Goal: Task Accomplishment & Management: Complete application form

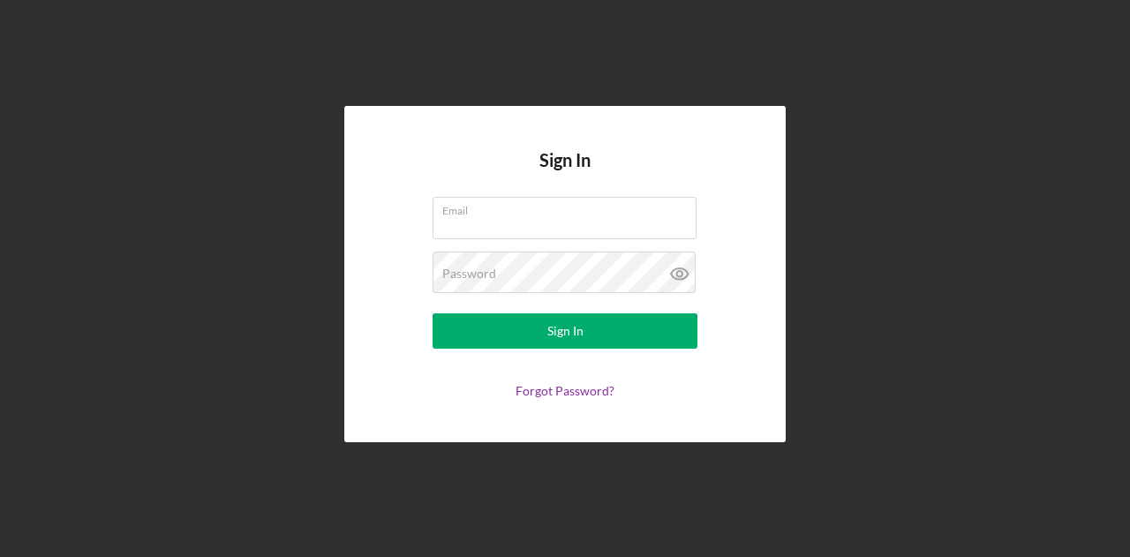
type input "[EMAIL_ADDRESS][DOMAIN_NAME]"
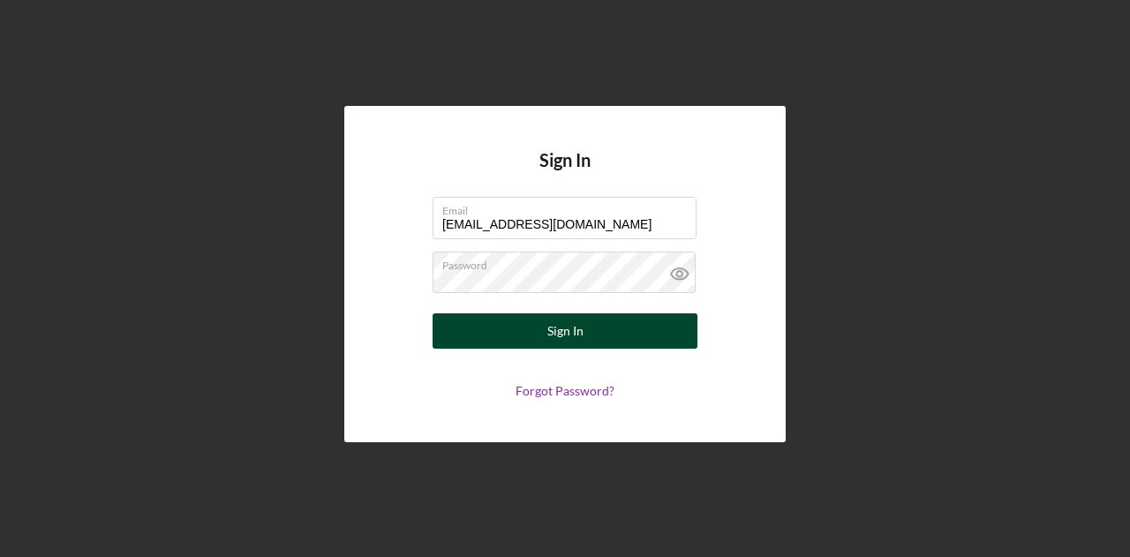
click at [465, 340] on button "Sign In" at bounding box center [565, 330] width 265 height 35
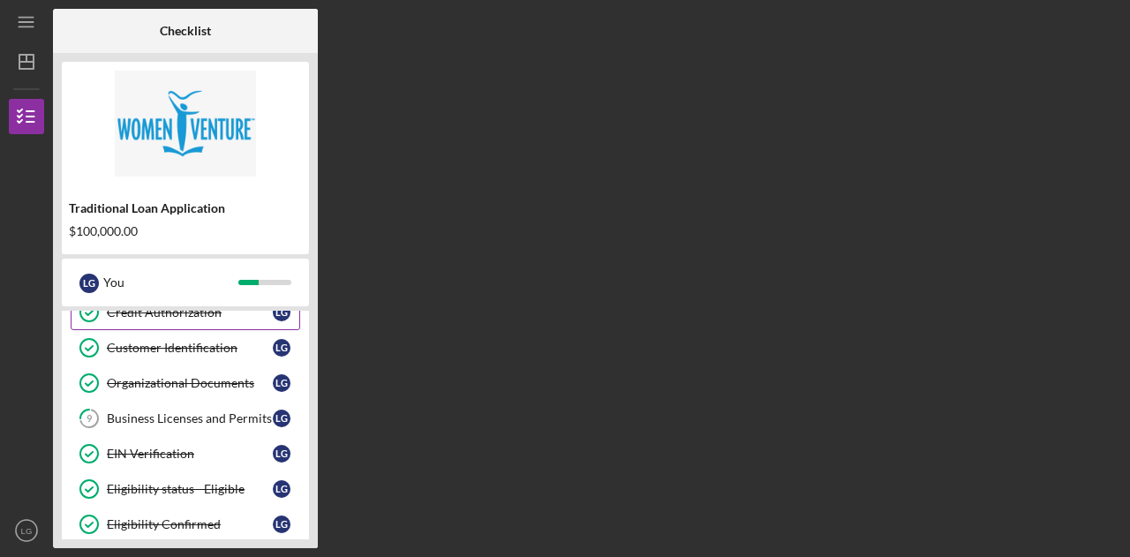
scroll to position [92, 0]
click at [219, 407] on link "9 Business Licenses and Permits L G" at bounding box center [186, 418] width 230 height 35
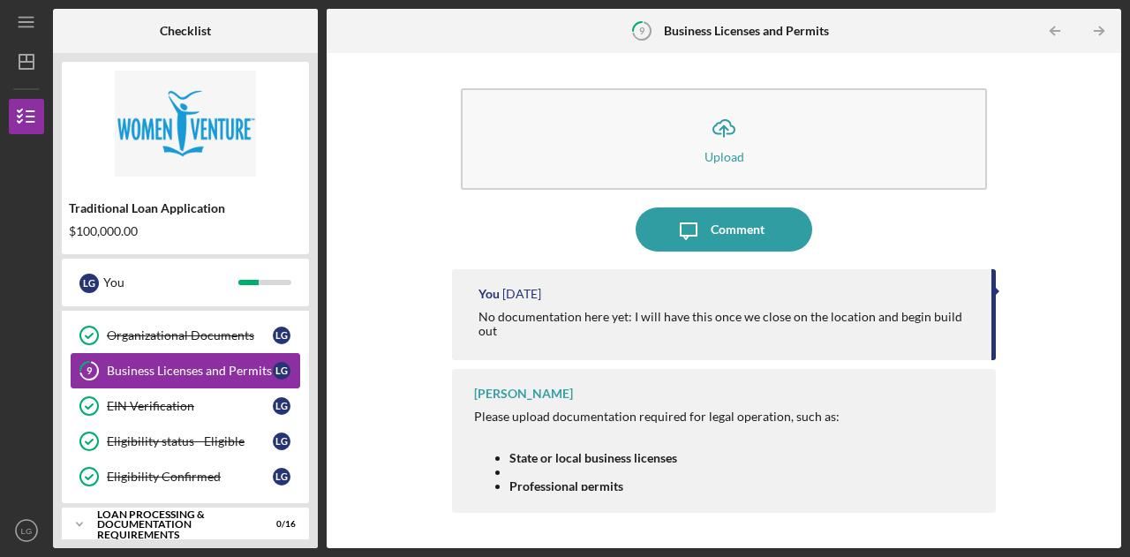
scroll to position [226, 0]
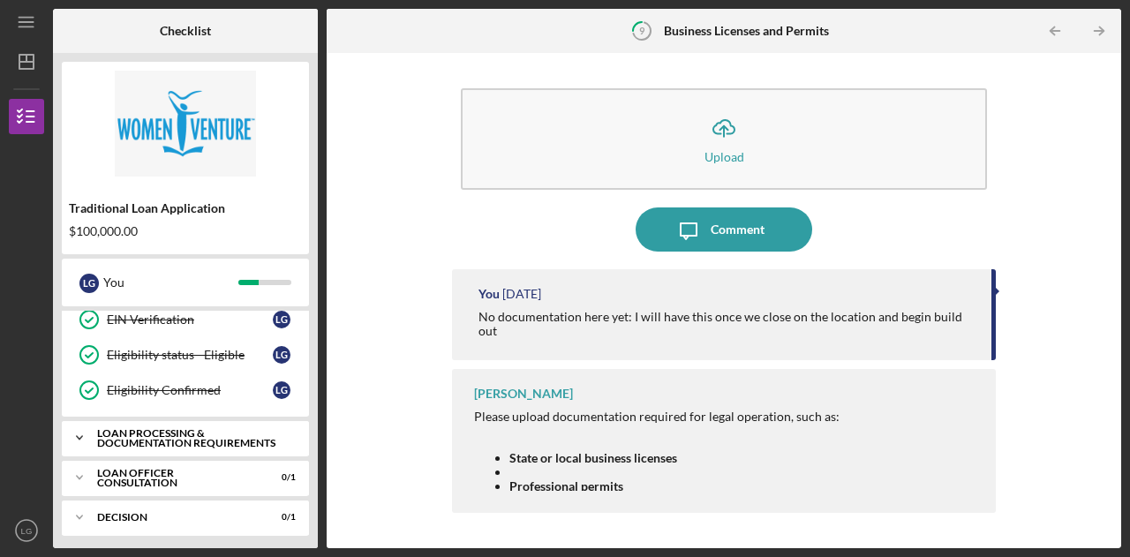
click at [191, 428] on div "Loan Processing & Documentation Requirements" at bounding box center [192, 438] width 190 height 20
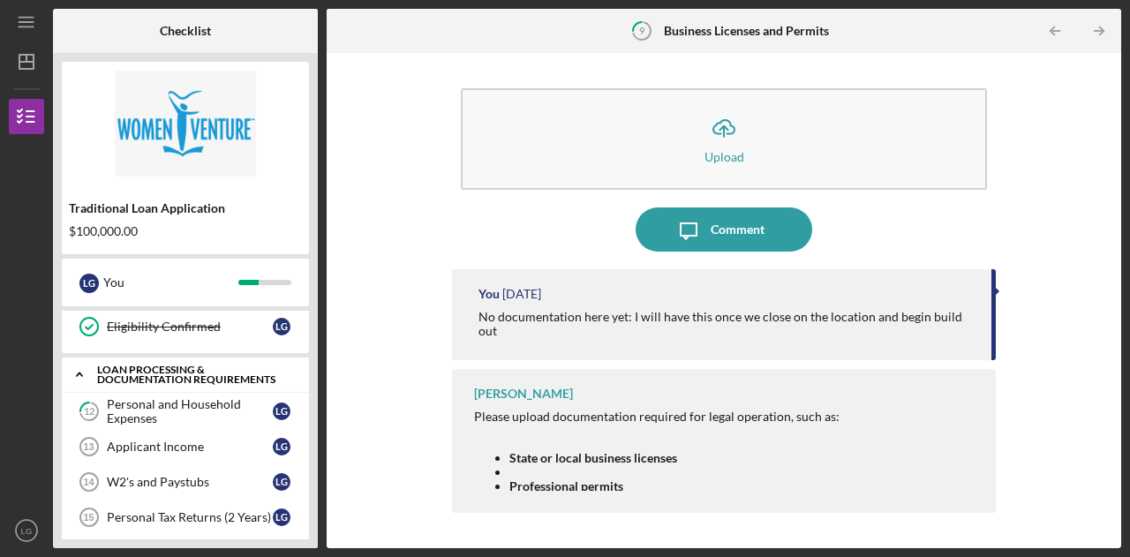
scroll to position [290, 0]
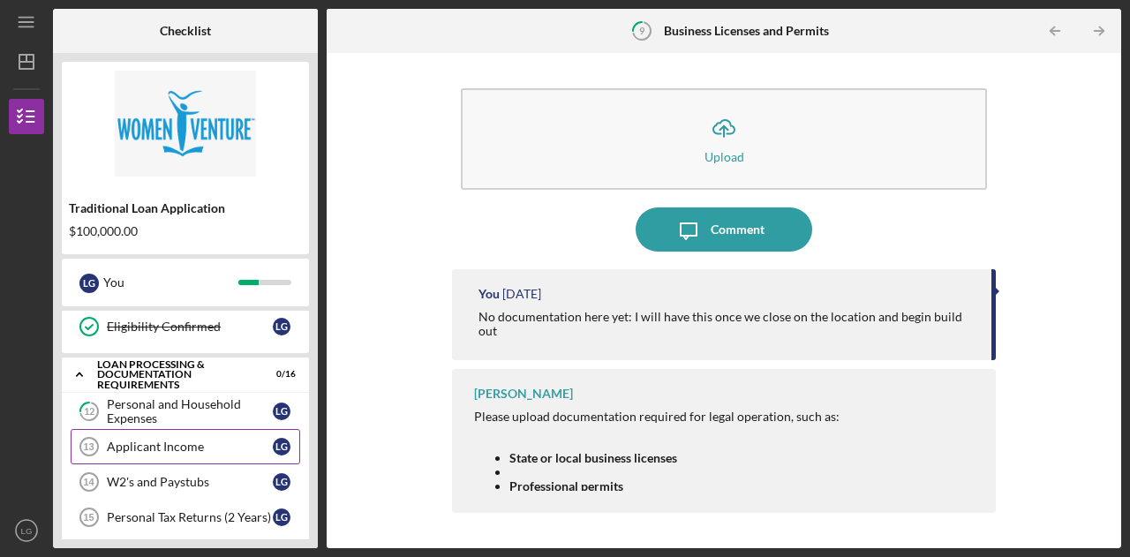
click at [174, 440] on div "Applicant Income" at bounding box center [190, 447] width 166 height 14
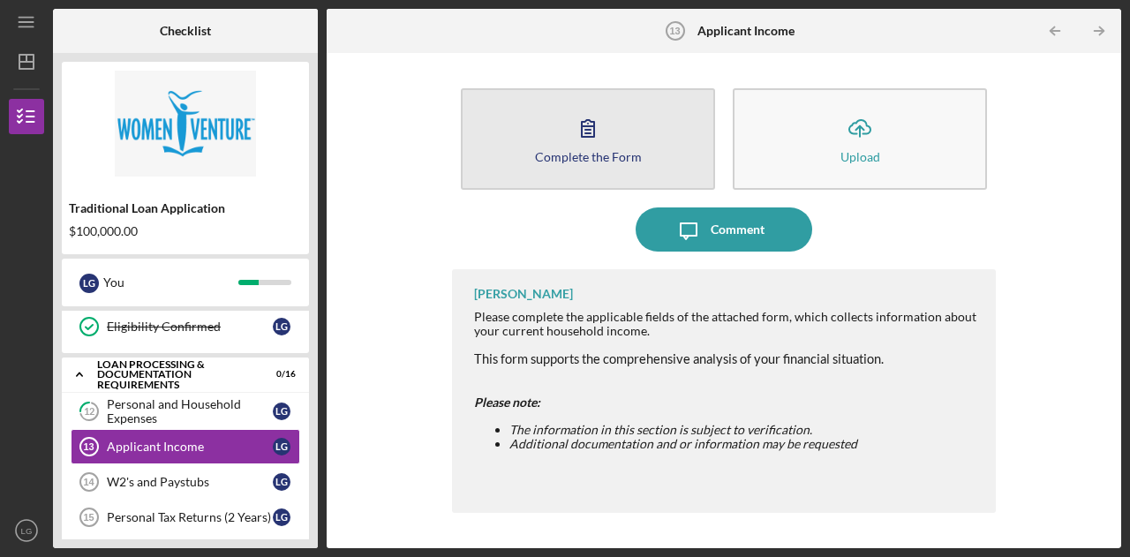
click at [570, 139] on icon "button" at bounding box center [588, 128] width 44 height 44
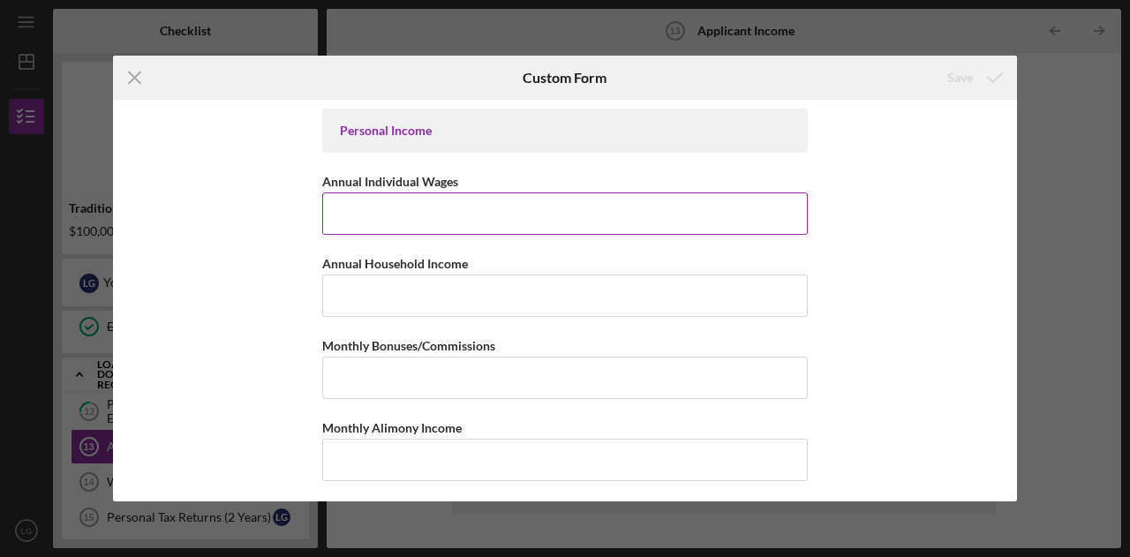
click at [371, 219] on input "Annual Individual Wages" at bounding box center [564, 213] width 485 height 42
type input "$62,000"
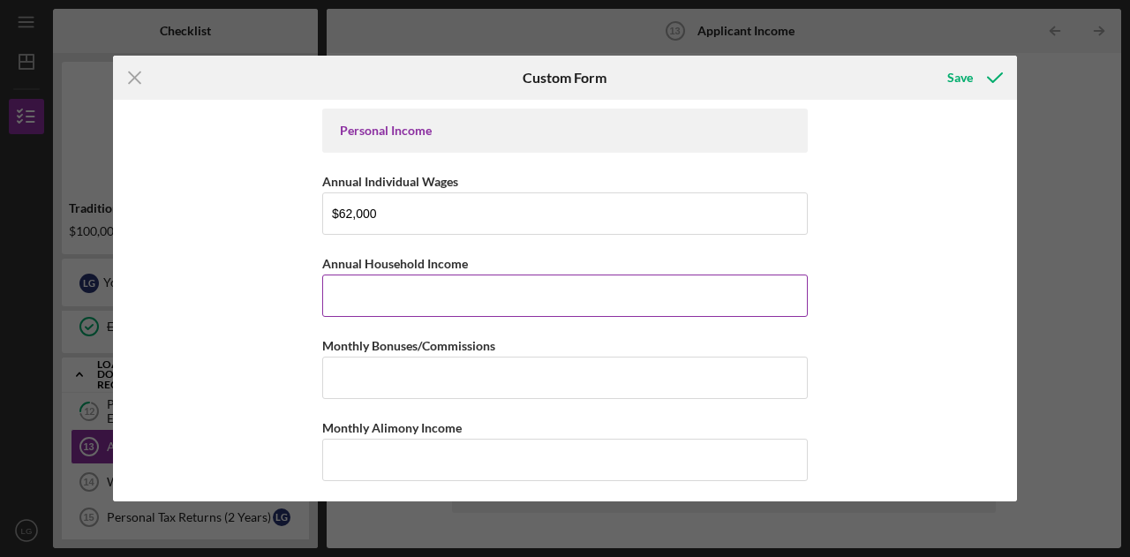
click at [403, 294] on input "Annual Household Income" at bounding box center [564, 296] width 485 height 42
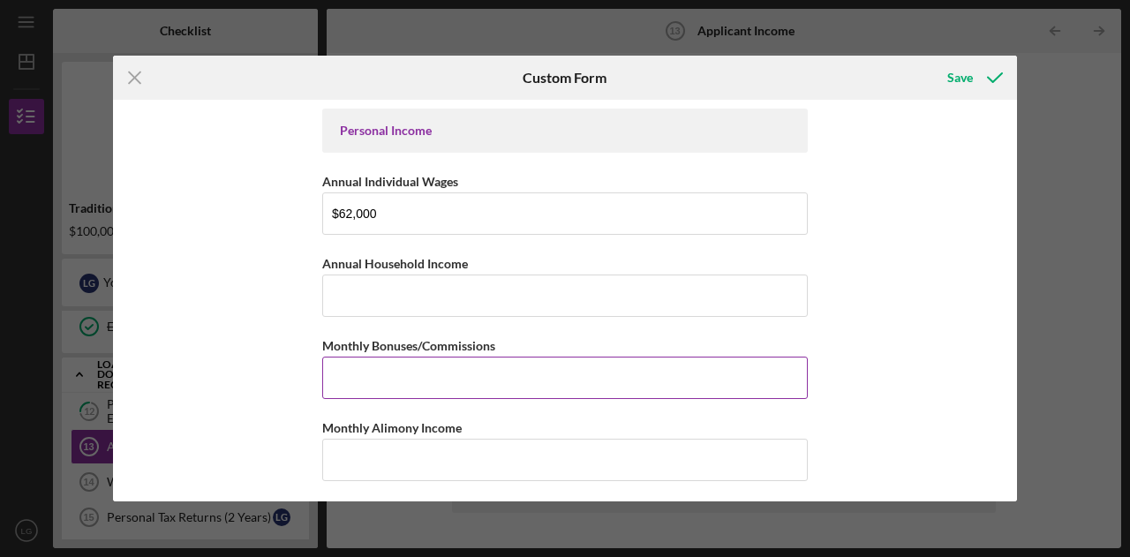
click at [433, 379] on input "Monthly Bonuses/Commissions" at bounding box center [564, 378] width 485 height 42
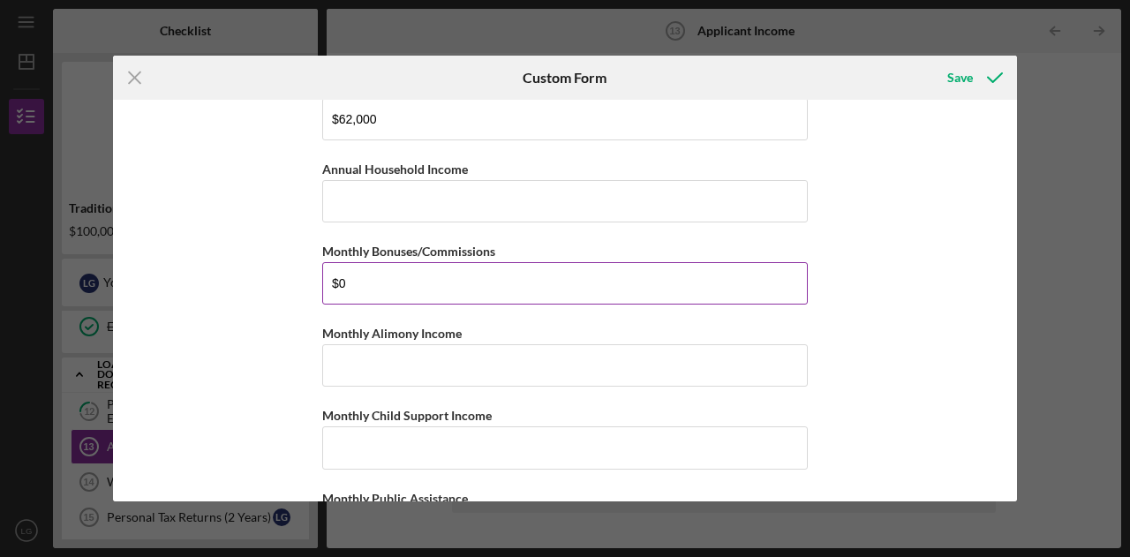
scroll to position [133, 0]
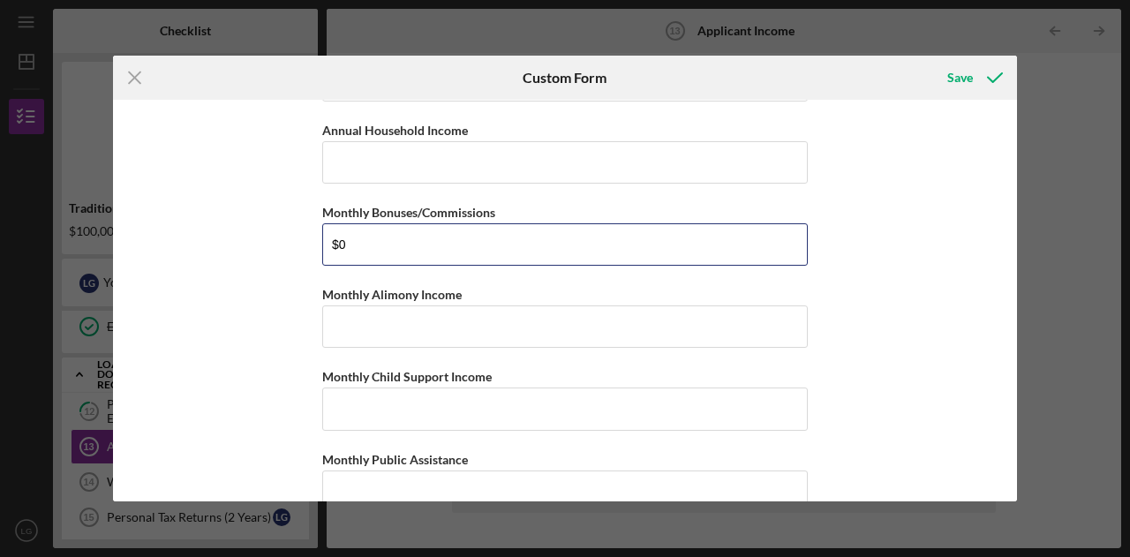
type input "$0"
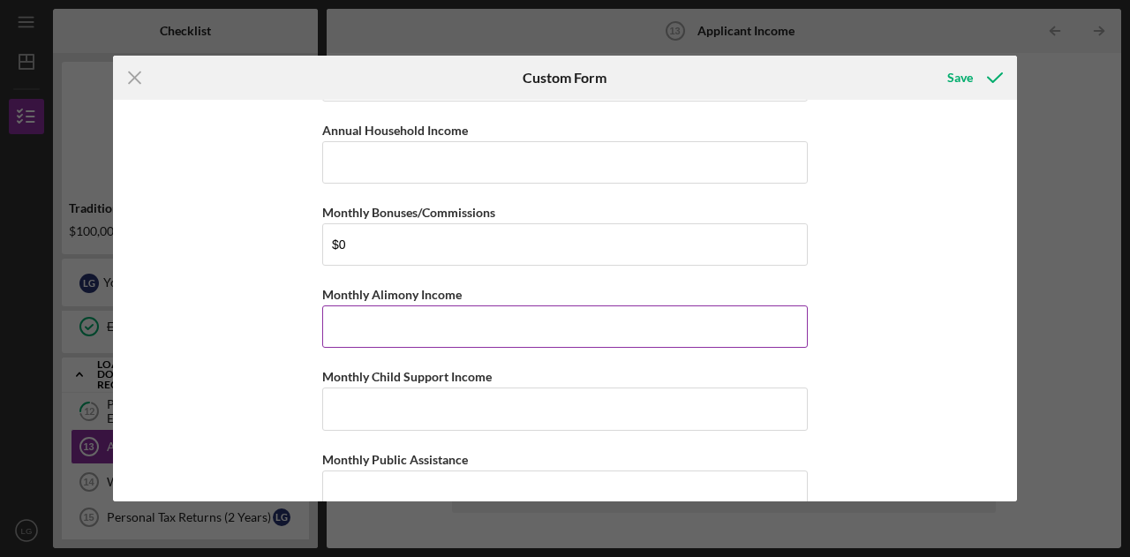
click at [336, 305] on input "Monthly Alimony Income" at bounding box center [564, 326] width 485 height 42
type input "$0"
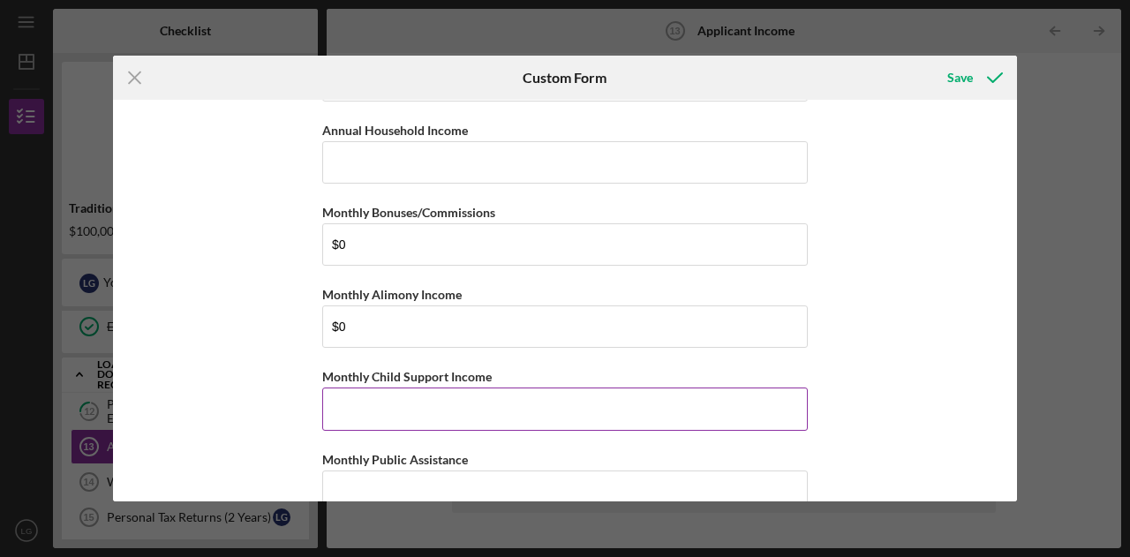
click at [358, 395] on input "Monthly Child Support Income" at bounding box center [564, 409] width 485 height 42
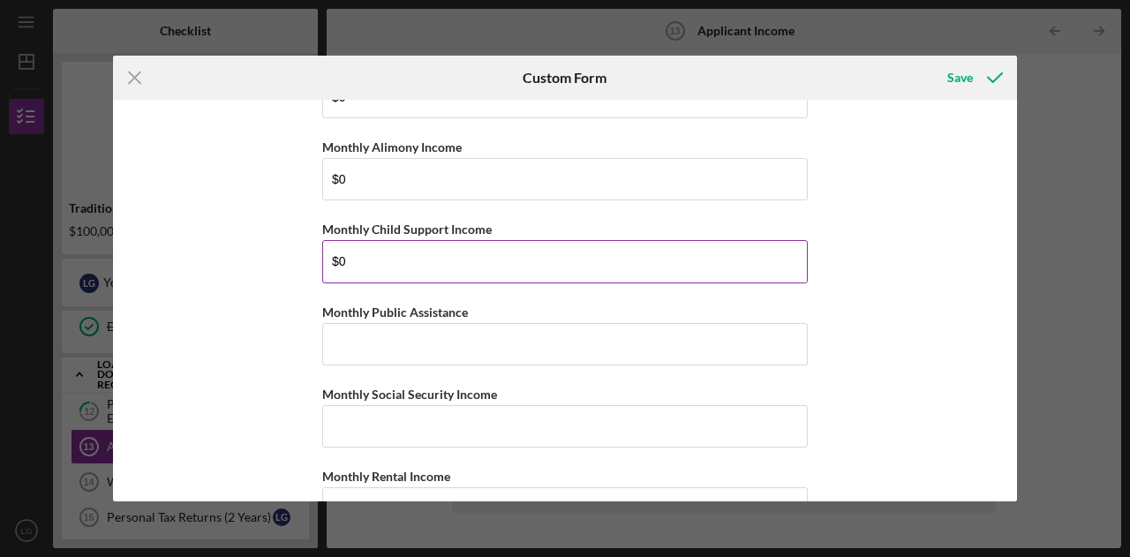
scroll to position [282, 0]
type input "$0"
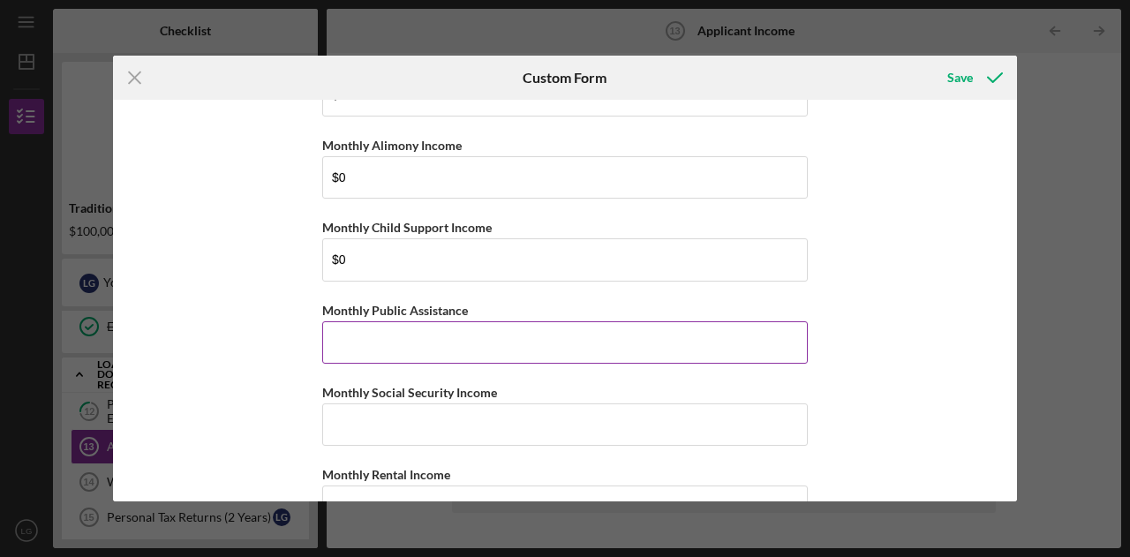
click at [364, 343] on input "Monthly Public Assistance" at bounding box center [564, 342] width 485 height 42
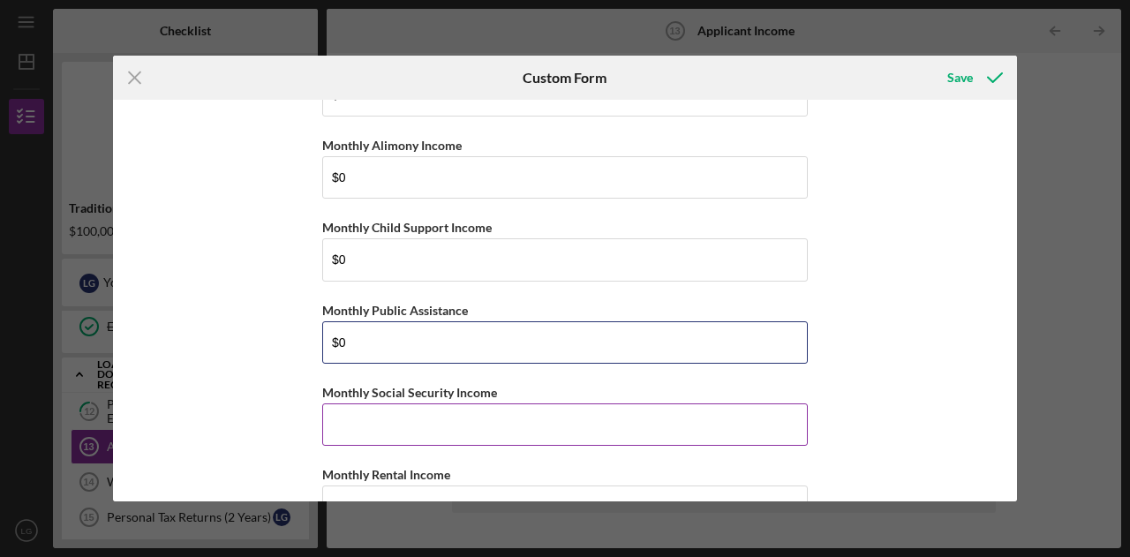
type input "$0"
click at [366, 424] on input "Monthly Social Security Income" at bounding box center [564, 424] width 485 height 42
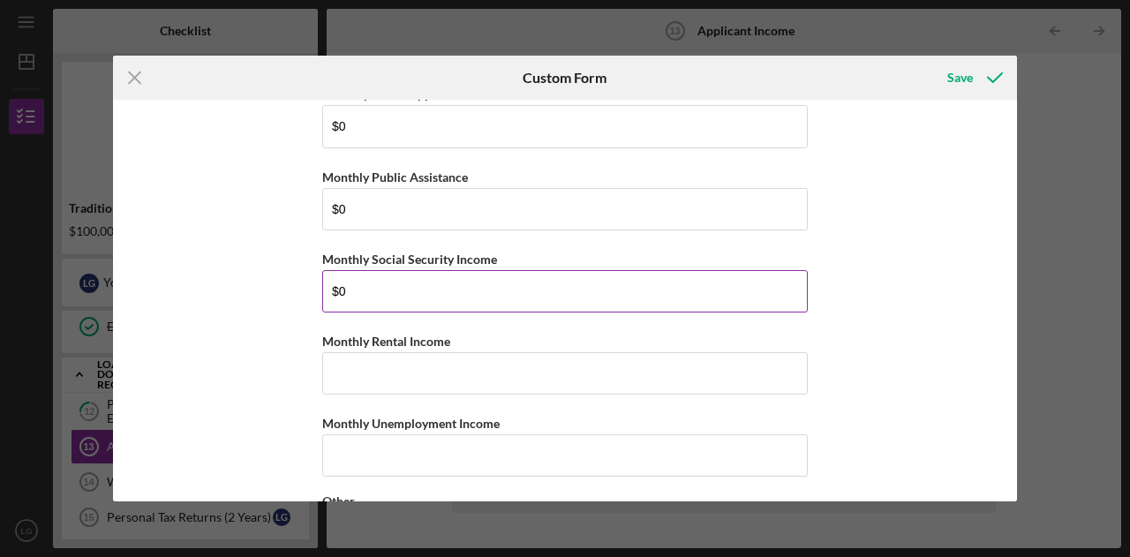
scroll to position [417, 0]
type input "$0"
click at [365, 389] on div "Personal Income Annual Individual Wages $62,000 Annual Household Income Monthly…" at bounding box center [564, 522] width 485 height 1661
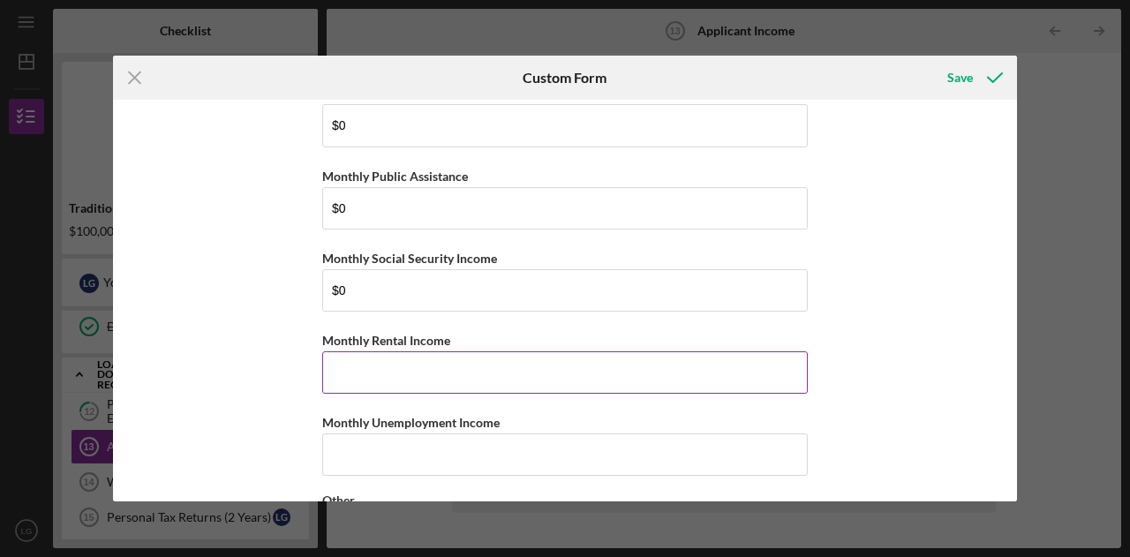
click at [362, 374] on input "Monthly Rental Income" at bounding box center [564, 372] width 485 height 42
type input "$0"
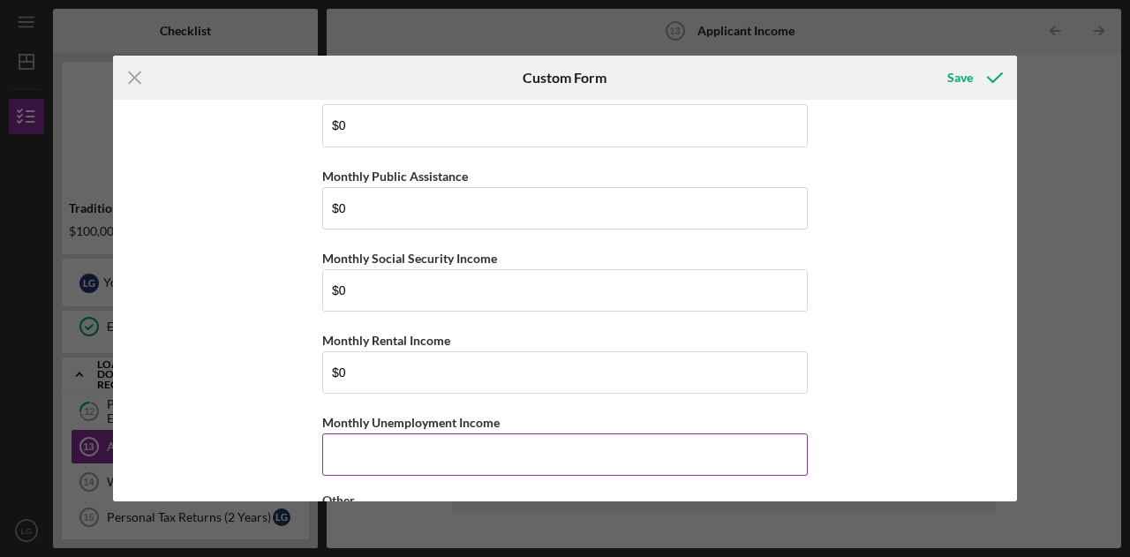
click at [368, 438] on input "Monthly Unemployment Income" at bounding box center [564, 454] width 485 height 42
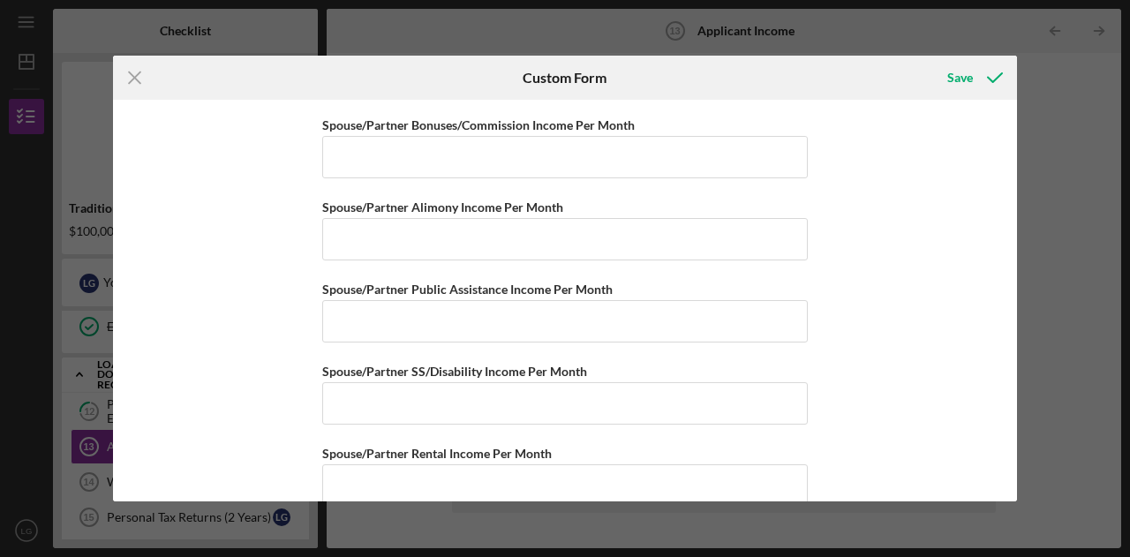
scroll to position [1266, 0]
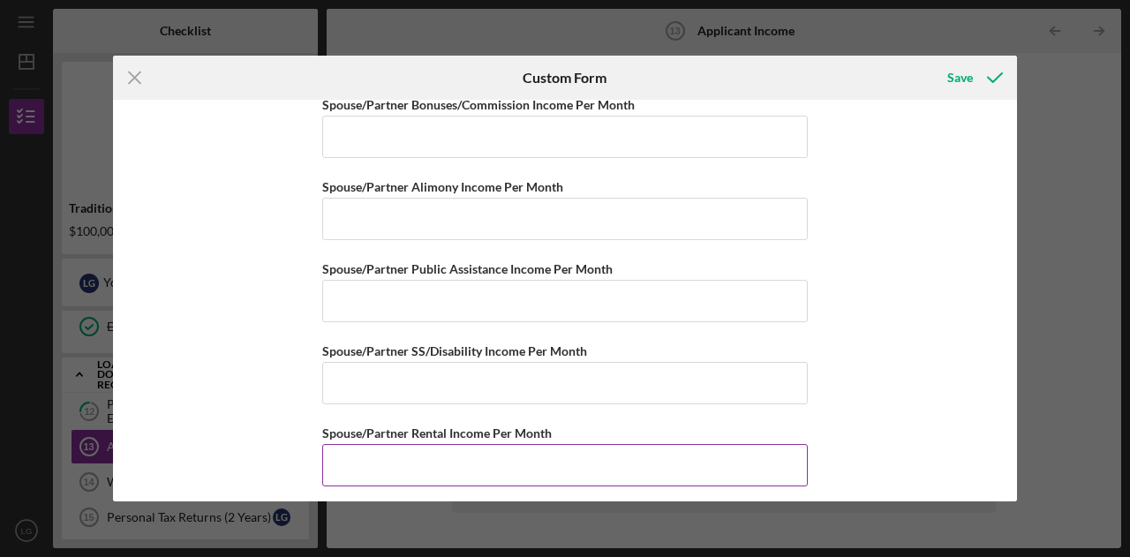
type input "$0"
click at [366, 455] on input "Spouse/Partner Rental Income Per Month" at bounding box center [564, 465] width 485 height 42
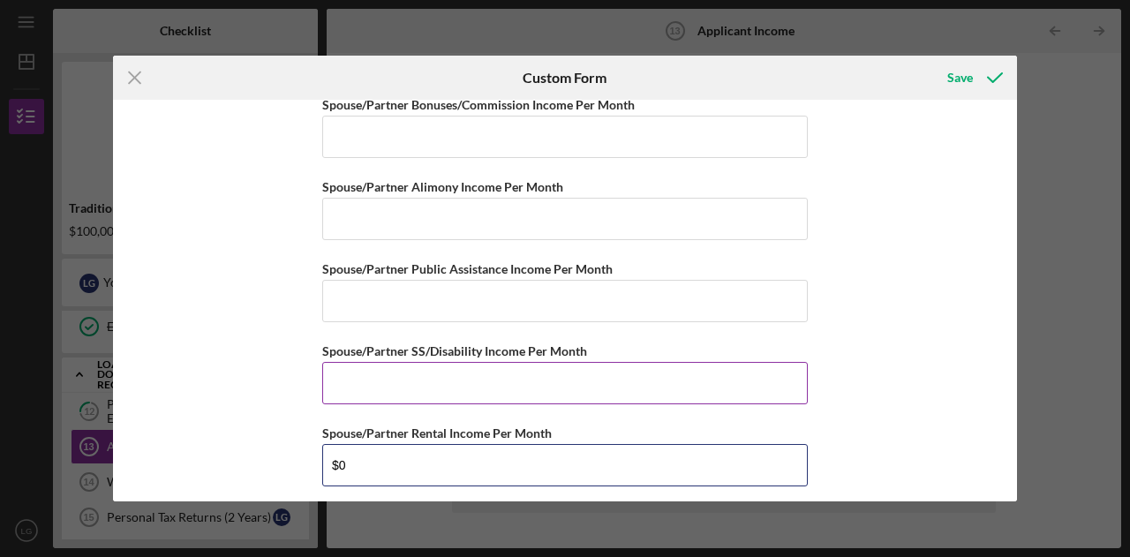
type input "$0"
click at [371, 379] on input "Spouse/Partner SS/Disability Income Per Month" at bounding box center [564, 383] width 485 height 42
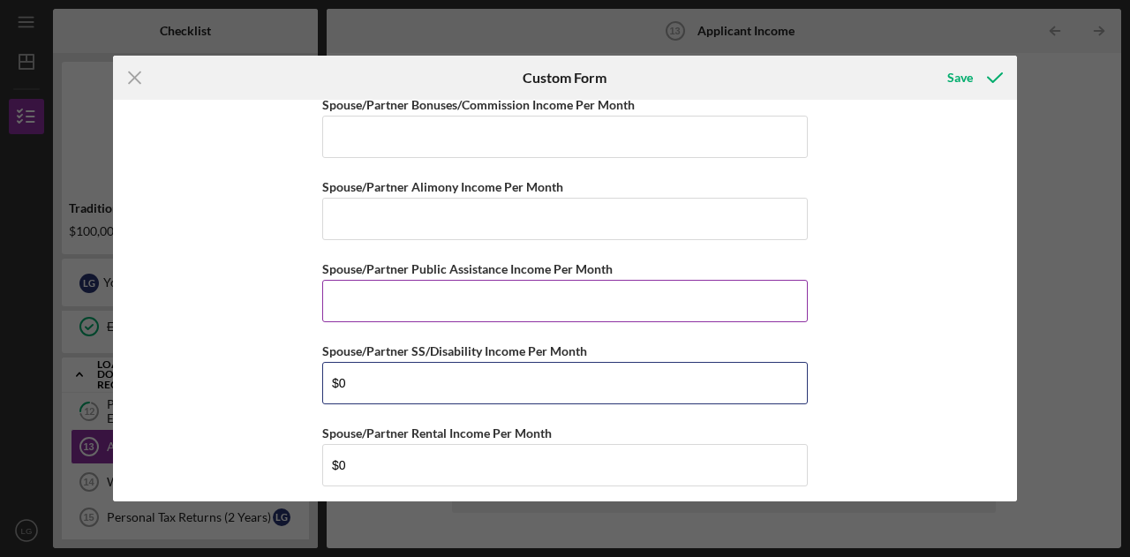
type input "$0"
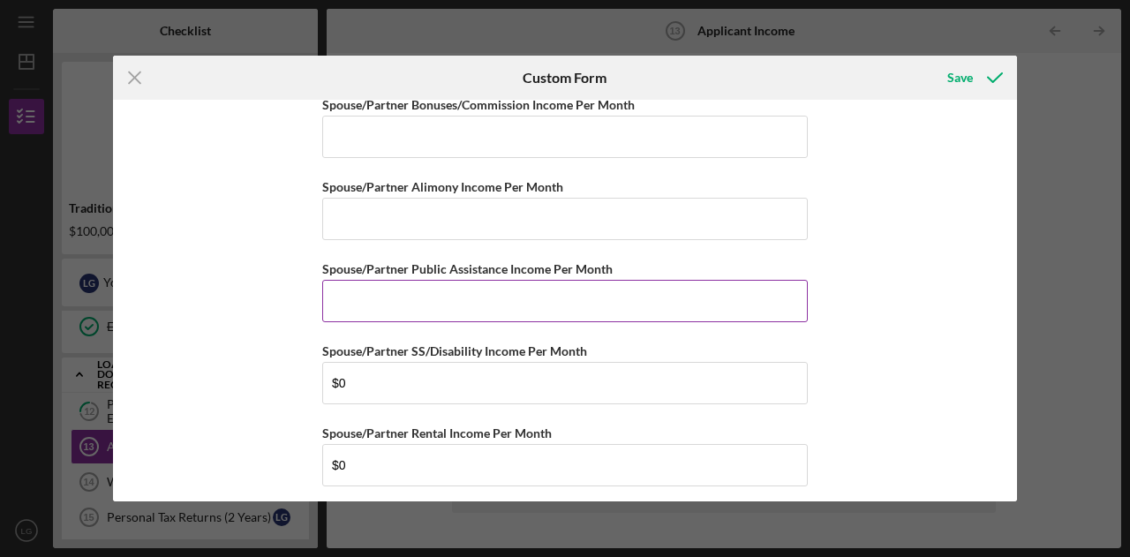
click at [367, 299] on input "Spouse/Partner Public Assistance Income Per Month" at bounding box center [564, 301] width 485 height 42
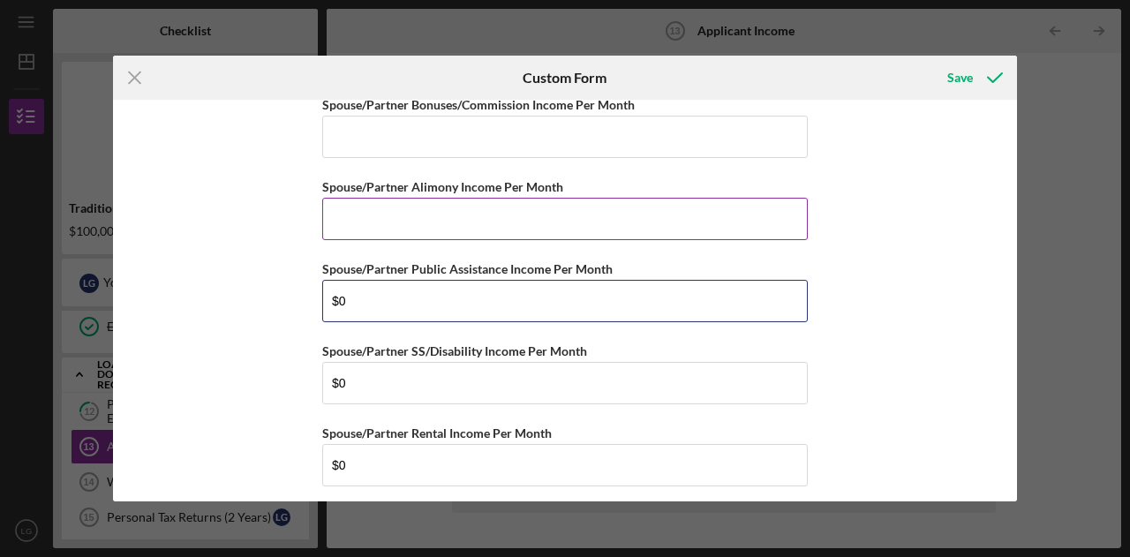
type input "$0"
click at [367, 214] on input "Spouse/Partner Alimony Income Per Month" at bounding box center [564, 219] width 485 height 42
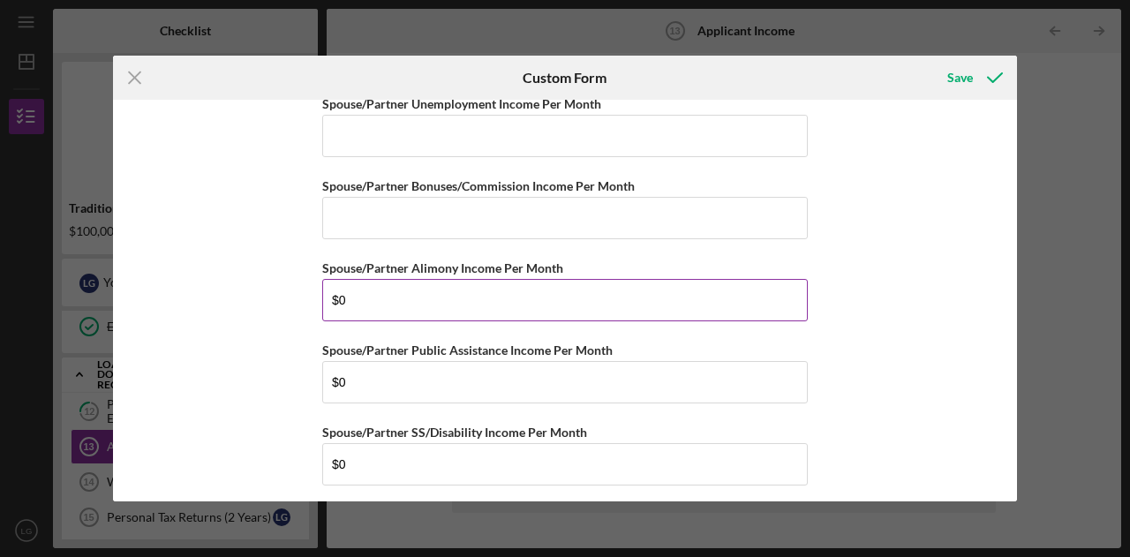
scroll to position [1178, 0]
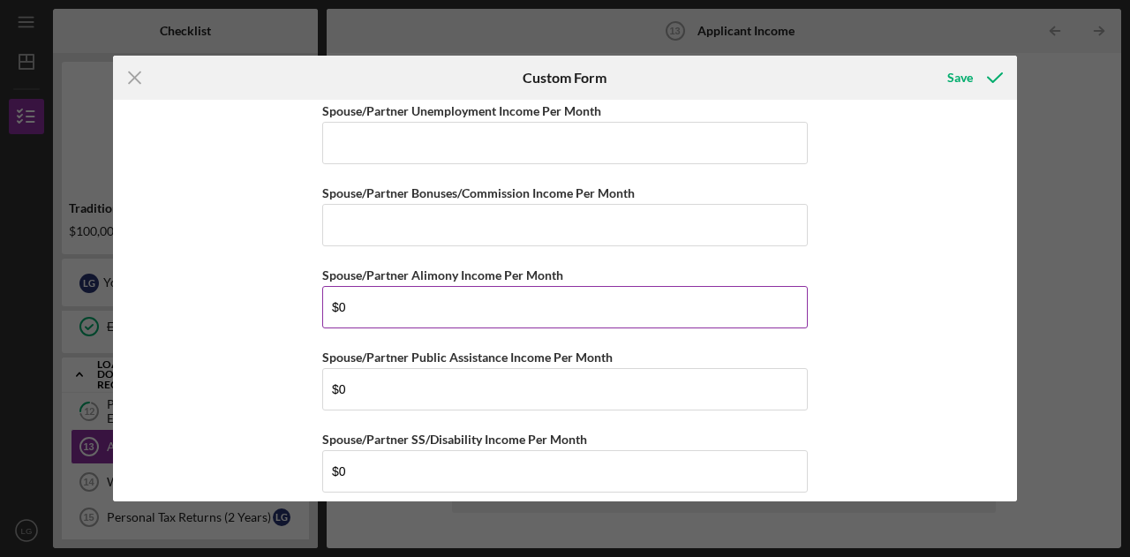
type input "$0"
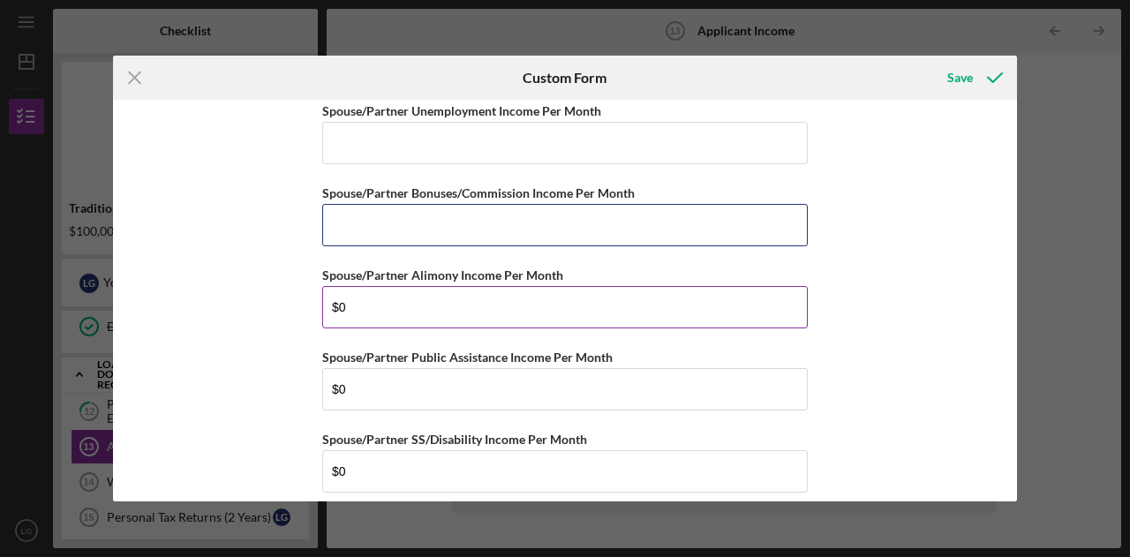
click at [367, 214] on input "Spouse/Partner Bonuses/Commission Income Per Month" at bounding box center [564, 225] width 485 height 42
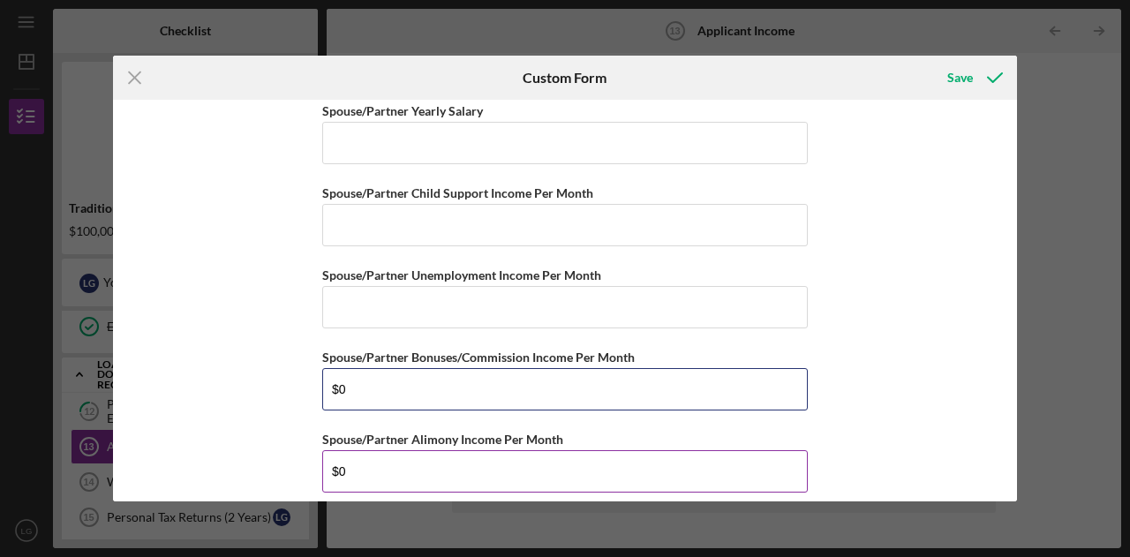
scroll to position [1012, 0]
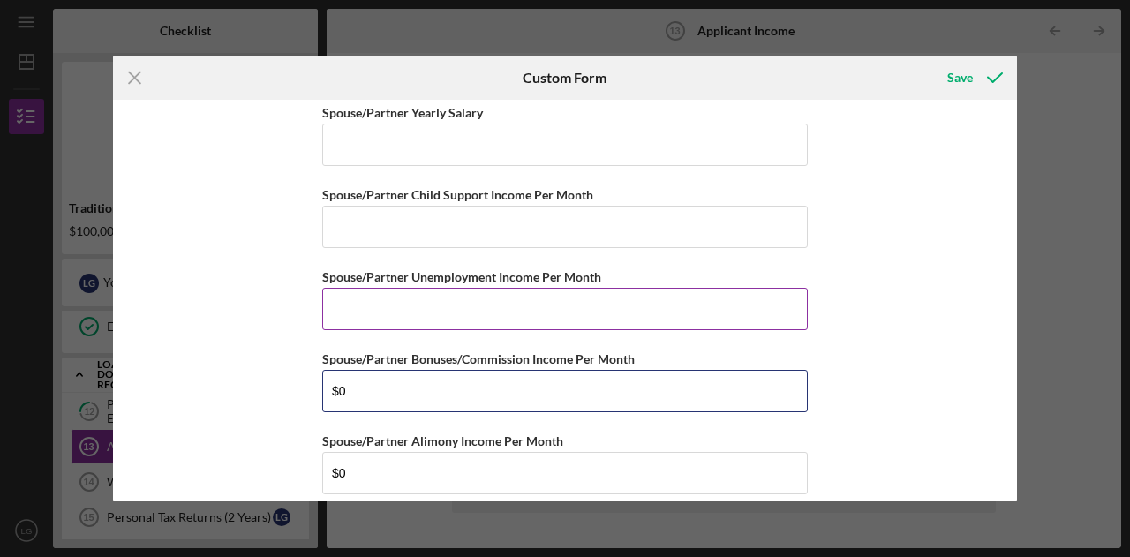
type input "$0"
click at [409, 294] on input "Spouse/Partner Unemployment Income Per Month" at bounding box center [564, 309] width 485 height 42
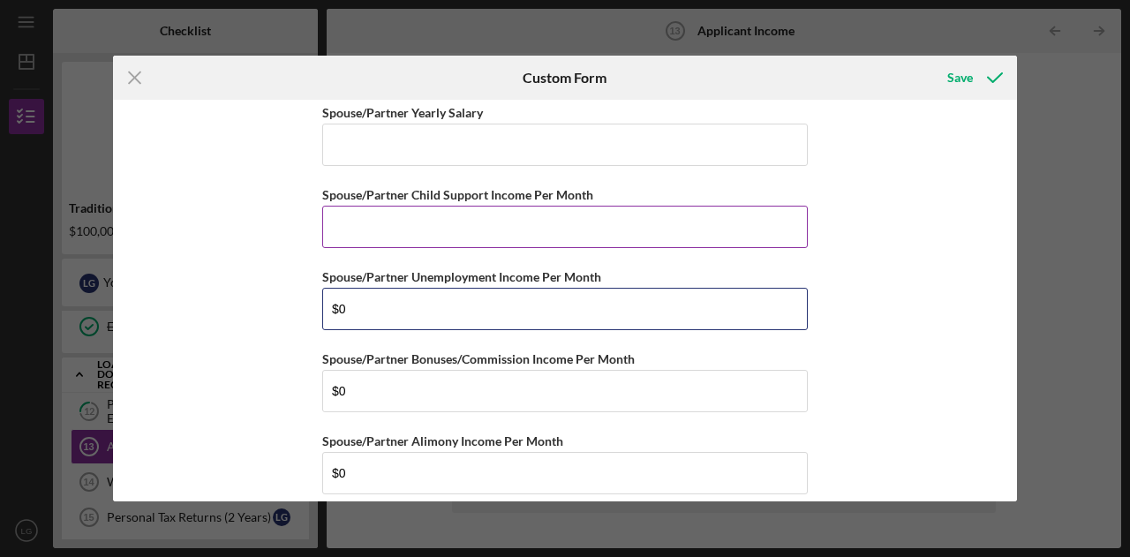
type input "$0"
click at [401, 218] on input "Spouse/Partner Child Support Income Per Month" at bounding box center [564, 227] width 485 height 42
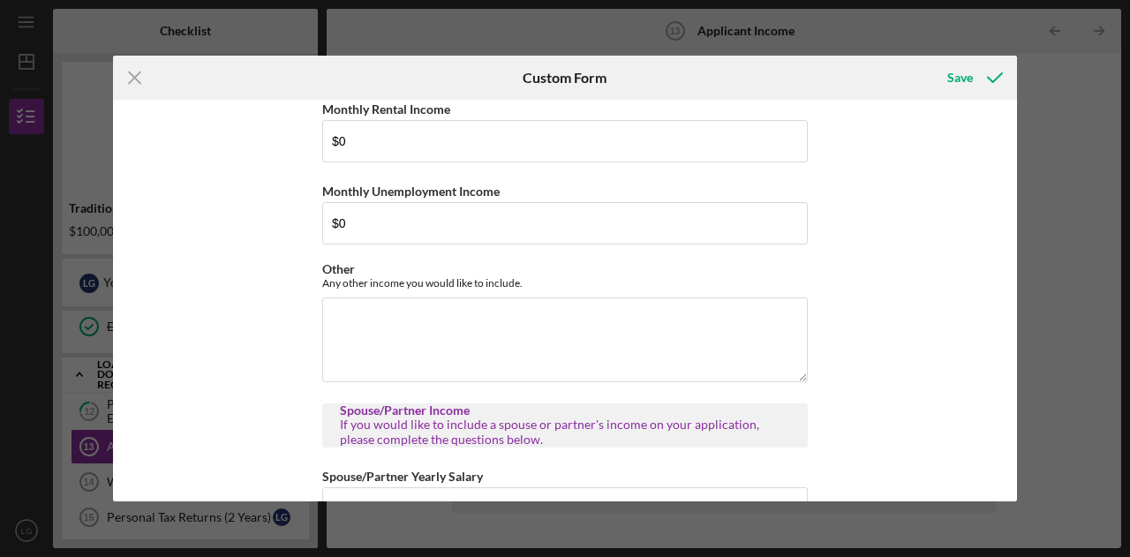
scroll to position [602, 0]
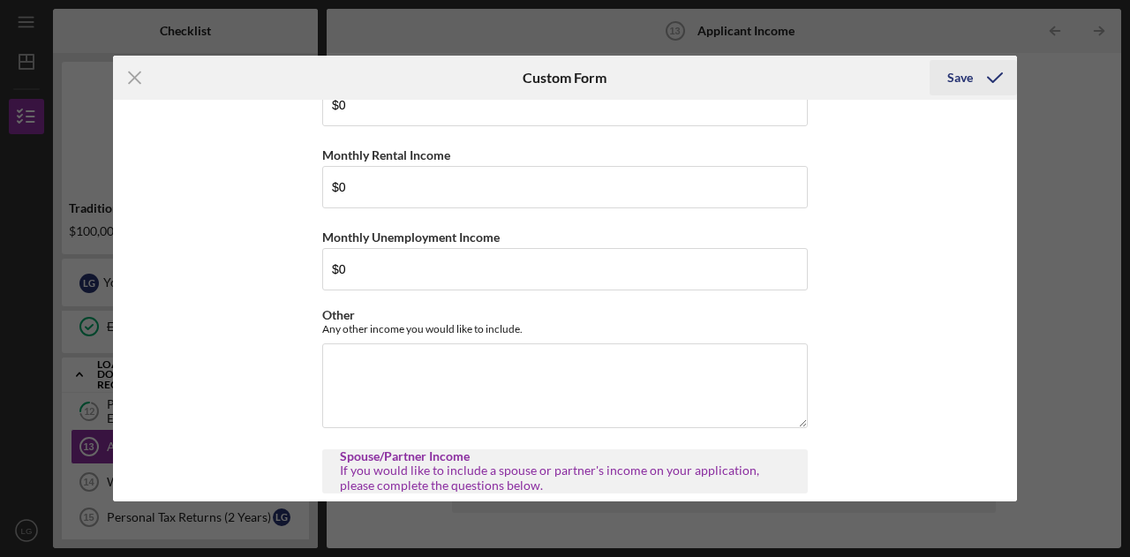
type input "$0"
click at [967, 91] on div "Save" at bounding box center [960, 77] width 26 height 35
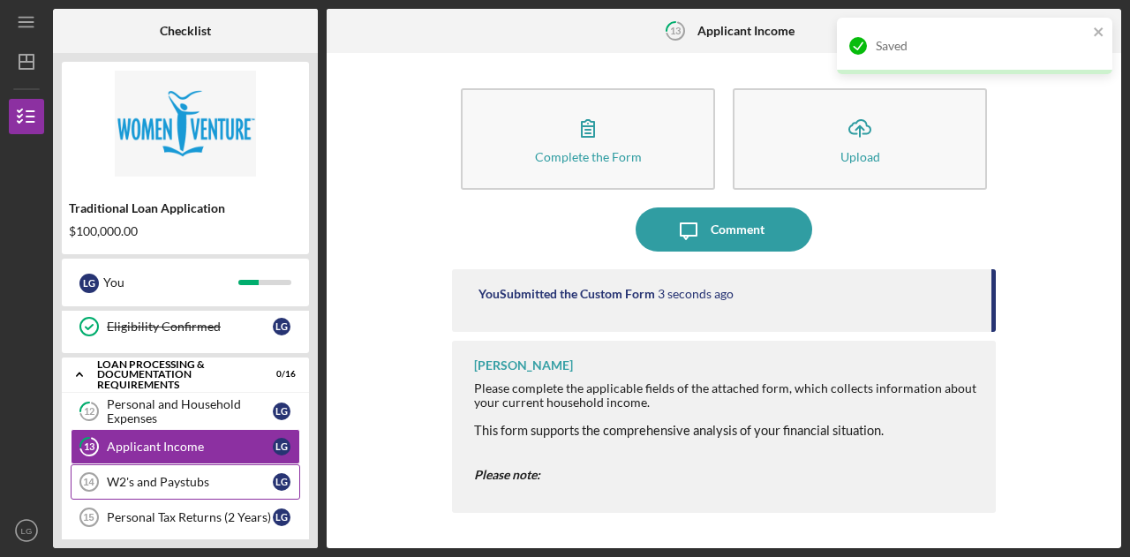
click at [145, 476] on div "W2's and Paystubs" at bounding box center [190, 482] width 166 height 14
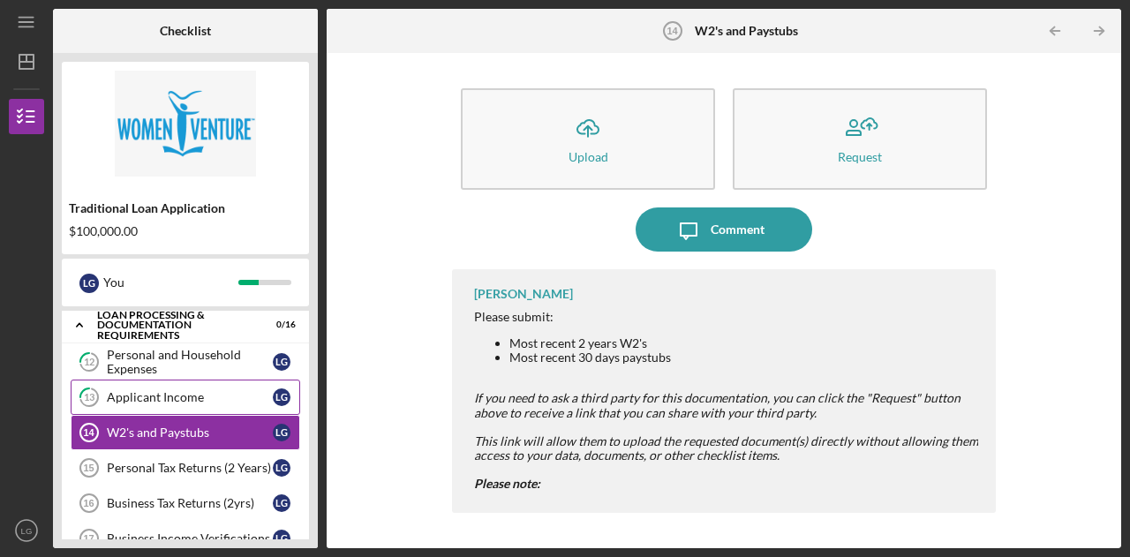
scroll to position [341, 0]
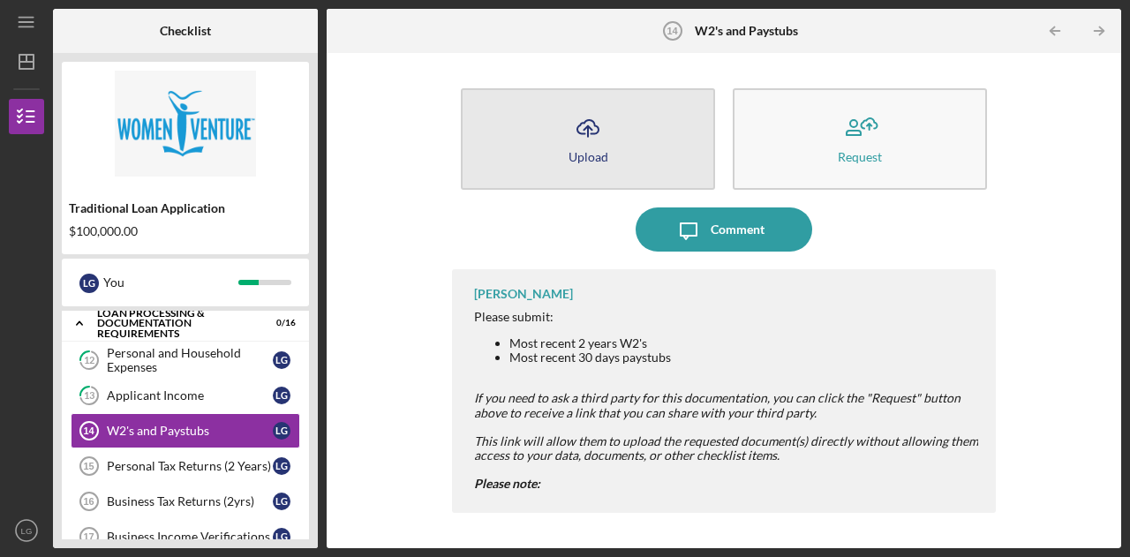
click at [590, 150] on div "Upload" at bounding box center [588, 156] width 40 height 13
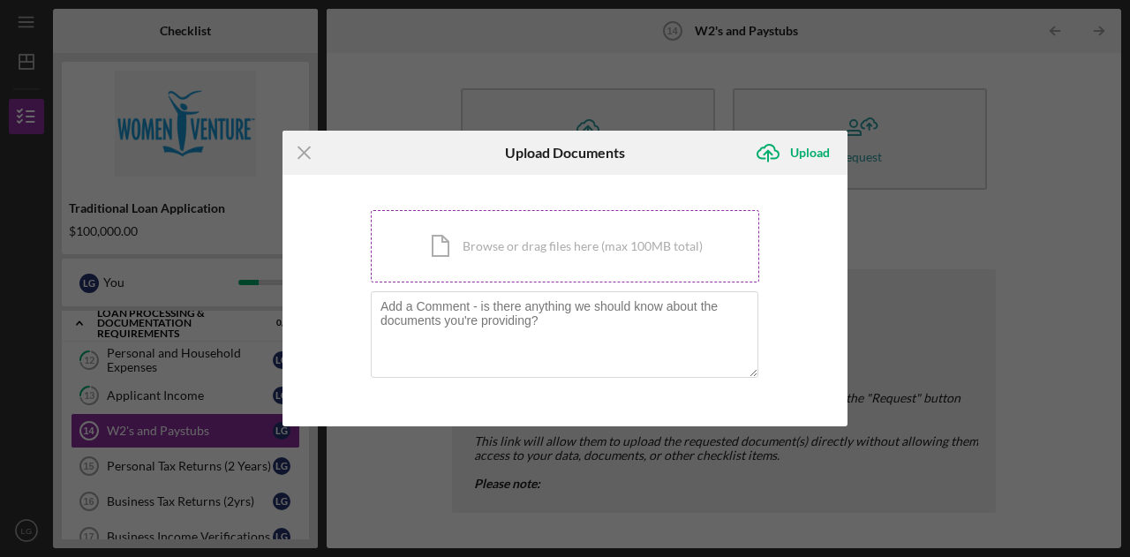
click at [486, 246] on div "Icon/Document Browse or drag files here (max 100MB total) Tap to choose files o…" at bounding box center [565, 246] width 388 height 72
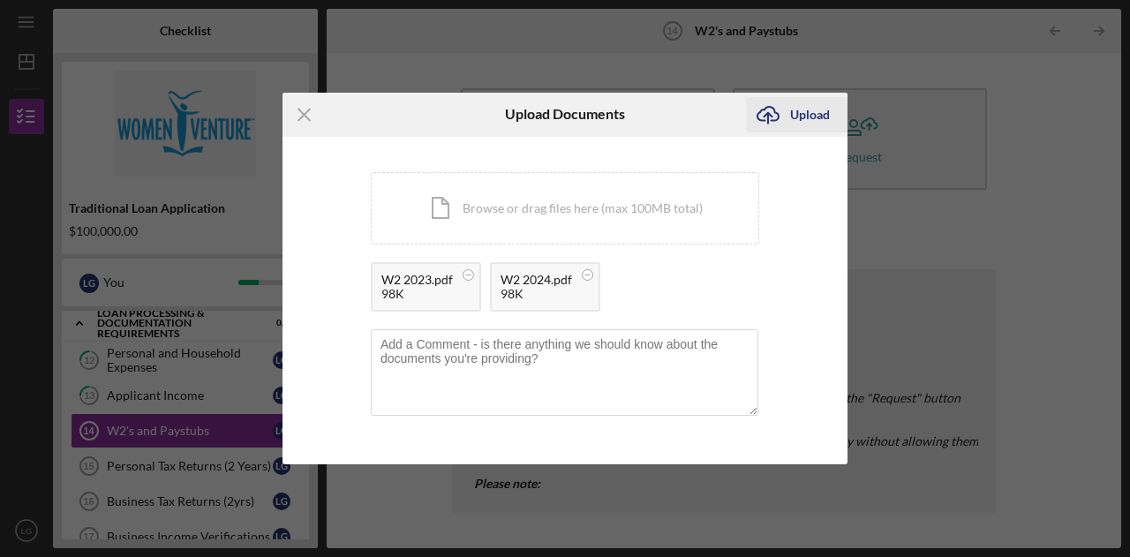
click at [779, 120] on icon "Icon/Upload" at bounding box center [768, 115] width 44 height 44
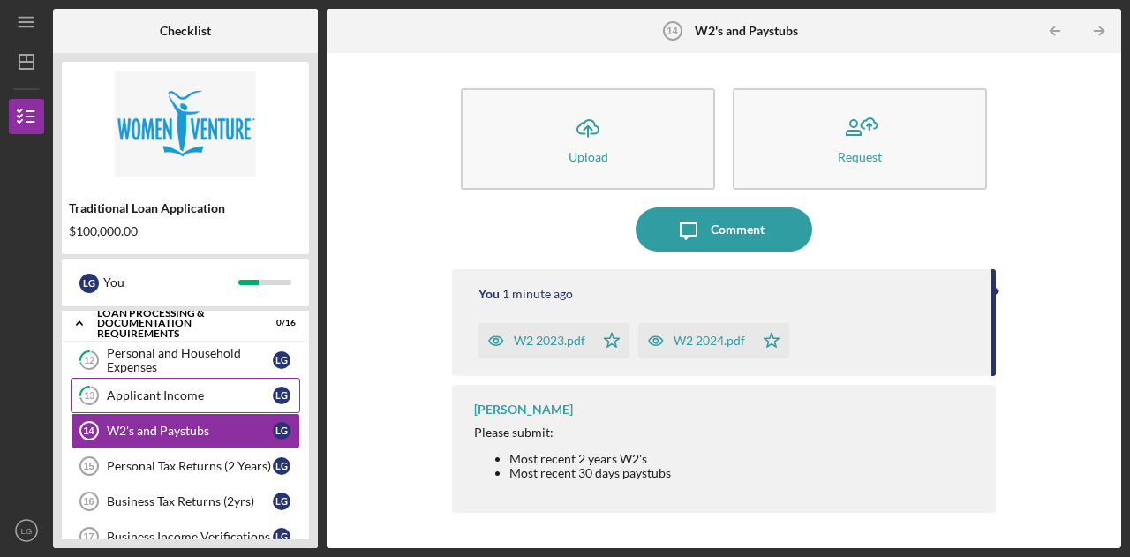
click at [155, 391] on div "Applicant Income" at bounding box center [190, 395] width 166 height 14
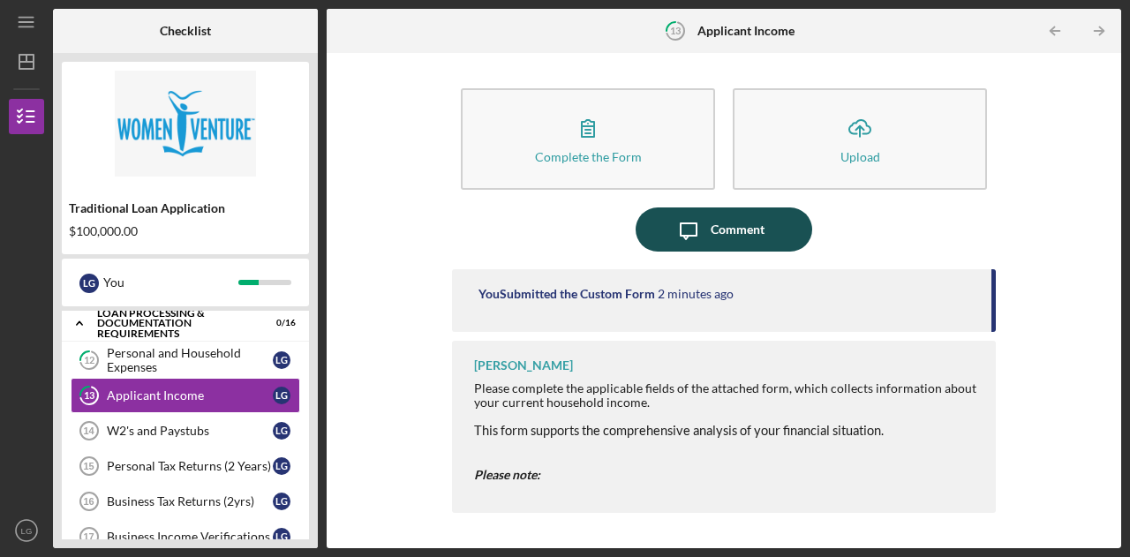
click at [720, 223] on div "Comment" at bounding box center [738, 229] width 54 height 44
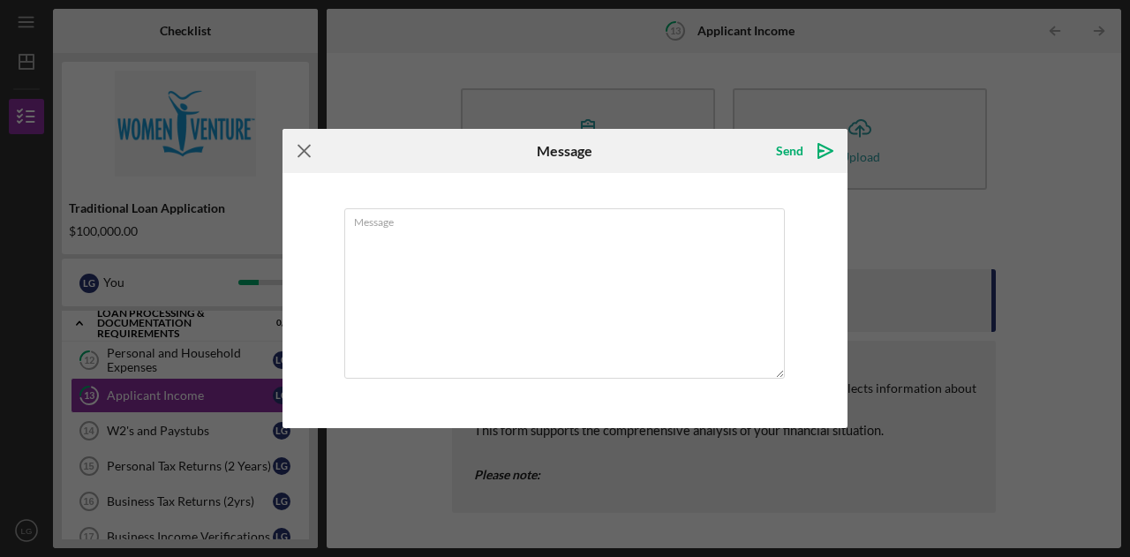
click at [318, 161] on icon "Icon/Menu Close" at bounding box center [304, 151] width 44 height 44
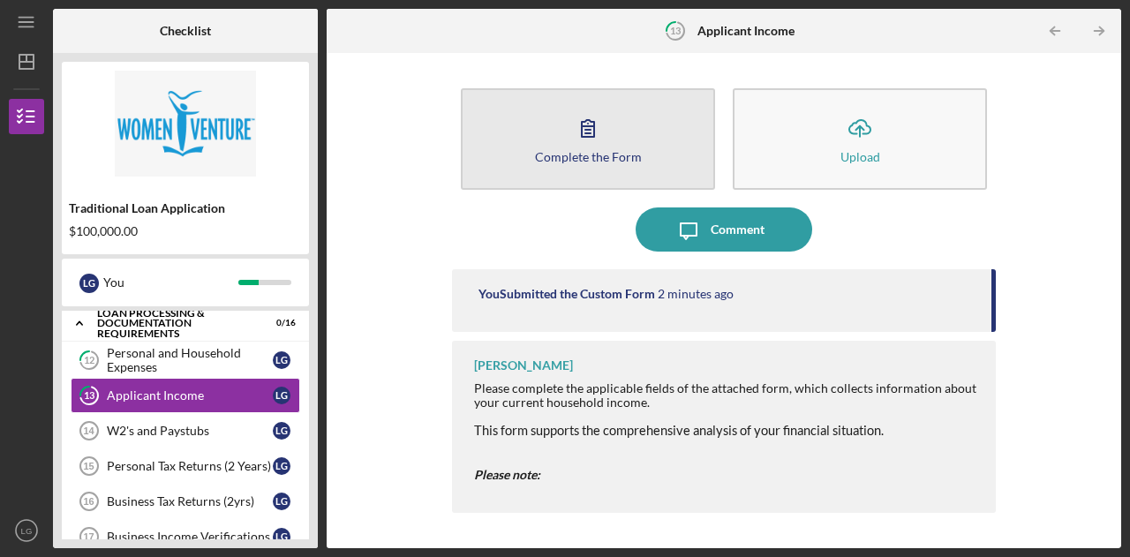
click at [583, 138] on icon "button" at bounding box center [588, 128] width 44 height 44
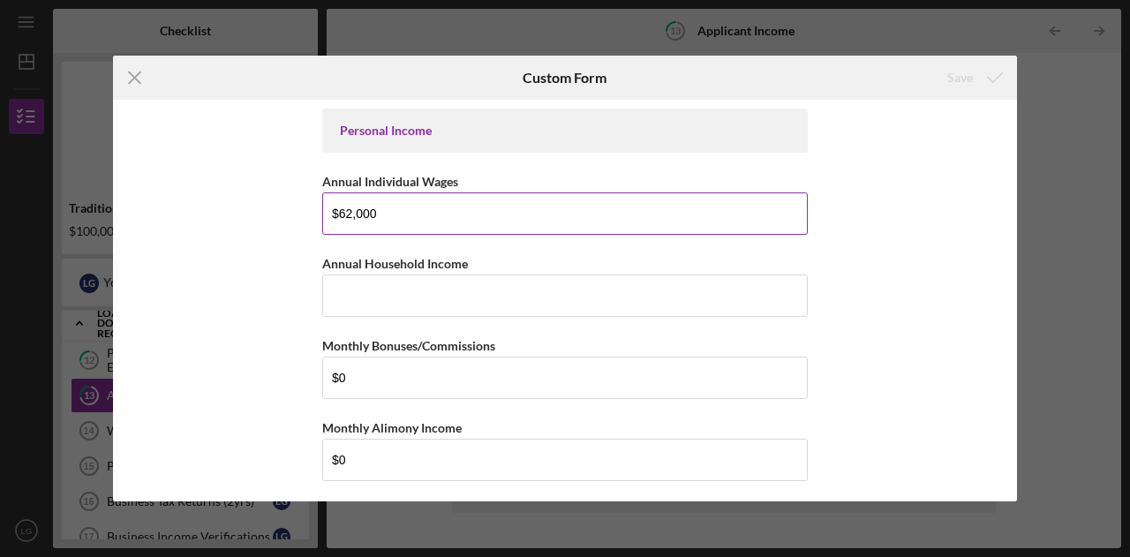
click at [353, 214] on input "$62,000" at bounding box center [564, 213] width 485 height 42
click at [344, 214] on input "$62,000" at bounding box center [564, 213] width 485 height 42
click at [347, 214] on input "$62,000" at bounding box center [564, 213] width 485 height 42
click at [362, 209] on input "$64,000" at bounding box center [564, 213] width 485 height 42
type input "$64,500"
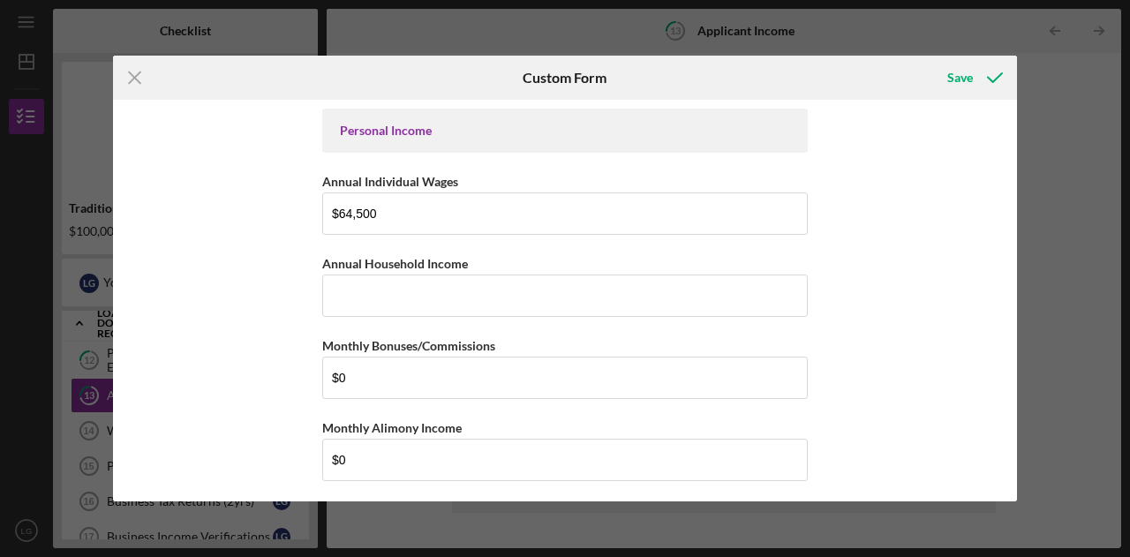
click at [269, 292] on div "Personal Income Annual Individual Wages $64,500 Annual Household Income Monthly…" at bounding box center [565, 301] width 904 height 402
click at [350, 290] on input "Annual Household Income" at bounding box center [564, 296] width 485 height 42
type input "$146,500"
click at [260, 388] on div "Personal Income Annual Individual Wages $64,500 Annual Household Income $146,50…" at bounding box center [565, 301] width 904 height 402
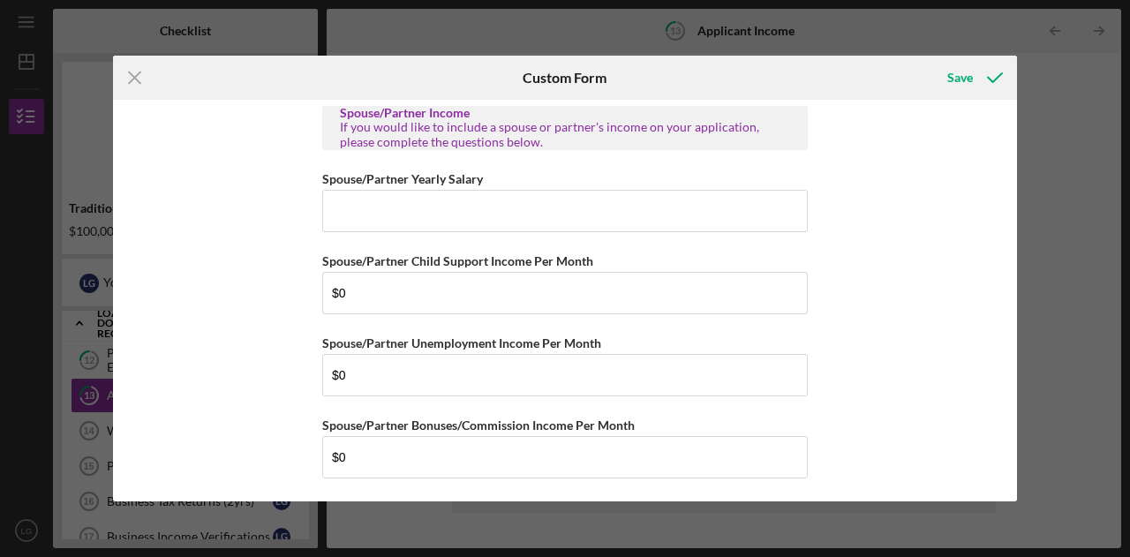
scroll to position [944, 0]
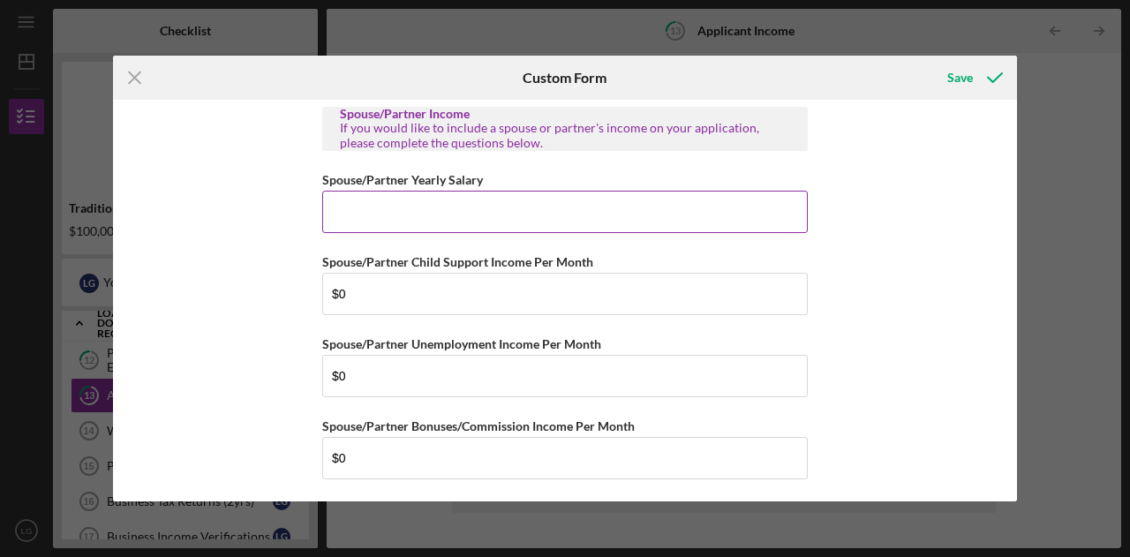
click at [396, 206] on input "Spouse/Partner Yearly Salary" at bounding box center [564, 212] width 485 height 42
type input "$82,000"
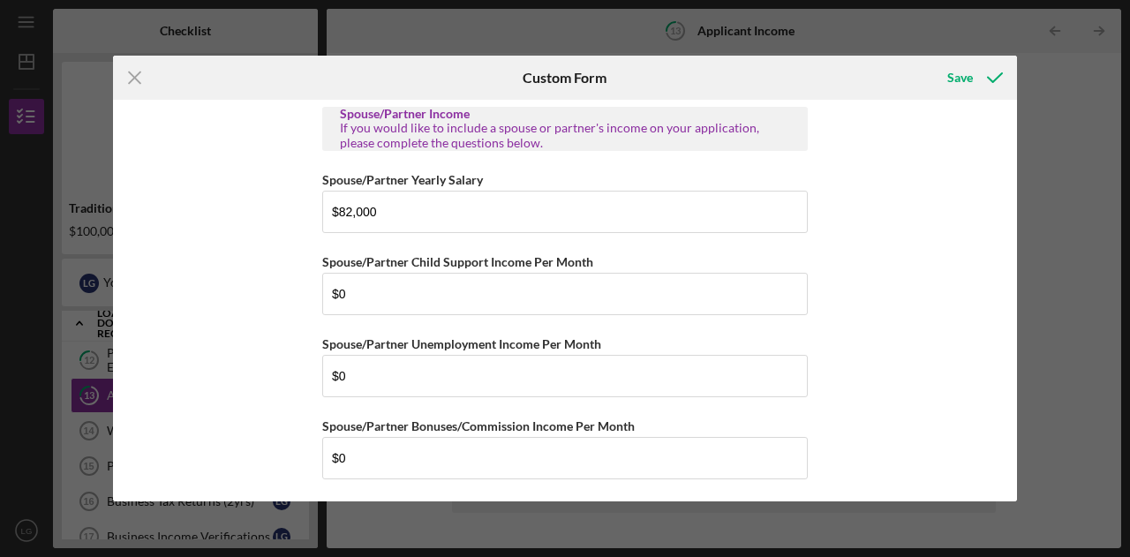
click at [256, 272] on div "Personal Income Annual Individual Wages $64,500 Annual Household Income $146,50…" at bounding box center [565, 301] width 904 height 402
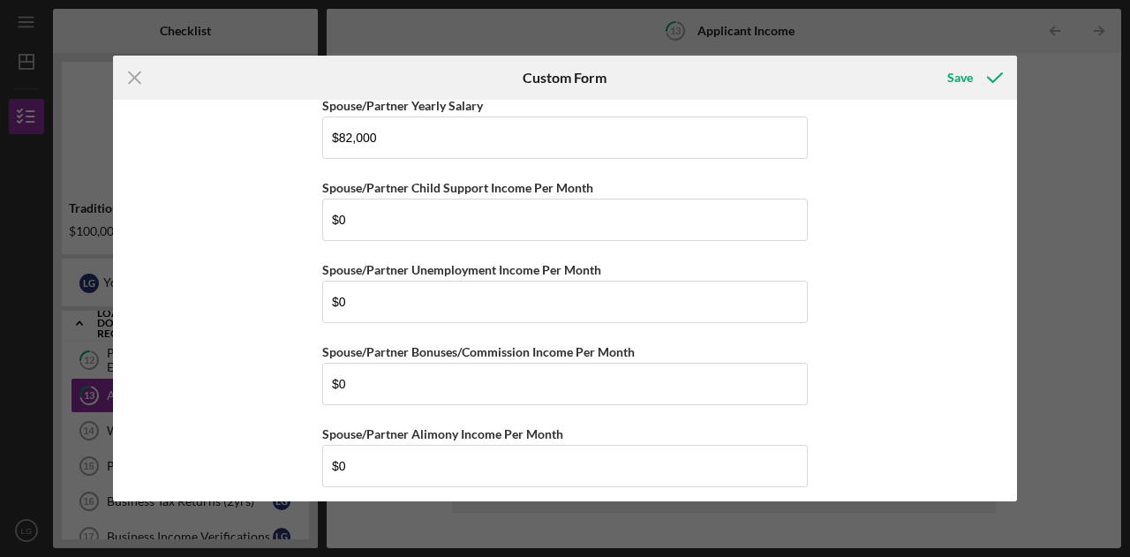
scroll to position [1266, 0]
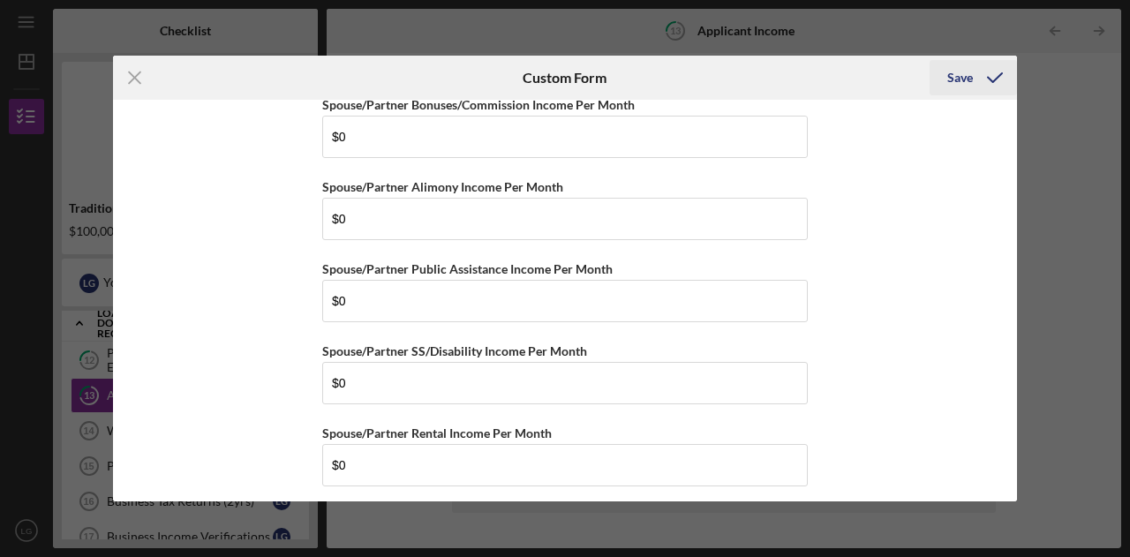
click at [961, 86] on div "Save" at bounding box center [960, 77] width 26 height 35
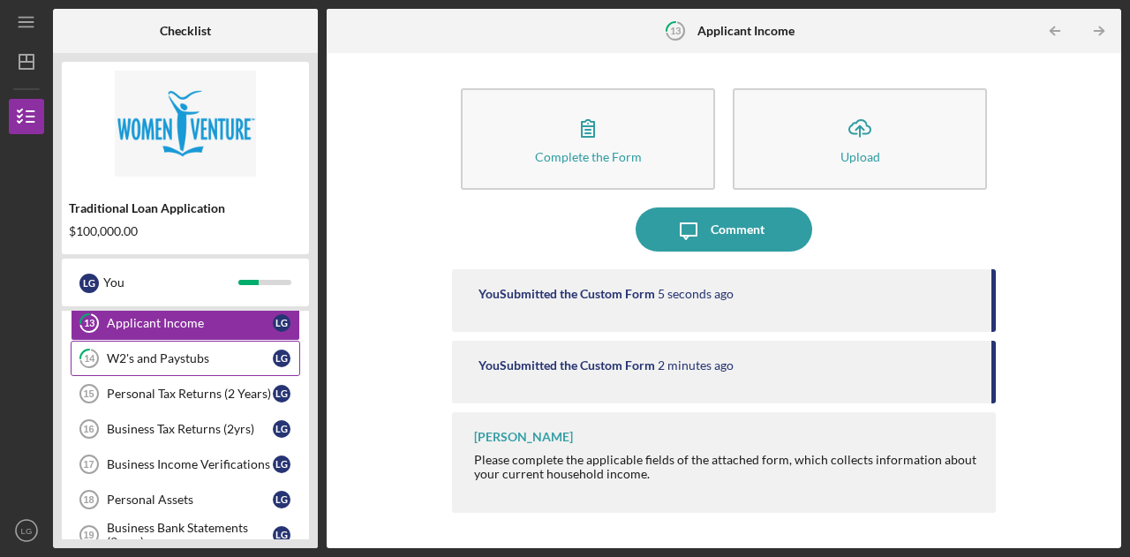
scroll to position [415, 0]
click at [208, 350] on div "W2's and Paystubs" at bounding box center [190, 357] width 166 height 14
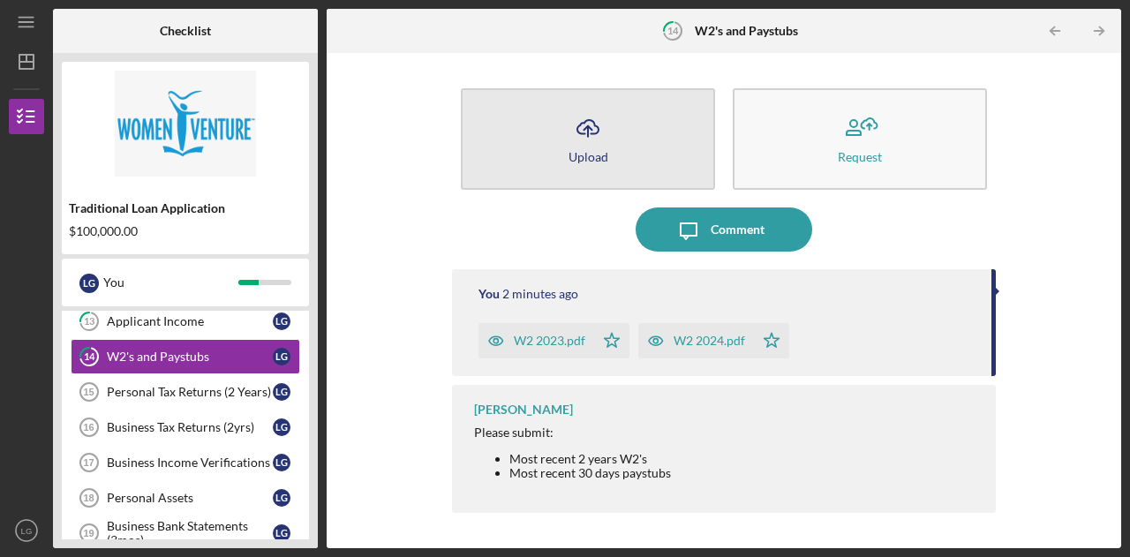
click at [577, 139] on icon "Icon/Upload" at bounding box center [588, 128] width 44 height 44
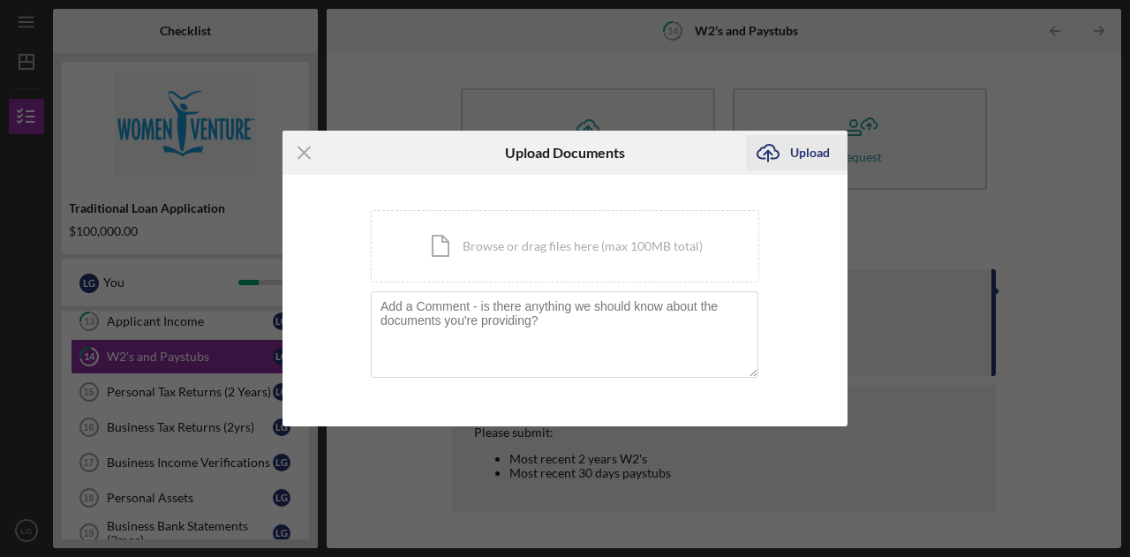
click at [812, 147] on div "Upload" at bounding box center [810, 152] width 40 height 35
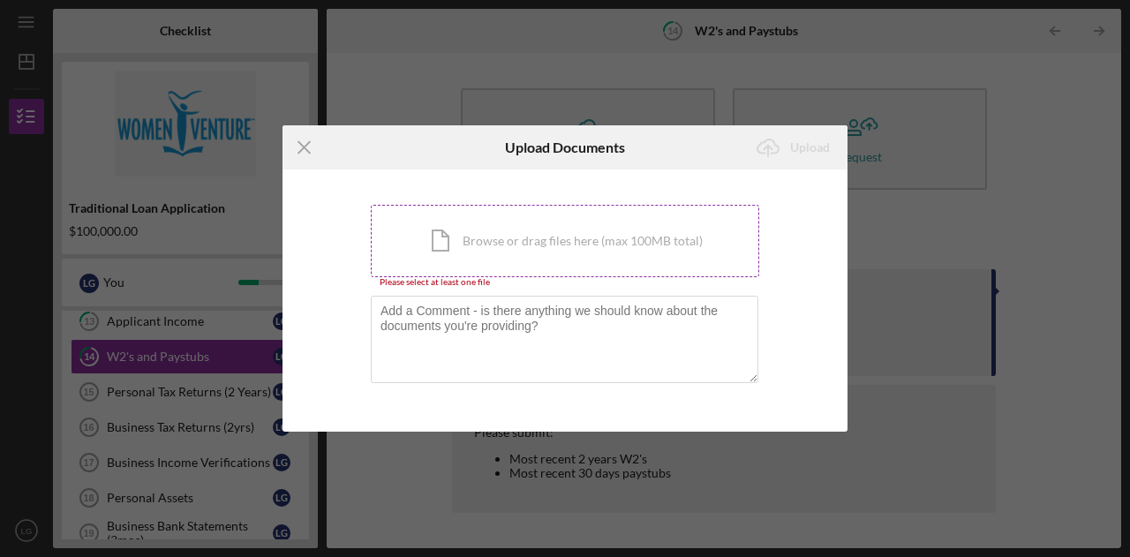
click at [553, 248] on div "Icon/Document Browse or drag files here (max 100MB total) Tap to choose files o…" at bounding box center [565, 241] width 388 height 72
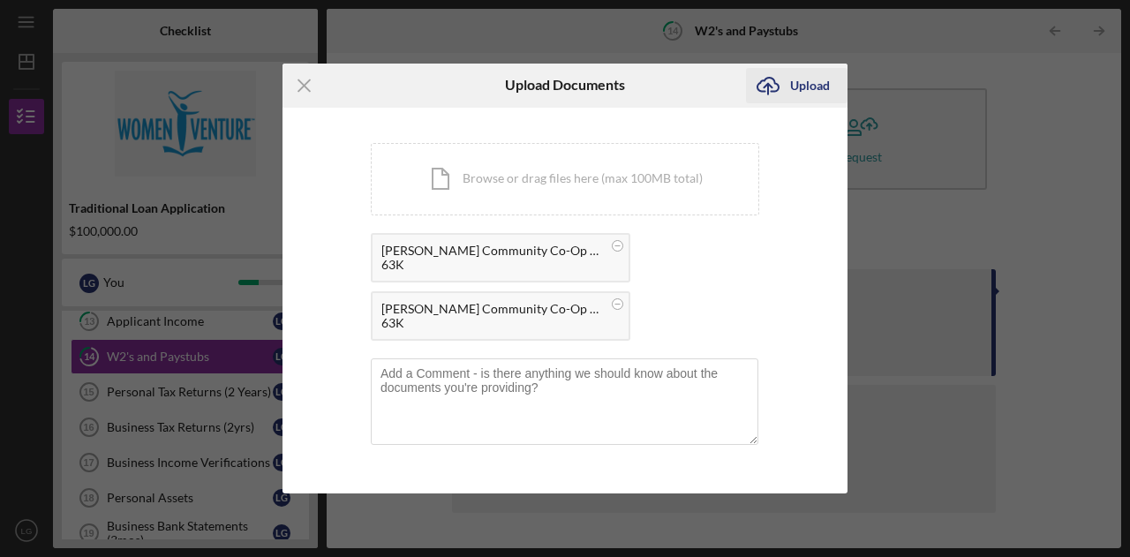
click at [771, 94] on icon "Icon/Upload" at bounding box center [768, 86] width 44 height 44
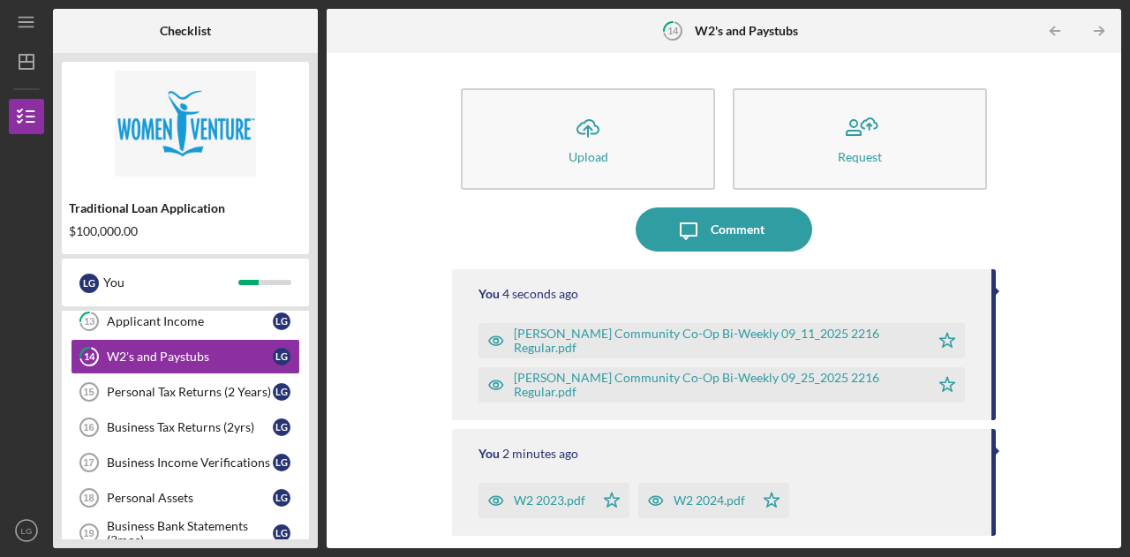
scroll to position [94, 0]
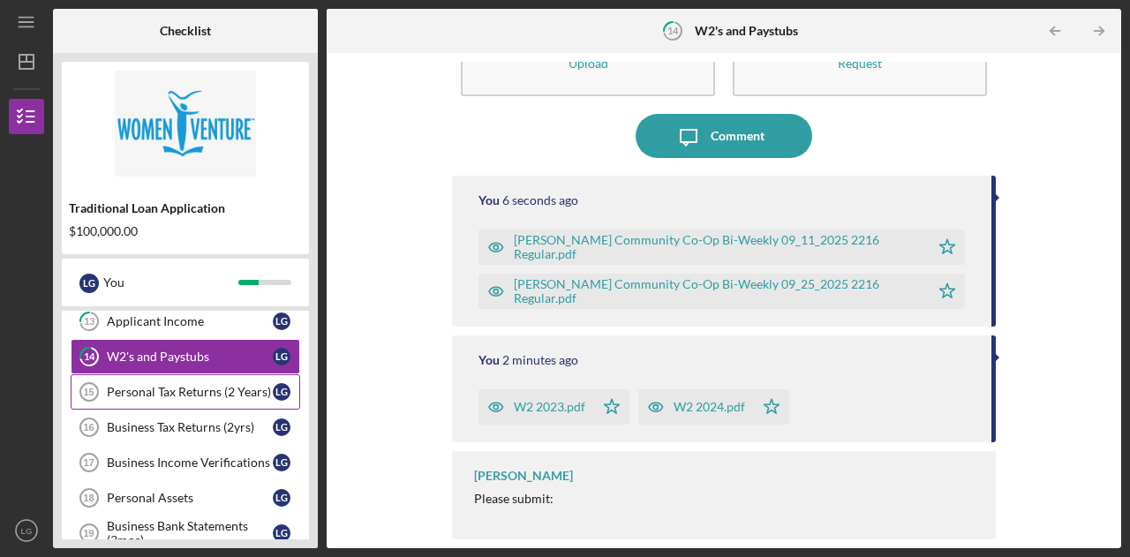
click at [189, 386] on div "Personal Tax Returns (2 Years)" at bounding box center [190, 392] width 166 height 14
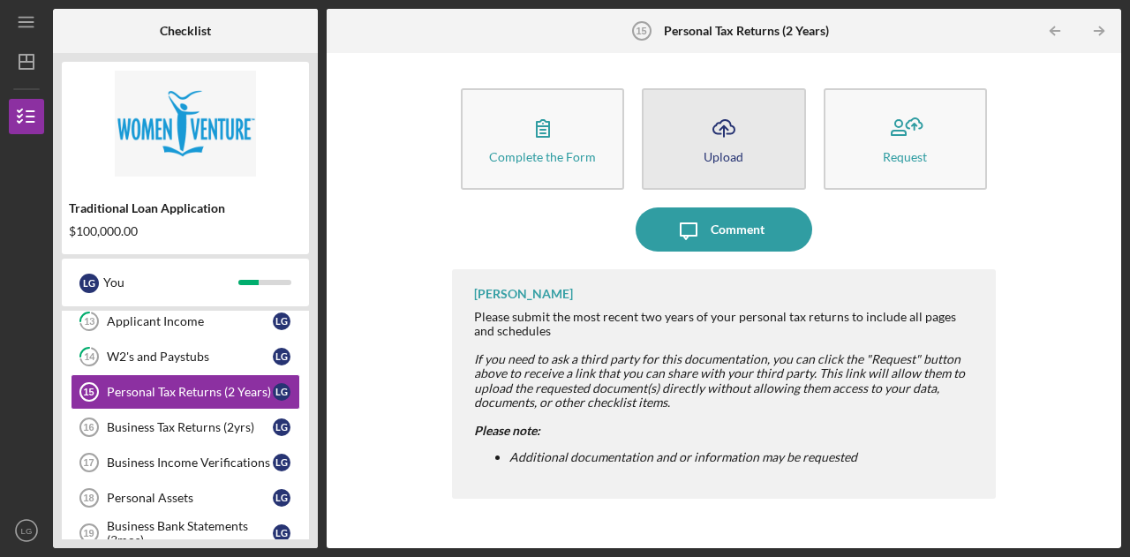
click at [705, 138] on icon "Icon/Upload" at bounding box center [724, 128] width 44 height 44
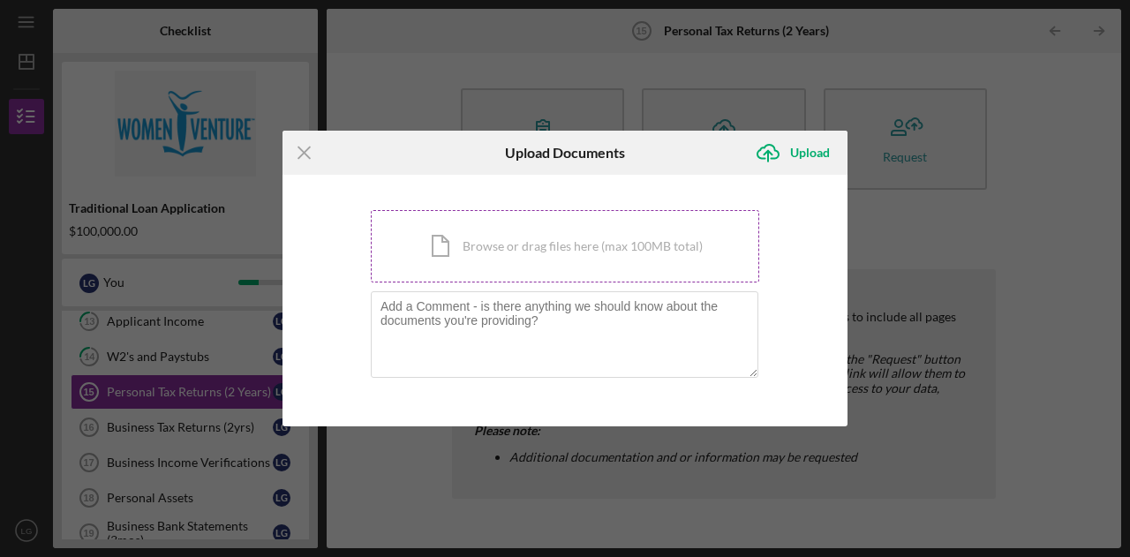
click at [503, 245] on div "Icon/Document Browse or drag files here (max 100MB total) Tap to choose files o…" at bounding box center [565, 246] width 388 height 72
click at [934, 259] on div "Icon/Menu Close Upload Documents Icon/Upload Upload You're uploading documents …" at bounding box center [565, 278] width 1130 height 557
click at [305, 149] on icon "Icon/Menu Close" at bounding box center [304, 153] width 44 height 44
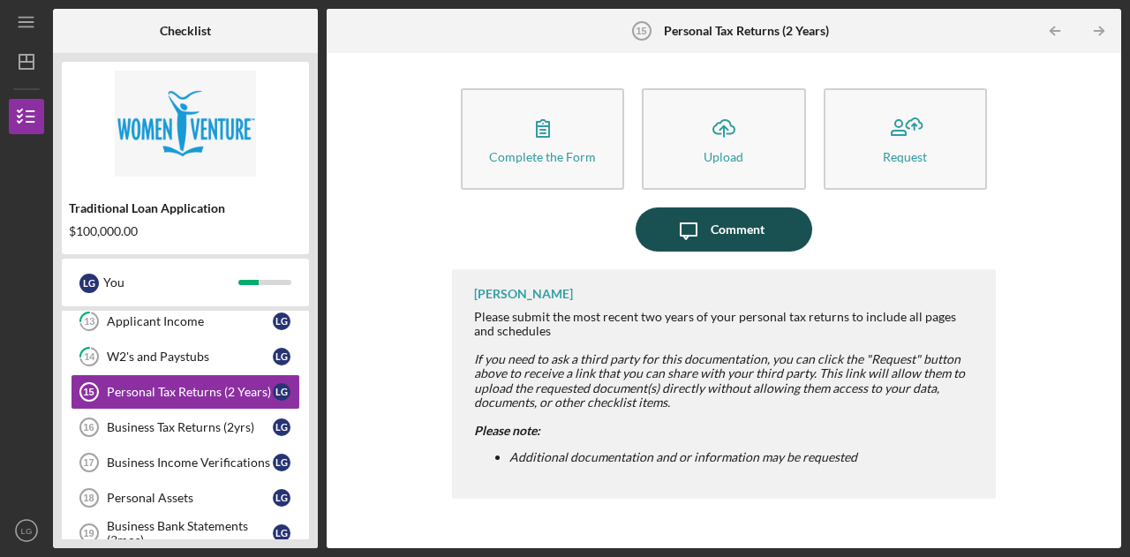
click at [697, 232] on icon "Icon/Message" at bounding box center [688, 229] width 44 height 44
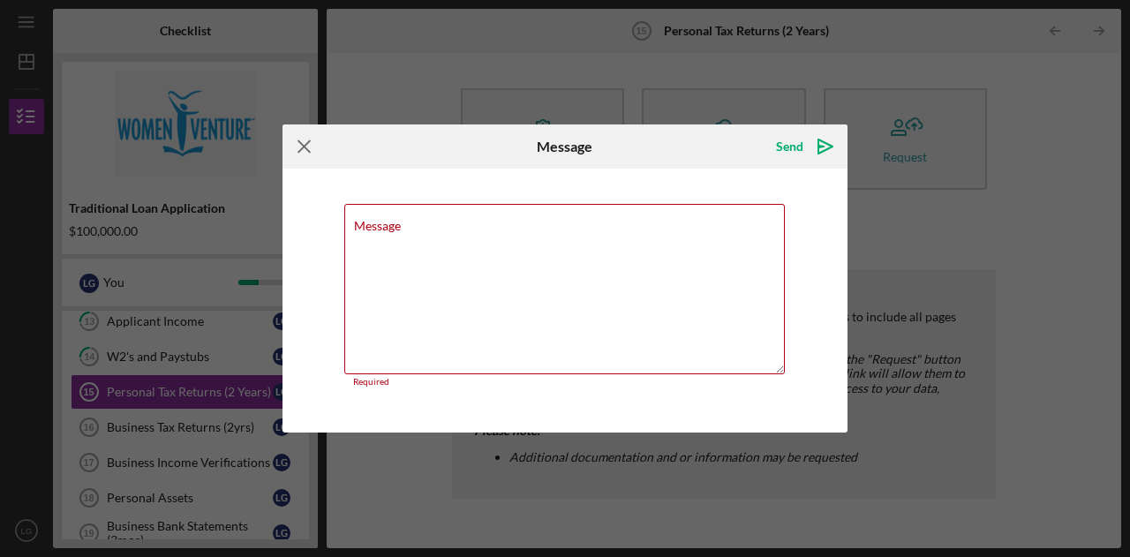
click at [298, 153] on icon "Icon/Menu Close" at bounding box center [304, 146] width 44 height 44
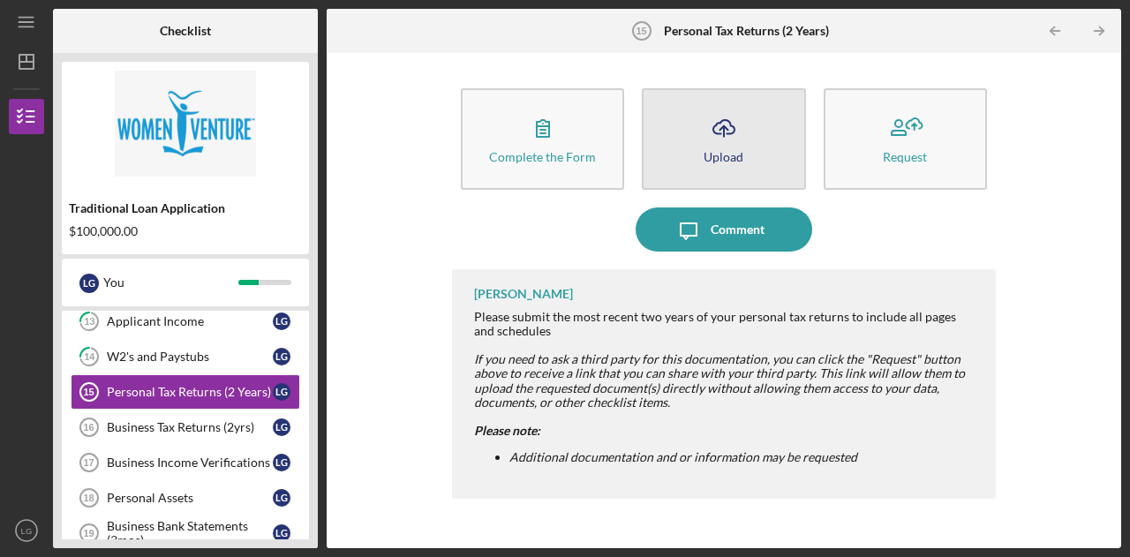
click at [714, 140] on icon "Icon/Upload" at bounding box center [724, 128] width 44 height 44
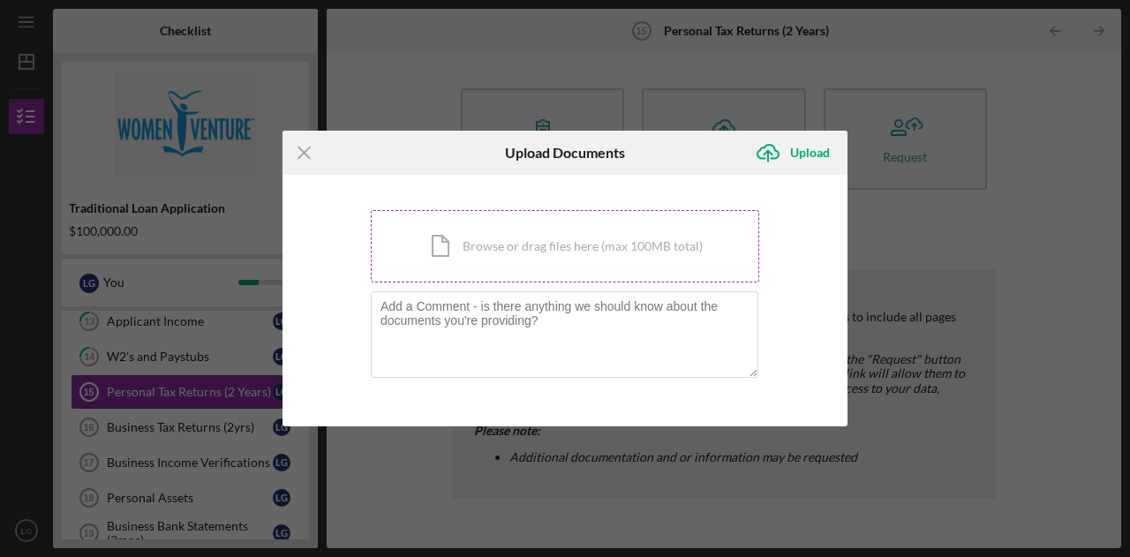
click at [503, 245] on div "Icon/Document Browse or drag files here (max 100MB total) Tap to choose files o…" at bounding box center [565, 246] width 388 height 72
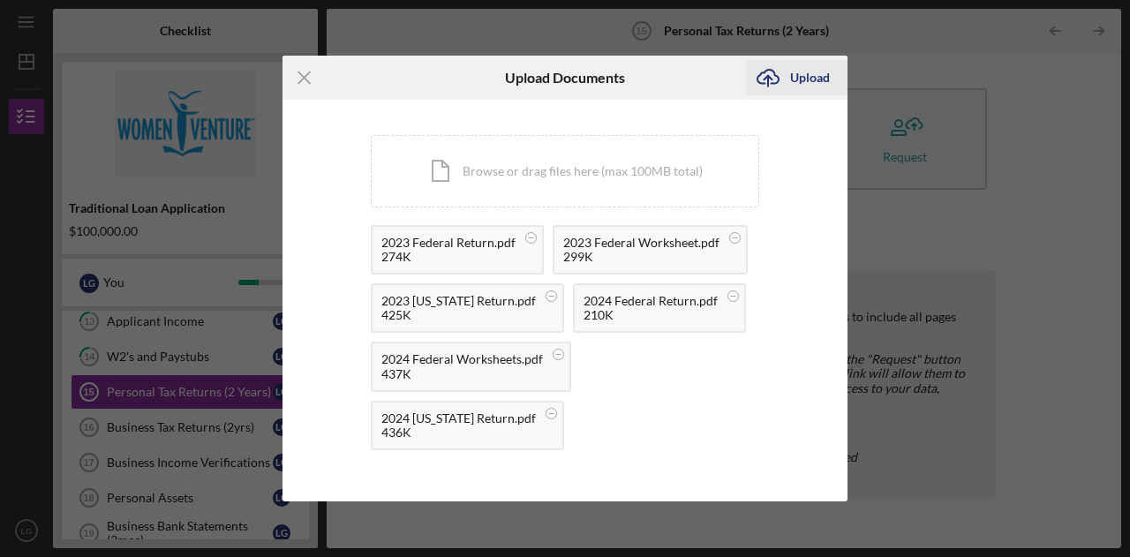
click at [776, 73] on icon "Icon/Upload" at bounding box center [768, 78] width 44 height 44
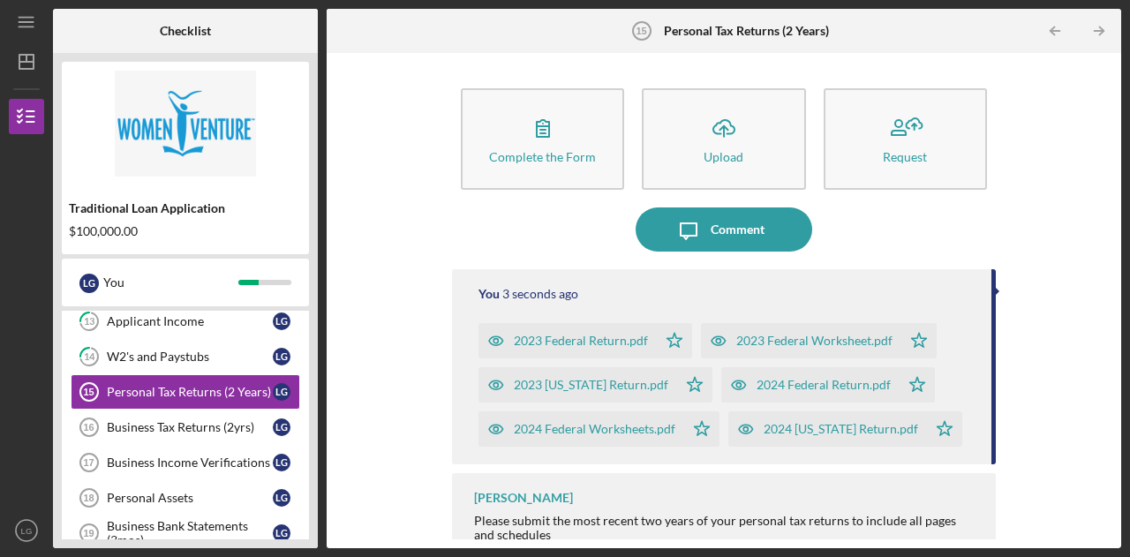
scroll to position [21, 0]
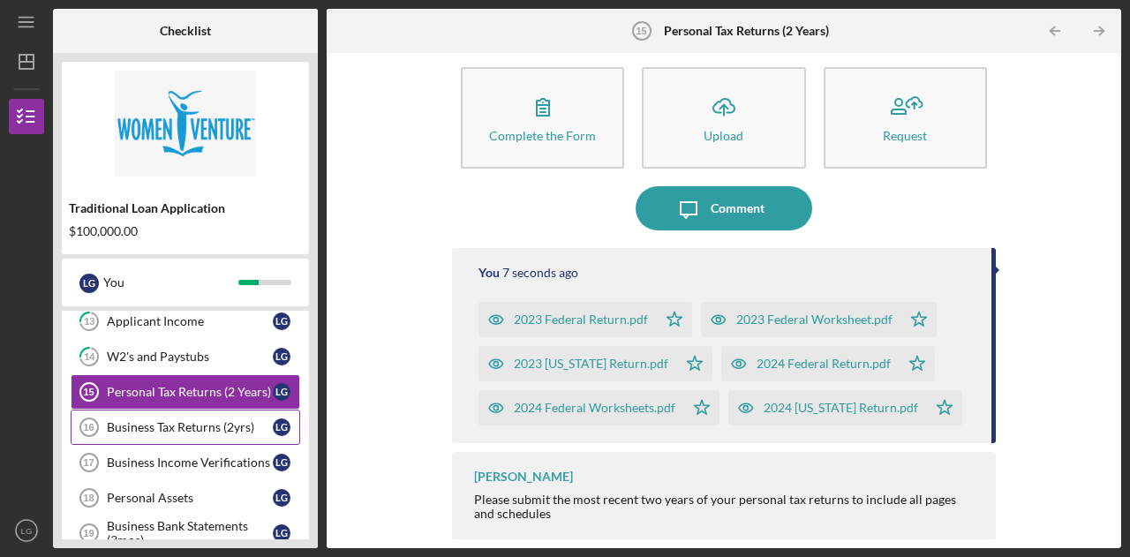
click at [150, 420] on div "Business Tax Returns (2yrs)" at bounding box center [190, 427] width 166 height 14
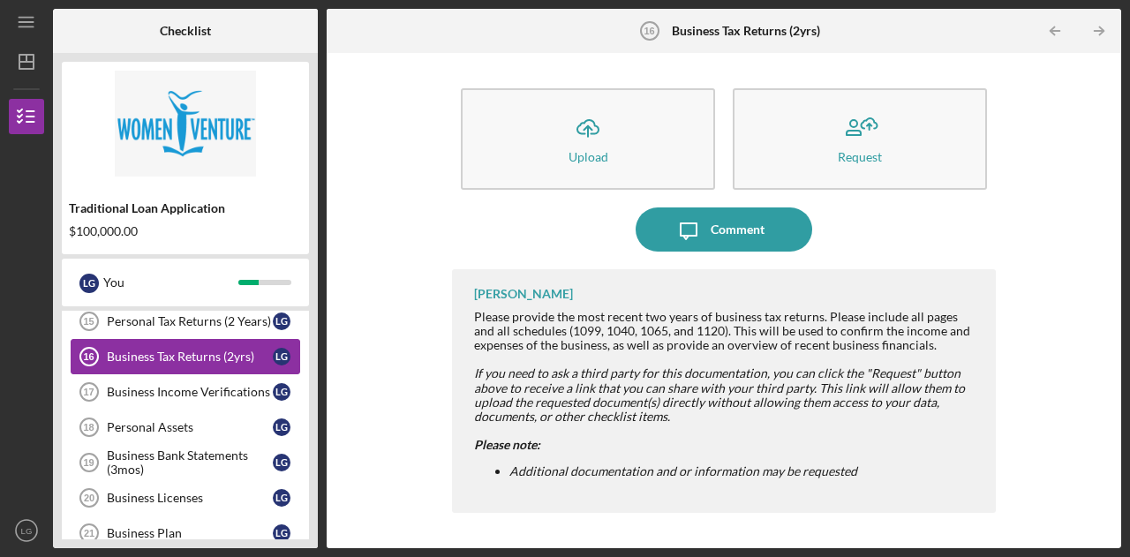
scroll to position [487, 0]
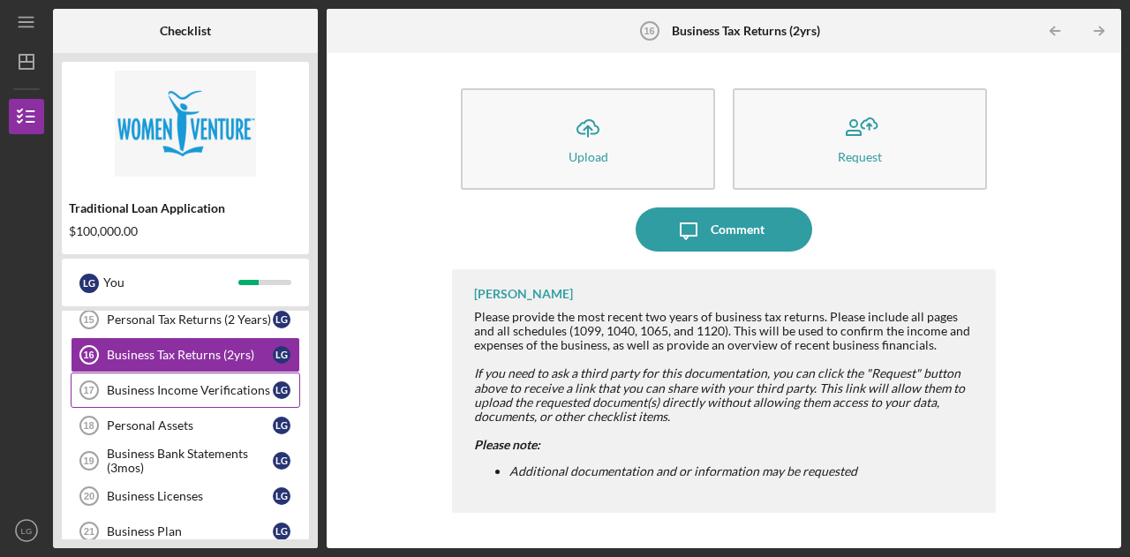
click at [164, 383] on div "Business Income Verifications" at bounding box center [190, 390] width 166 height 14
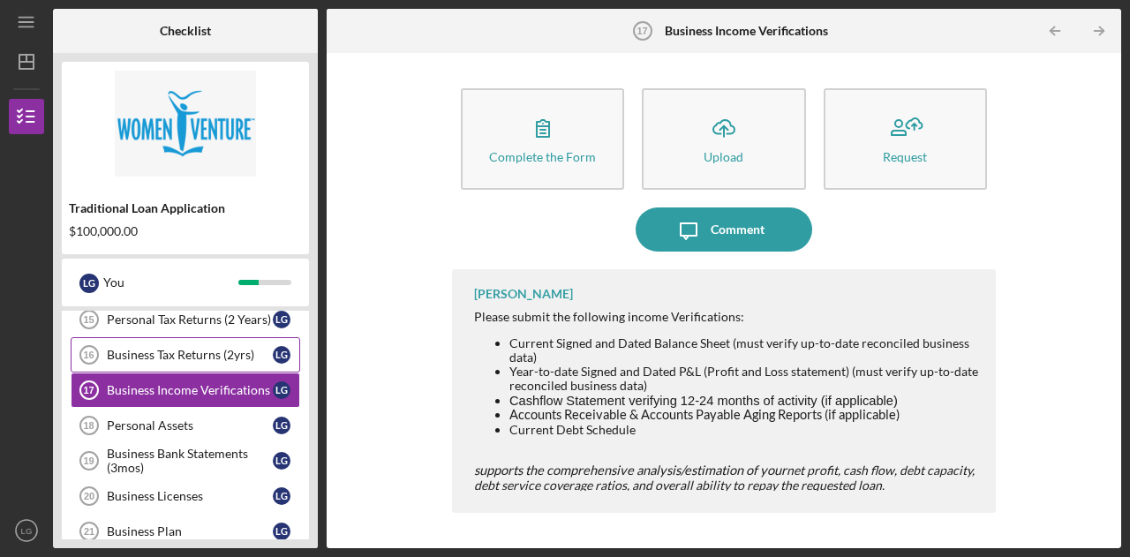
click at [163, 350] on div "Business Tax Returns (2yrs)" at bounding box center [190, 355] width 166 height 14
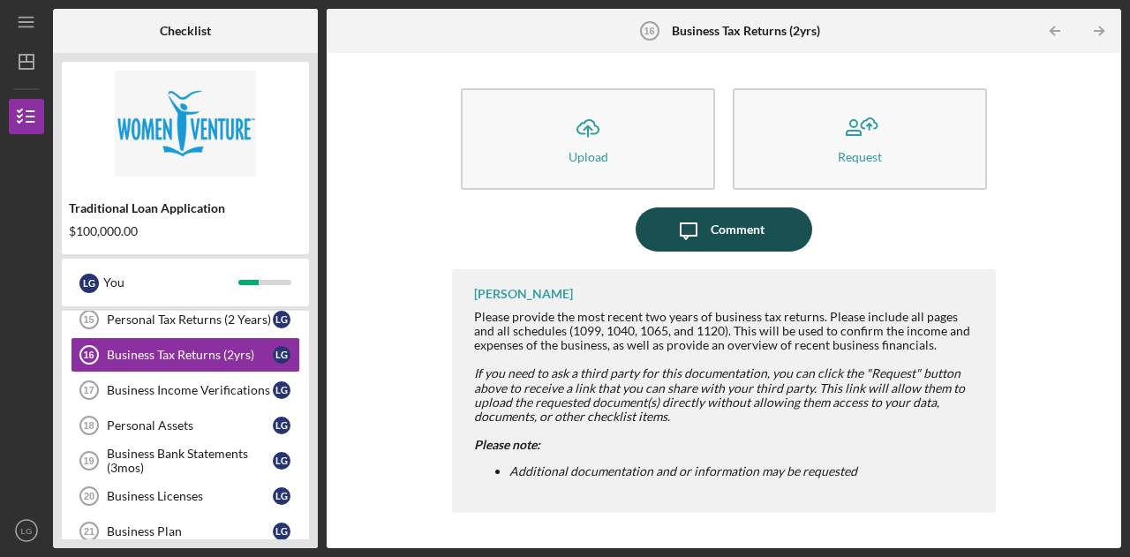
click at [727, 228] on div "Comment" at bounding box center [738, 229] width 54 height 44
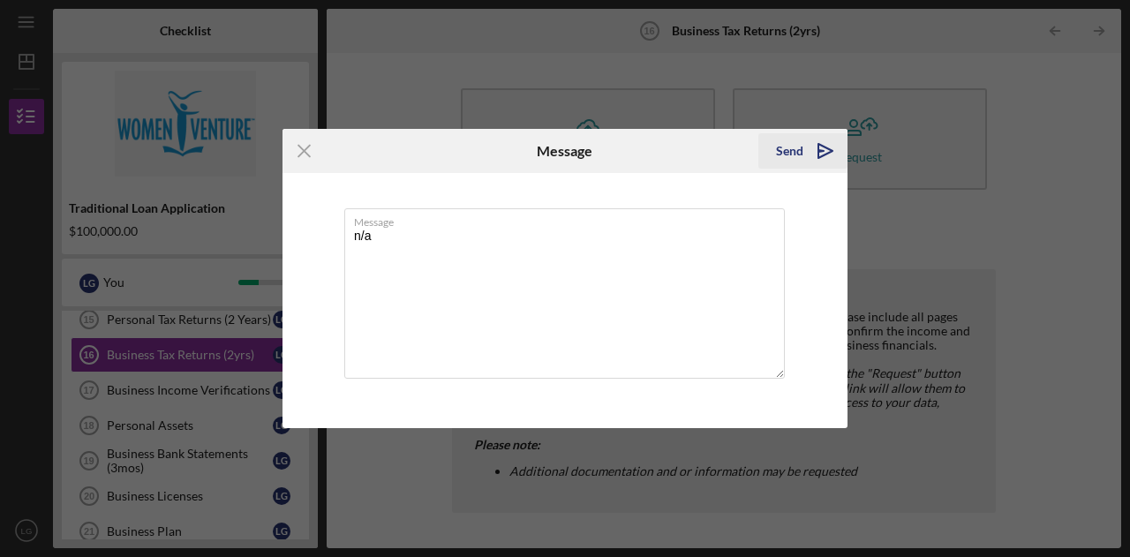
type textarea "n/a"
click at [784, 143] on div "Send" at bounding box center [789, 150] width 27 height 35
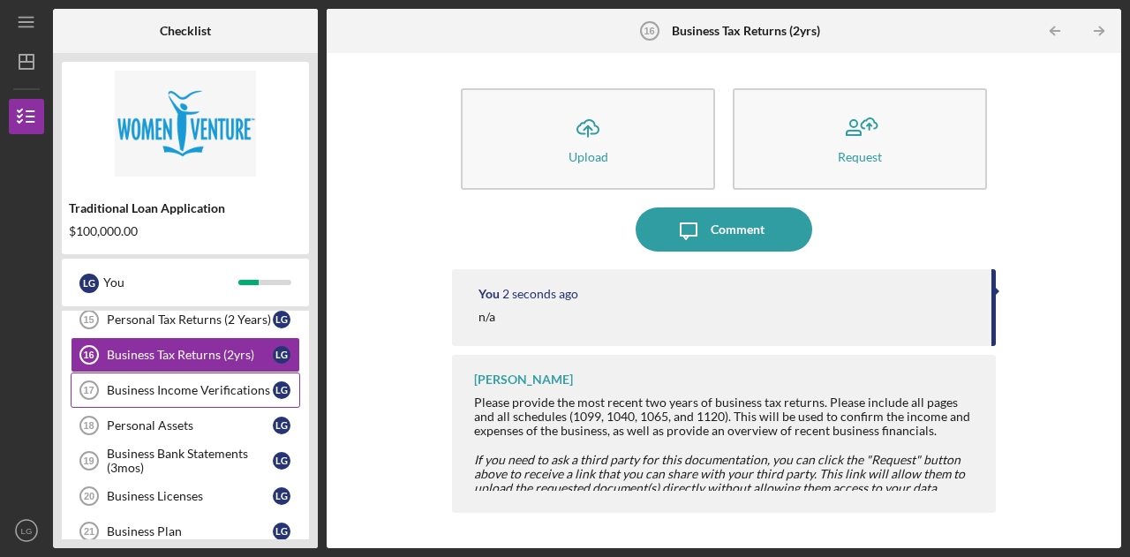
click at [199, 384] on div "Business Income Verifications" at bounding box center [190, 390] width 166 height 14
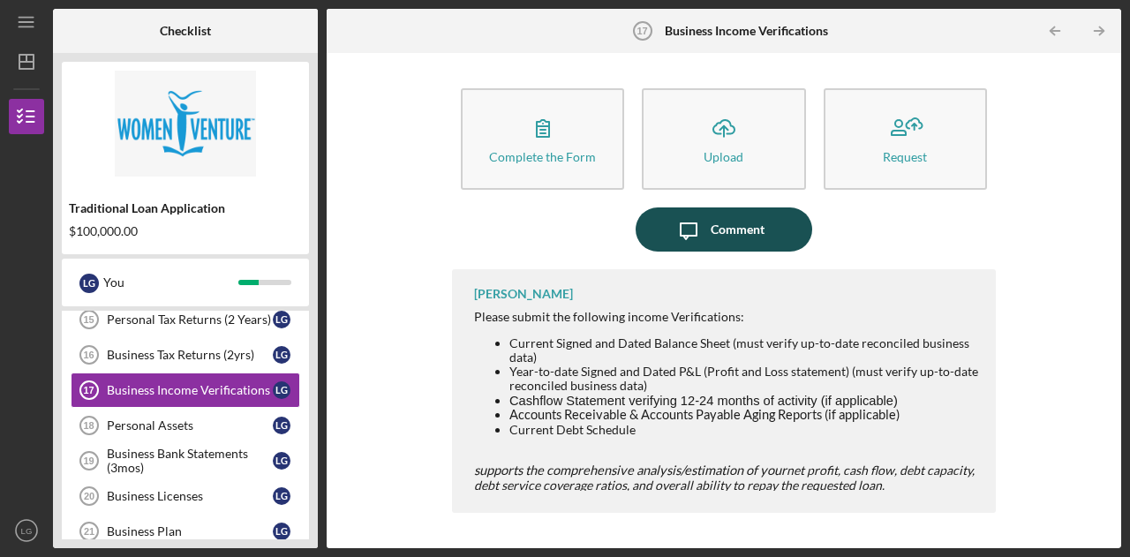
click at [712, 237] on div "Comment" at bounding box center [738, 229] width 54 height 44
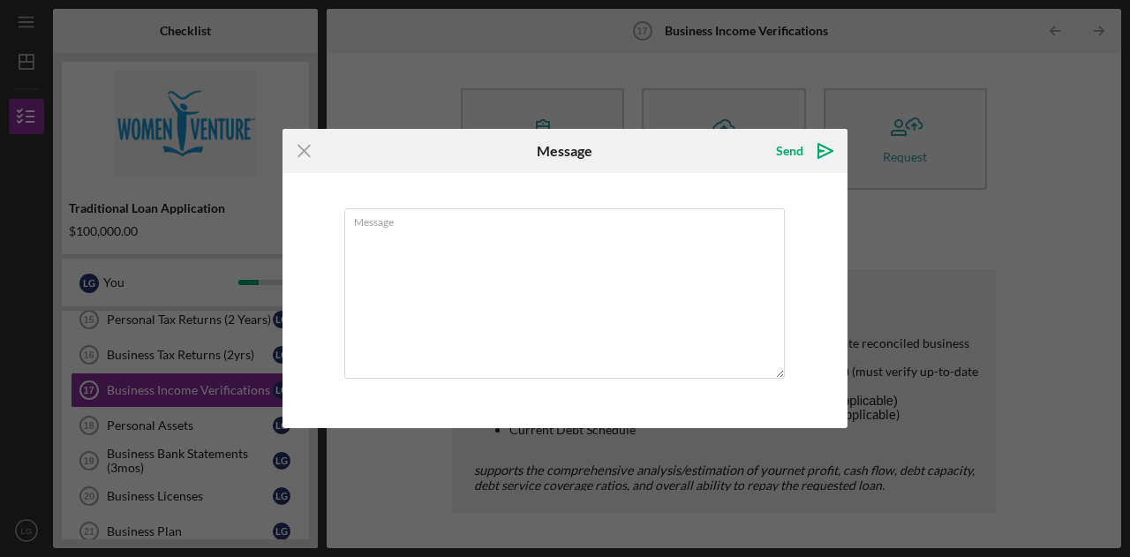
type textarea "b"
type textarea "n/a"
click at [782, 144] on div "Send" at bounding box center [789, 150] width 27 height 35
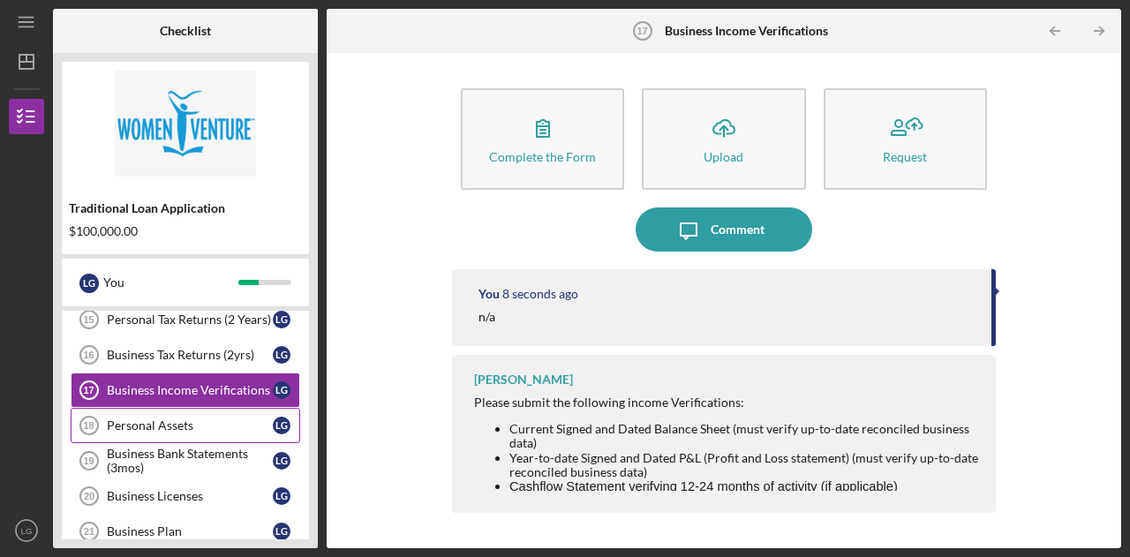
click at [212, 420] on div "Personal Assets" at bounding box center [190, 425] width 166 height 14
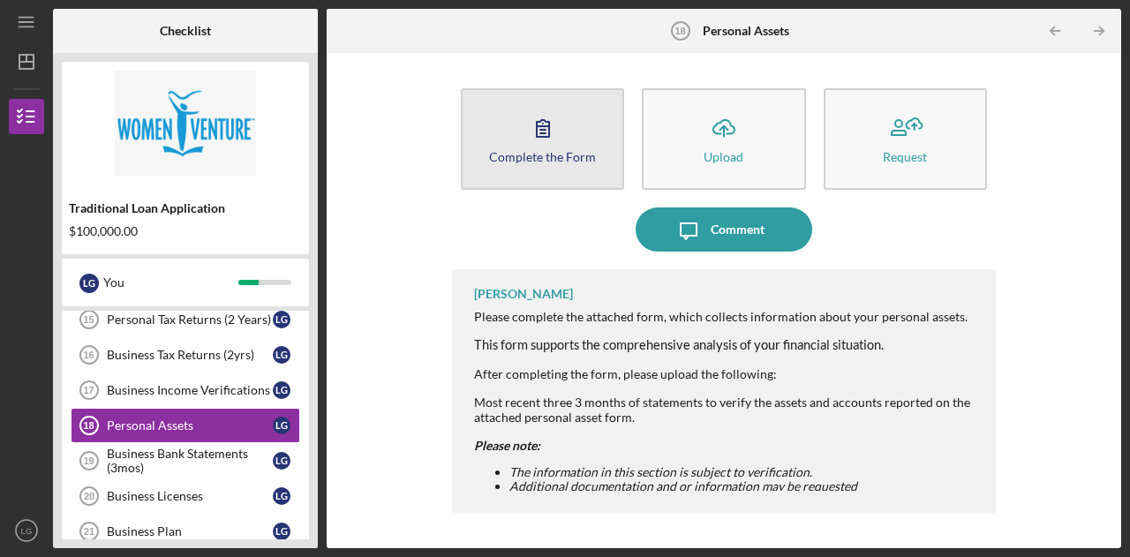
click at [564, 143] on button "Complete the Form Form" at bounding box center [542, 139] width 163 height 102
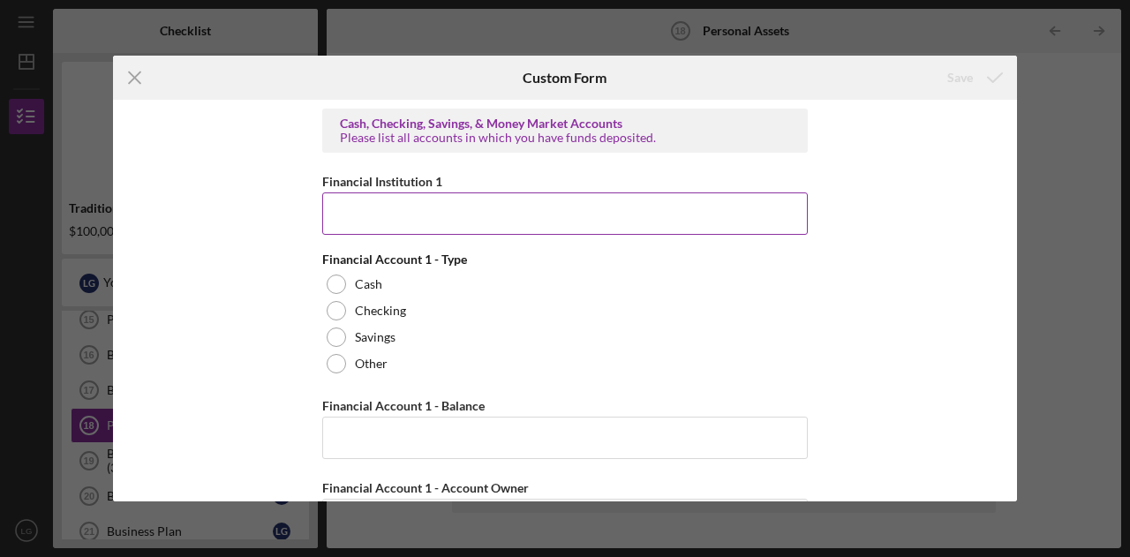
click at [489, 214] on input "Financial Institution 1" at bounding box center [564, 213] width 485 height 42
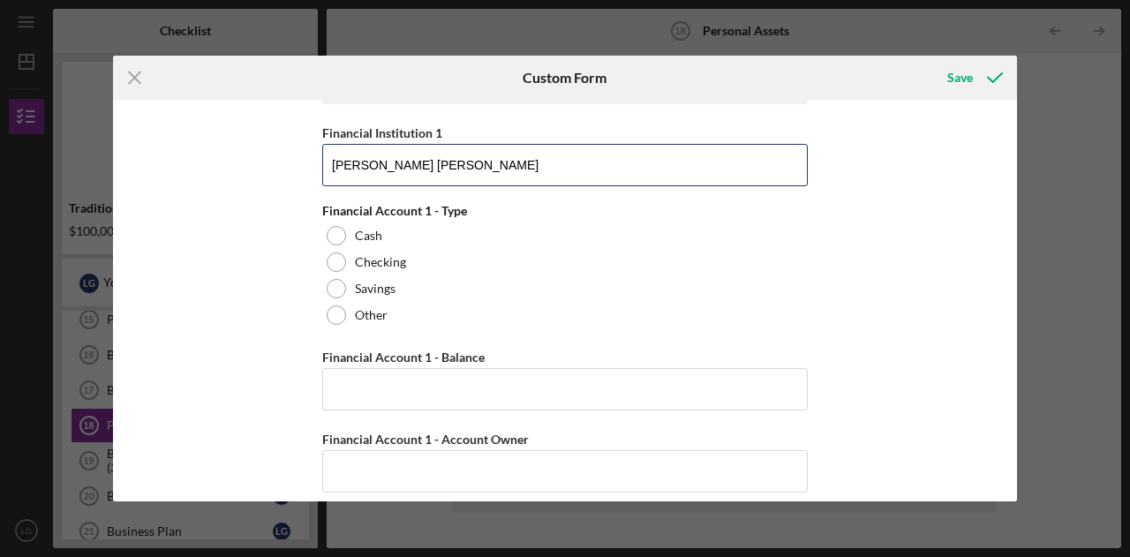
scroll to position [51, 0]
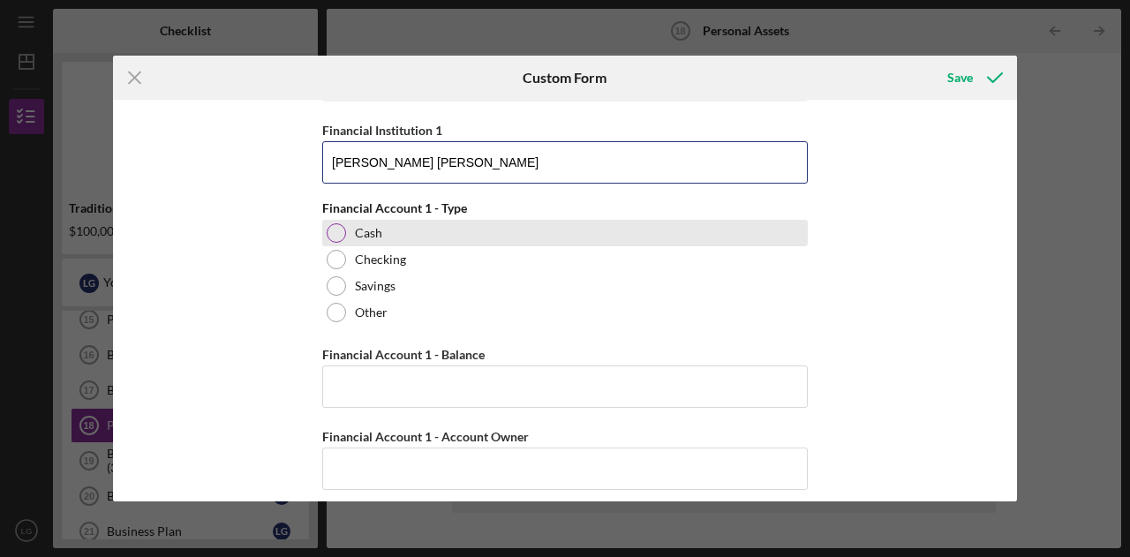
type input "[PERSON_NAME] [PERSON_NAME]"
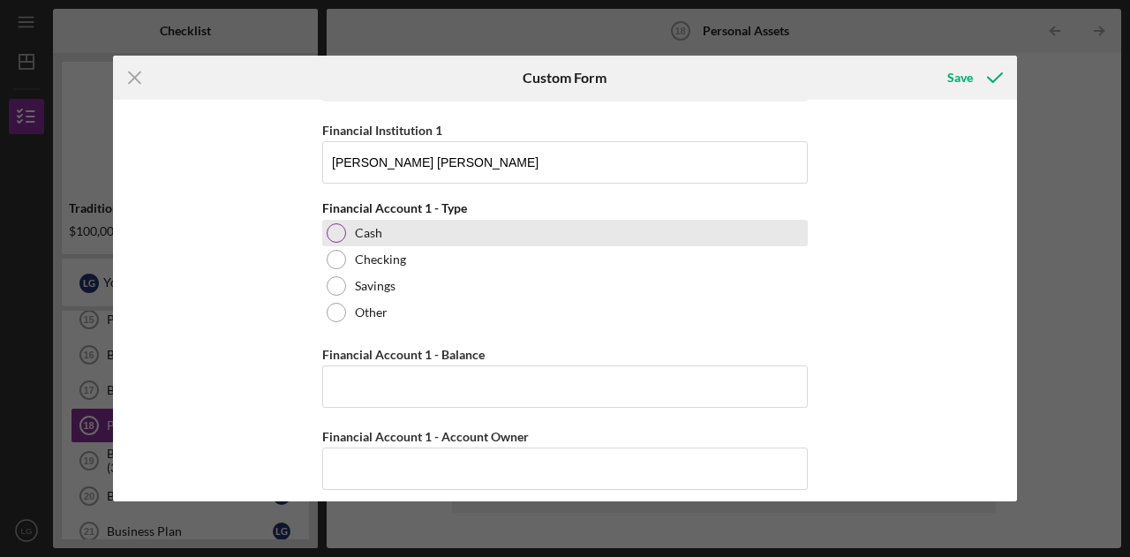
click at [329, 231] on div at bounding box center [336, 232] width 19 height 19
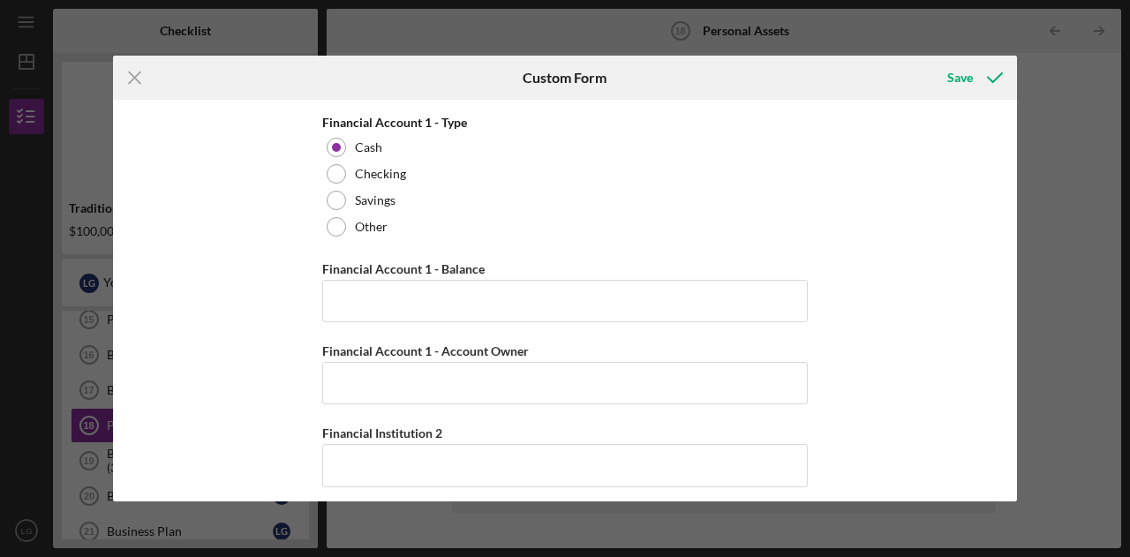
scroll to position [191, 0]
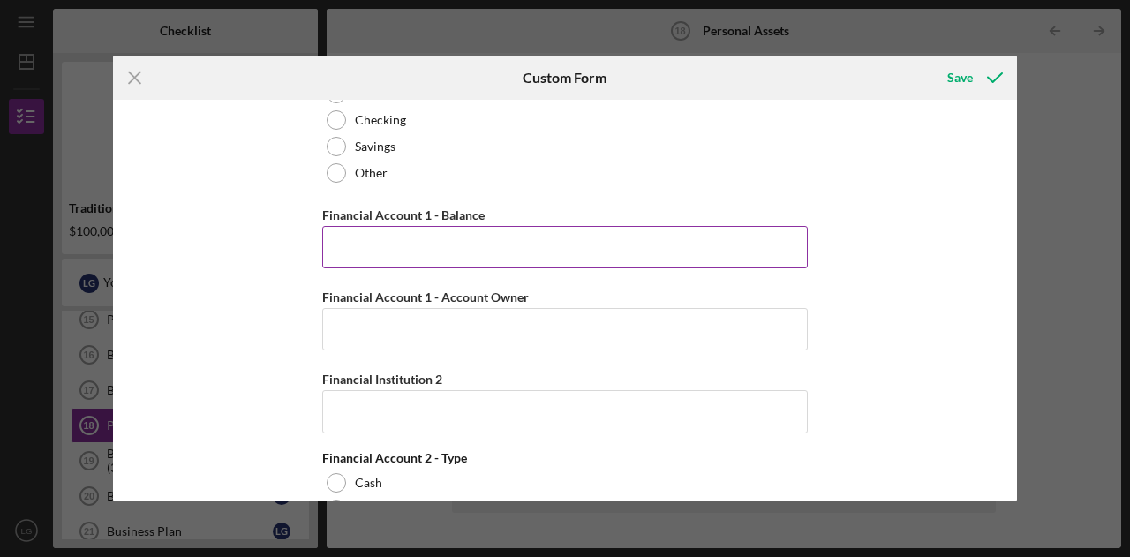
click at [369, 250] on input "Financial Account 1 - Balance" at bounding box center [564, 247] width 485 height 42
type input "$60,216"
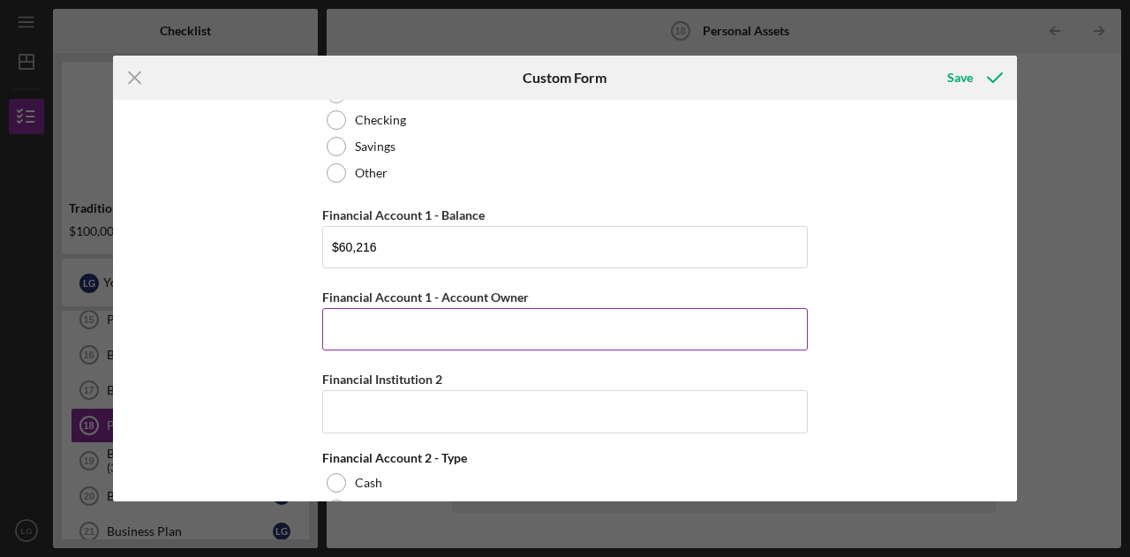
click at [351, 325] on input "Financial Account 1 - Account Owner" at bounding box center [564, 329] width 485 height 42
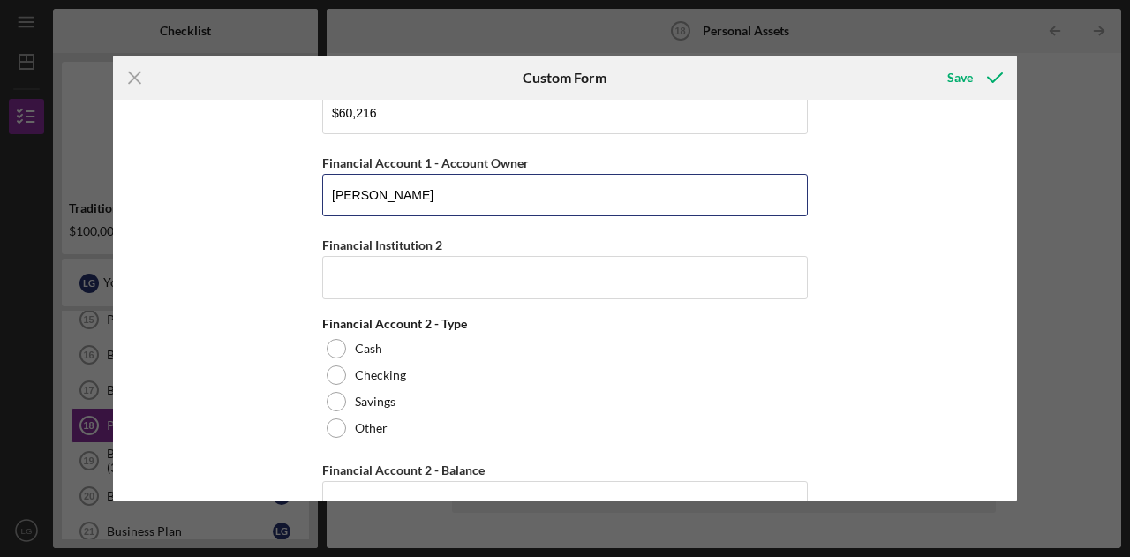
scroll to position [327, 0]
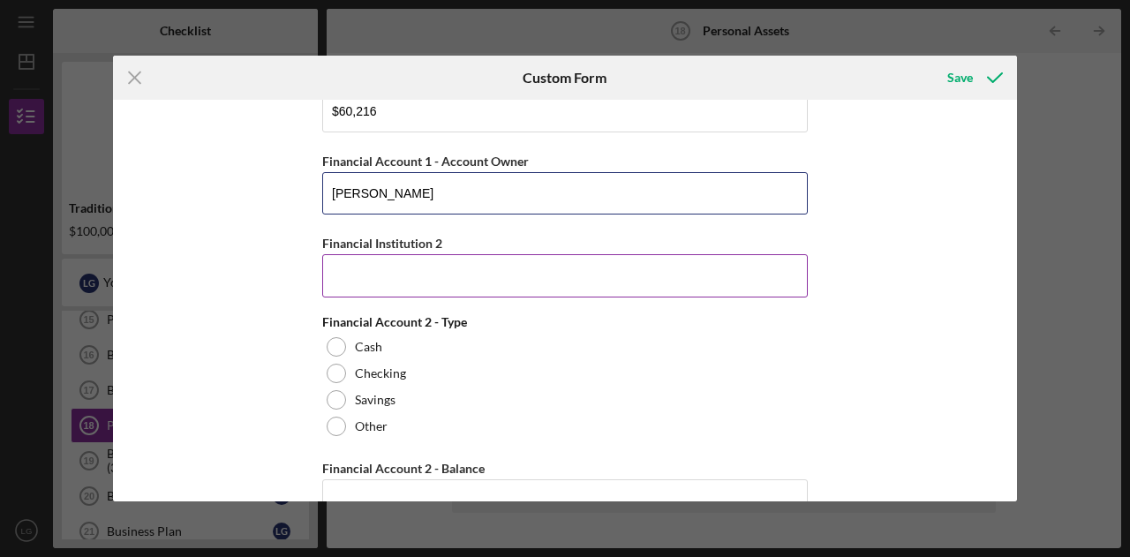
type input "[PERSON_NAME]"
click at [367, 279] on input "Financial Institution 2" at bounding box center [564, 275] width 485 height 42
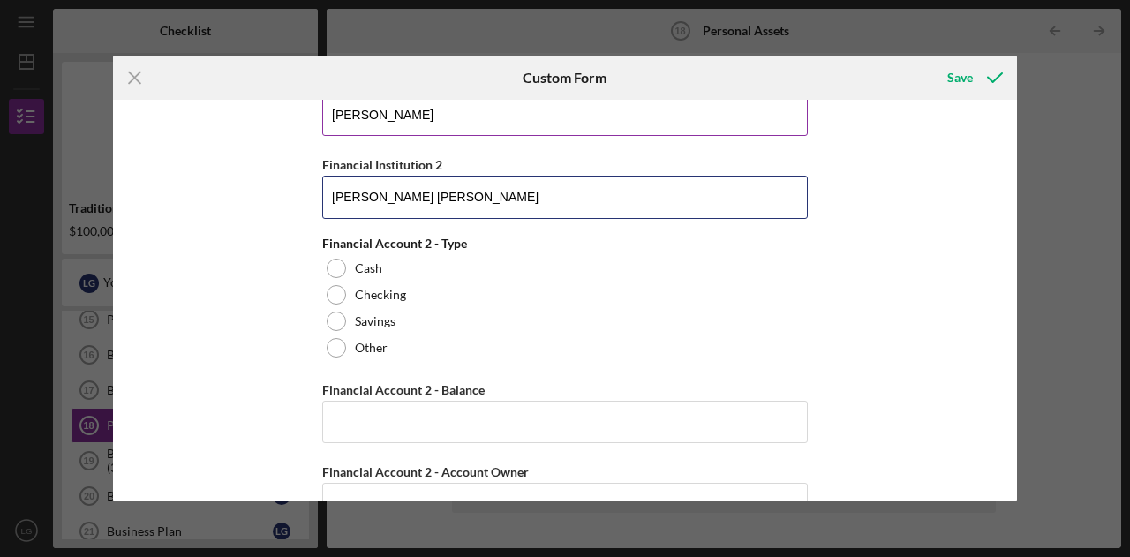
scroll to position [406, 0]
type input "[PERSON_NAME] [PERSON_NAME]"
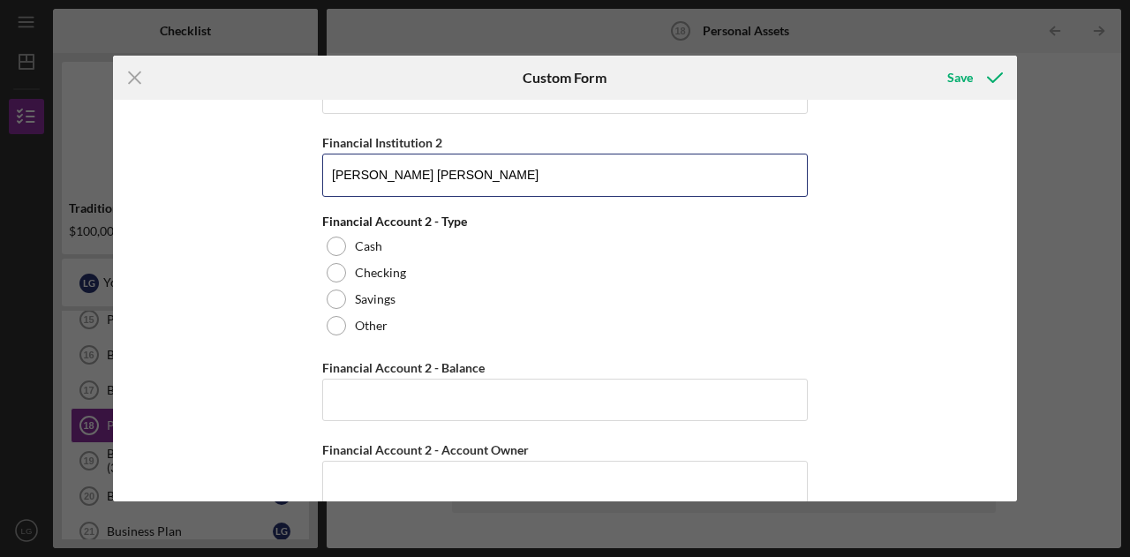
scroll to position [433, 0]
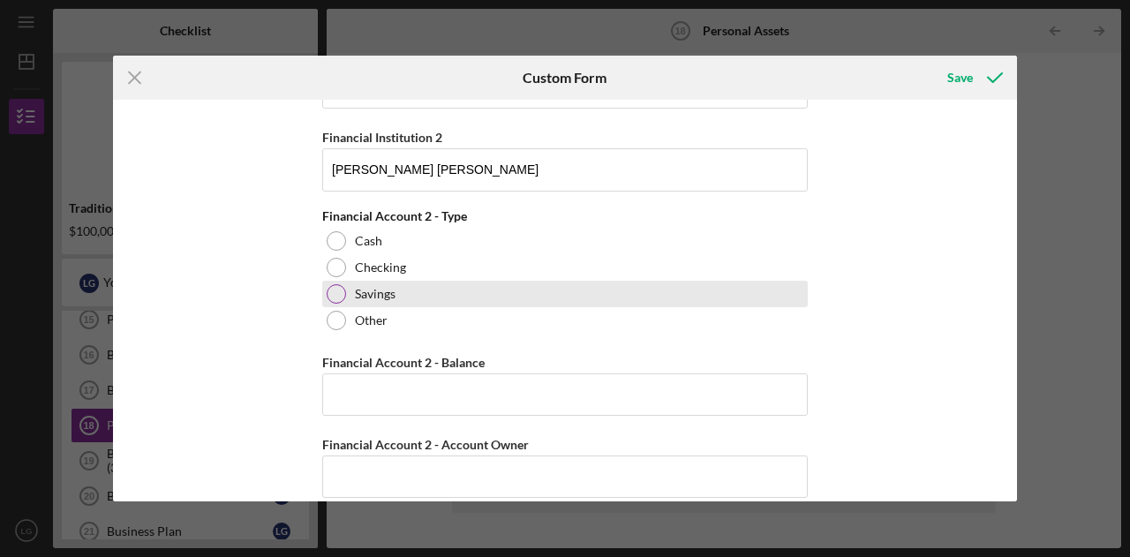
click at [332, 295] on div at bounding box center [336, 293] width 19 height 19
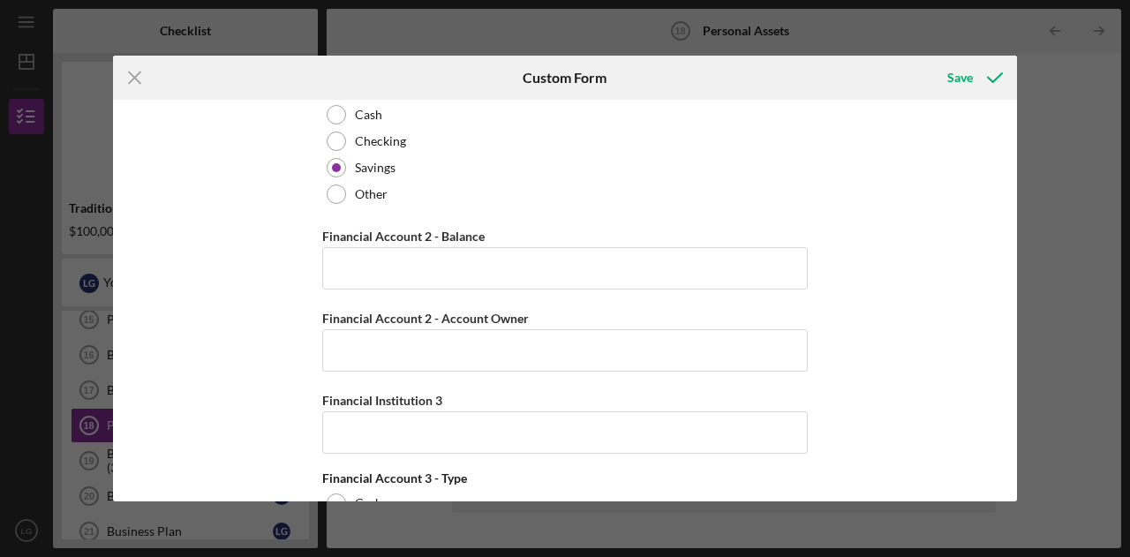
scroll to position [562, 0]
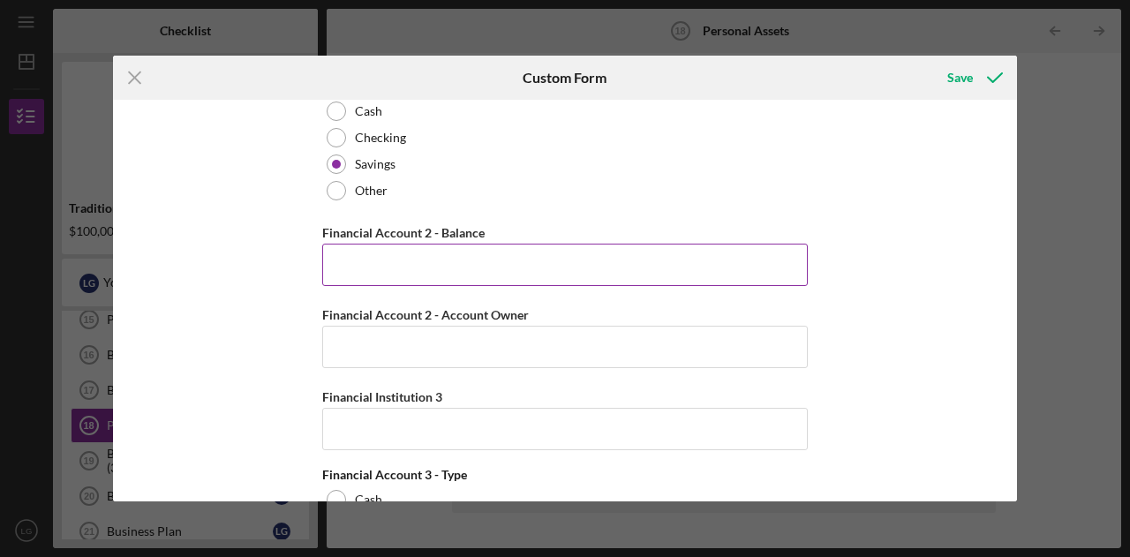
click at [464, 261] on input "Financial Account 2 - Balance" at bounding box center [564, 265] width 485 height 42
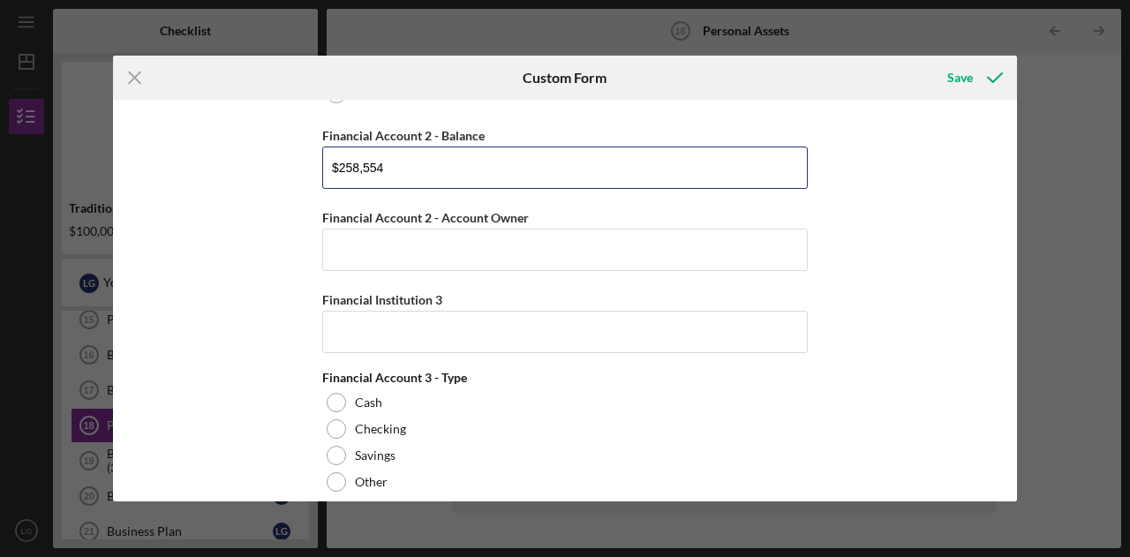
scroll to position [660, 0]
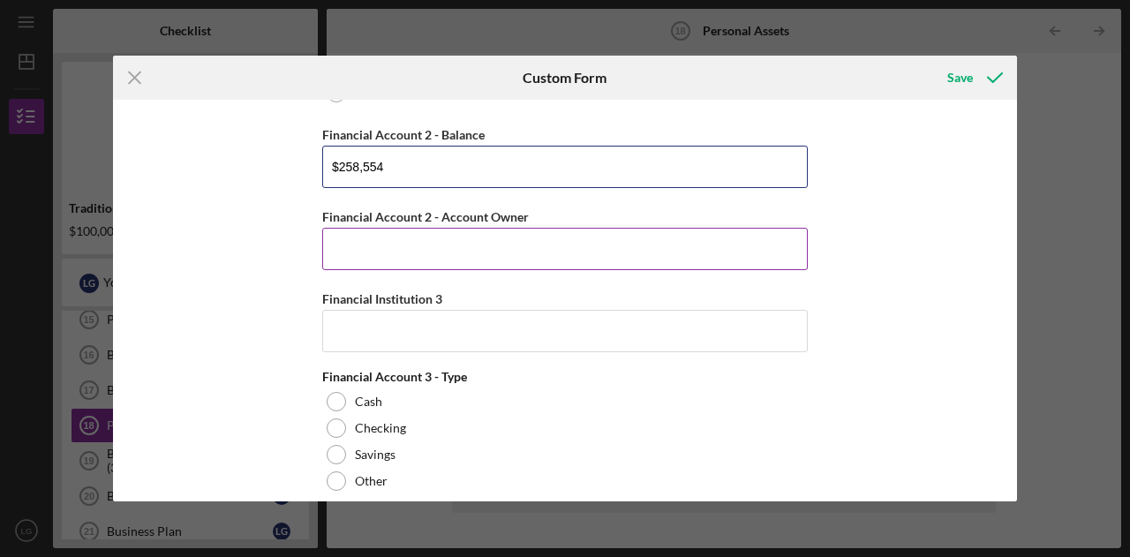
type input "$258,554"
click at [348, 246] on input "Financial Account 2 - Account Owner" at bounding box center [564, 249] width 485 height 42
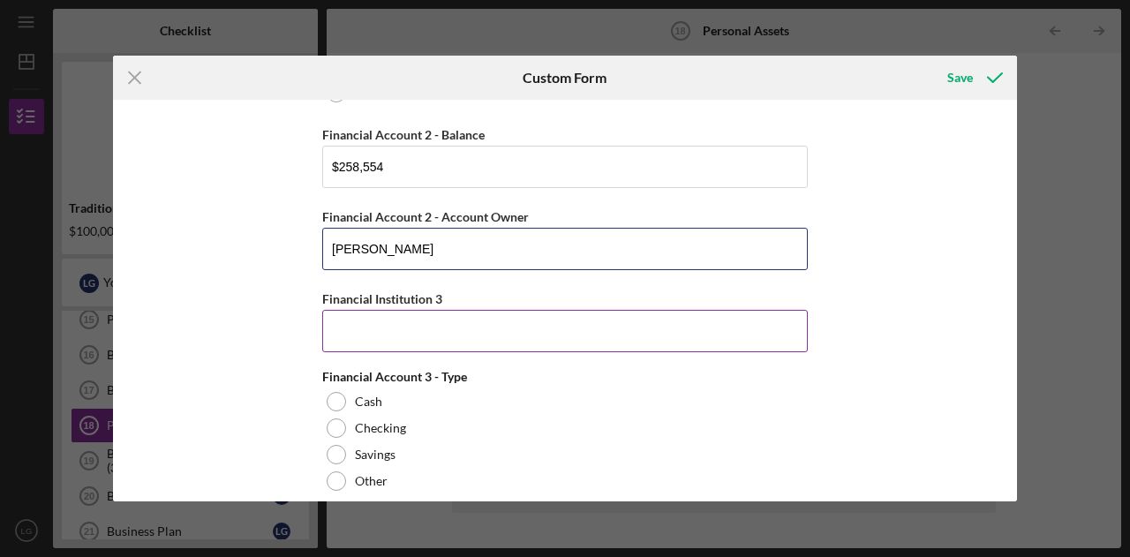
type input "[PERSON_NAME]"
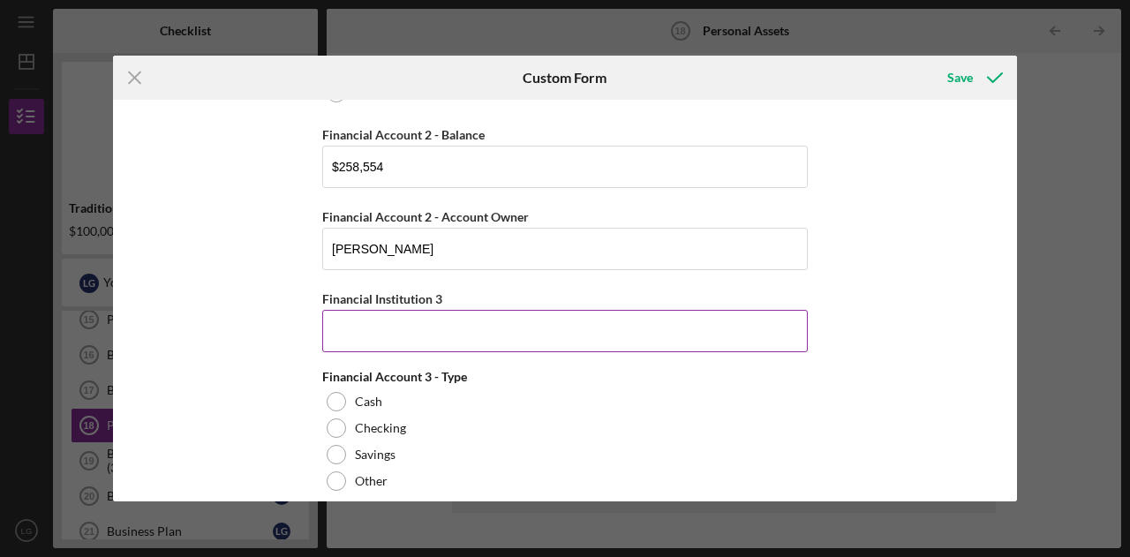
click at [347, 315] on input "Financial Institution 3" at bounding box center [564, 331] width 485 height 42
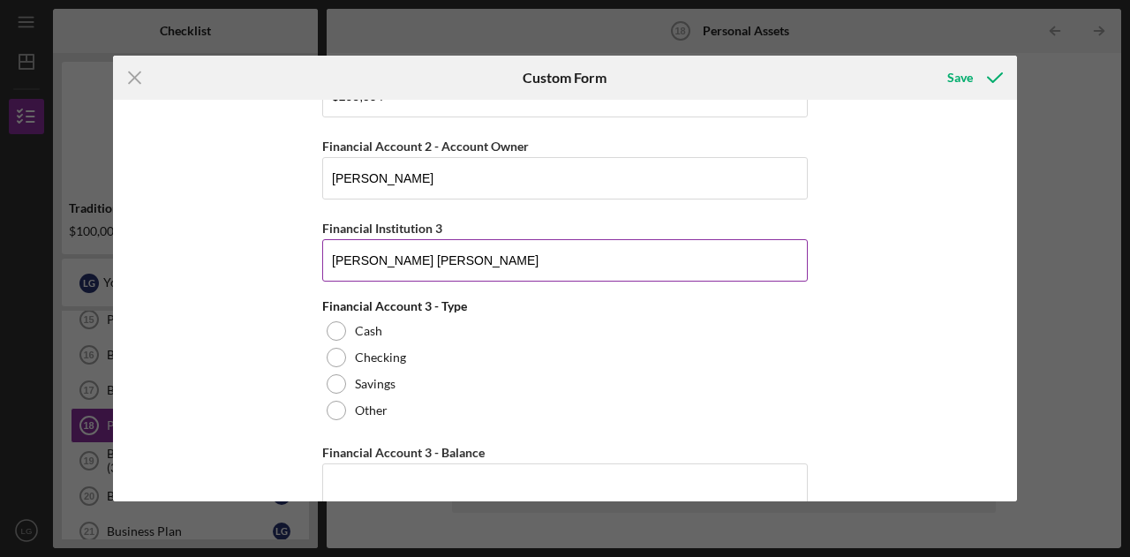
scroll to position [734, 0]
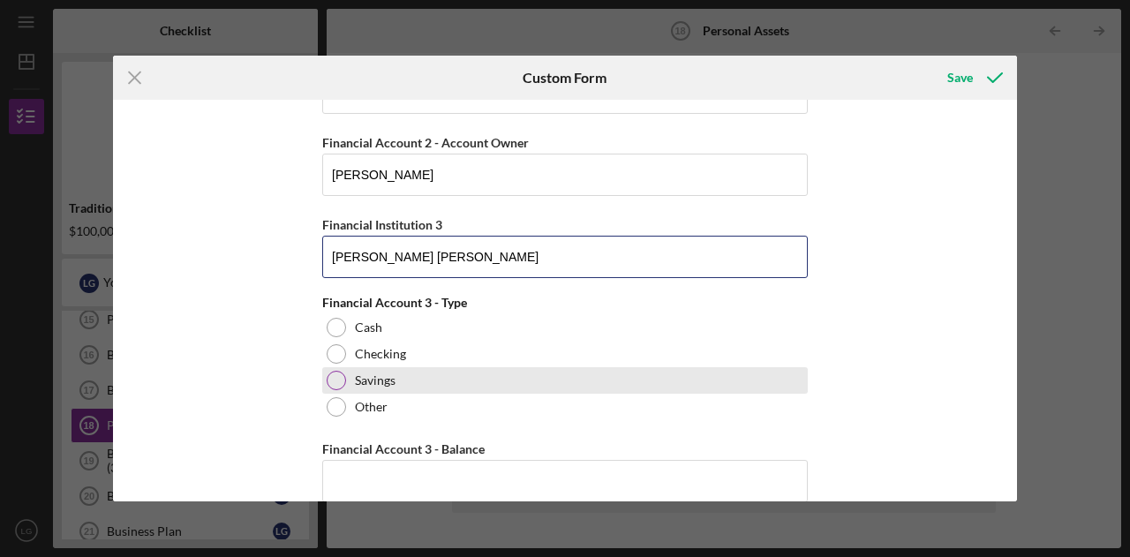
type input "[PERSON_NAME] [PERSON_NAME]"
click at [334, 374] on div at bounding box center [336, 380] width 19 height 19
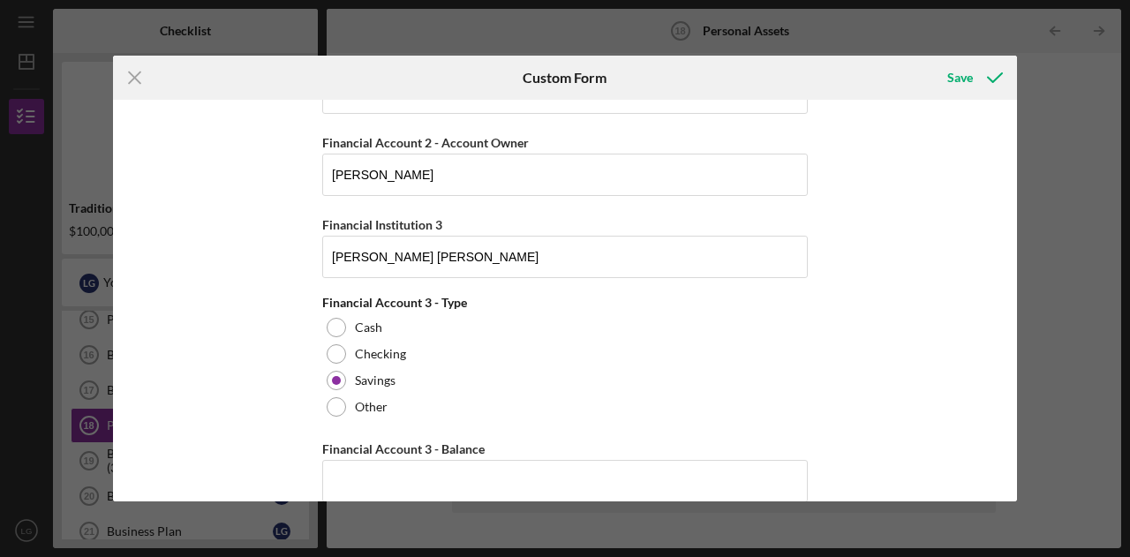
scroll to position [823, 0]
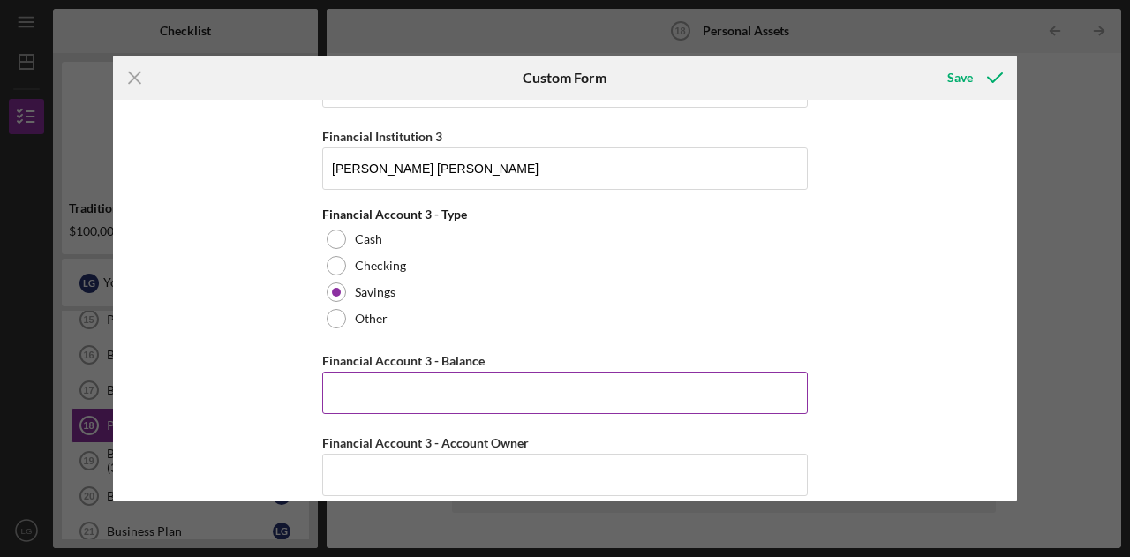
click at [402, 390] on input "Financial Account 3 - Balance" at bounding box center [564, 393] width 485 height 42
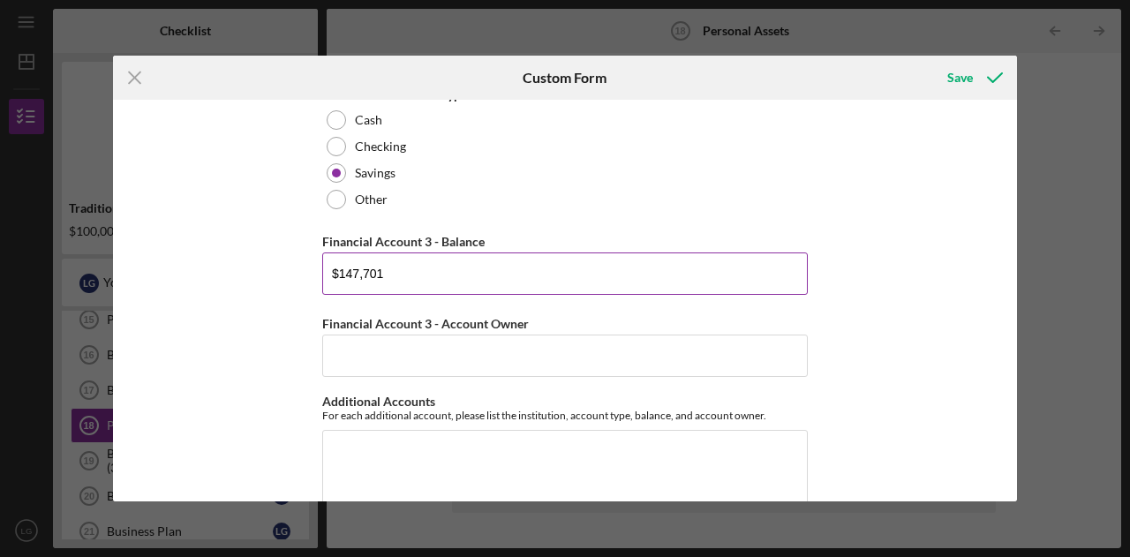
scroll to position [948, 0]
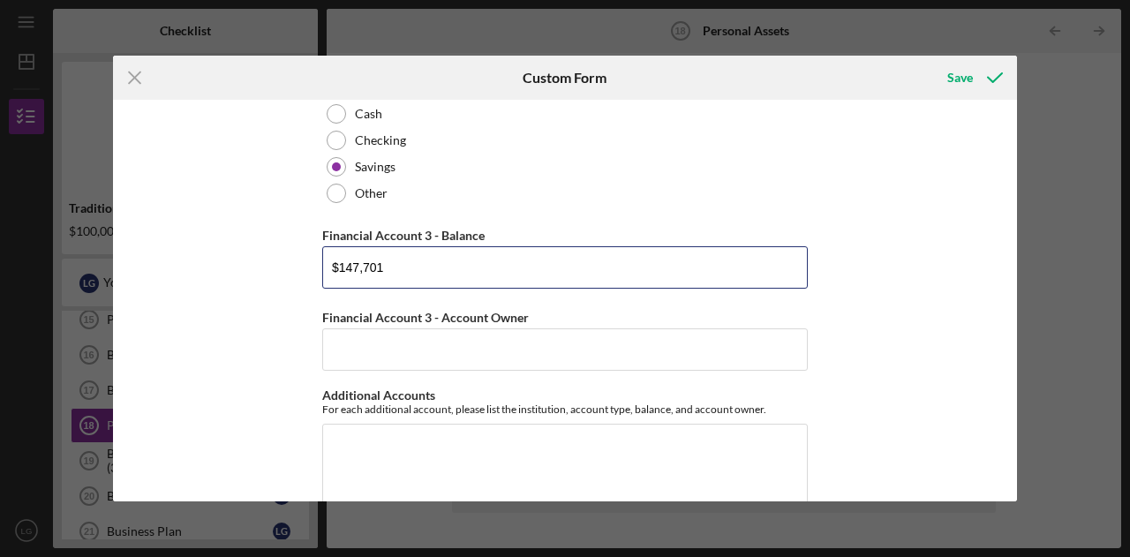
type input "$147,701"
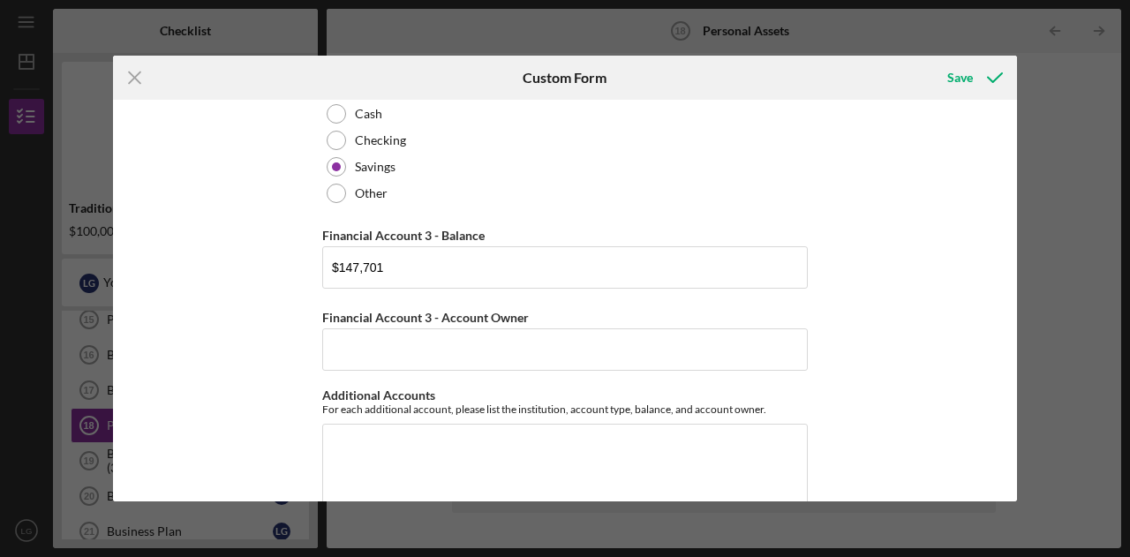
click at [234, 352] on div "Cash, Checking, Savings, & Money Market Accounts Please list all accounts in wh…" at bounding box center [565, 301] width 904 height 402
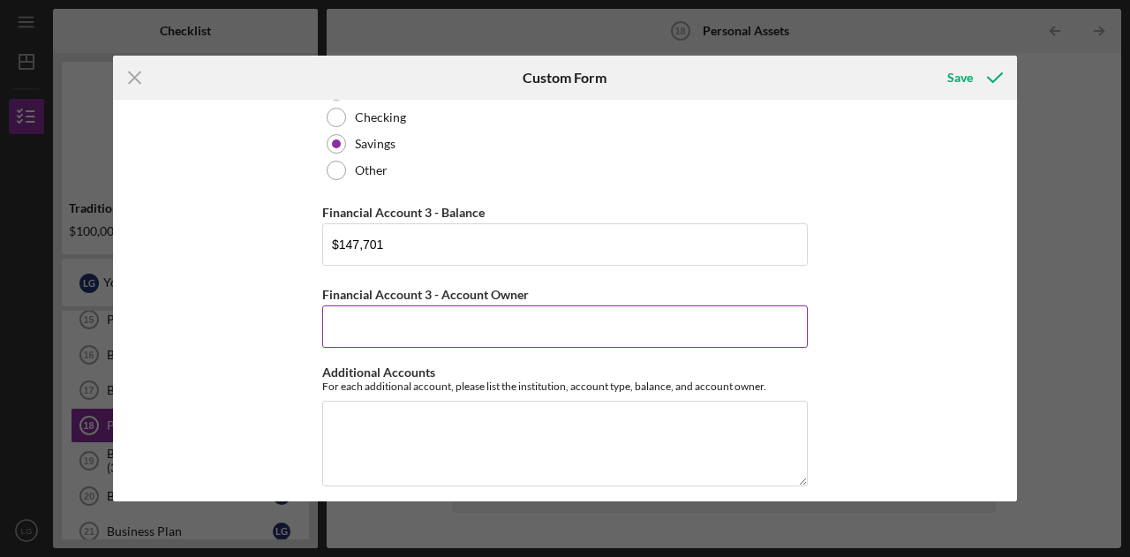
click at [395, 326] on input "Financial Account 3 - Account Owner" at bounding box center [564, 326] width 485 height 42
type input "[PERSON_NAME]"
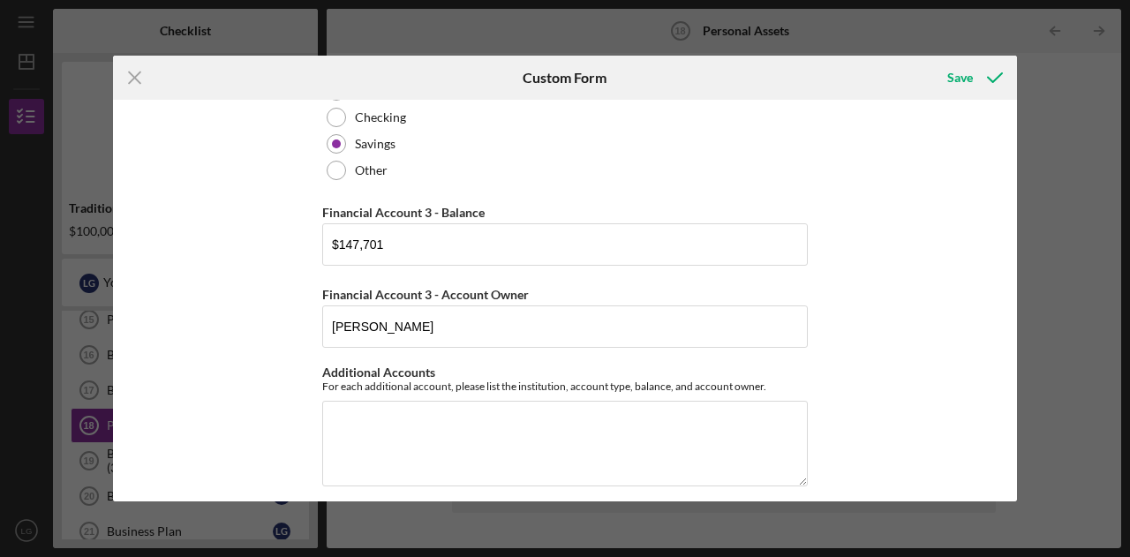
click at [237, 324] on div "Cash, Checking, Savings, & Money Market Accounts Please list all accounts in wh…" at bounding box center [565, 301] width 904 height 402
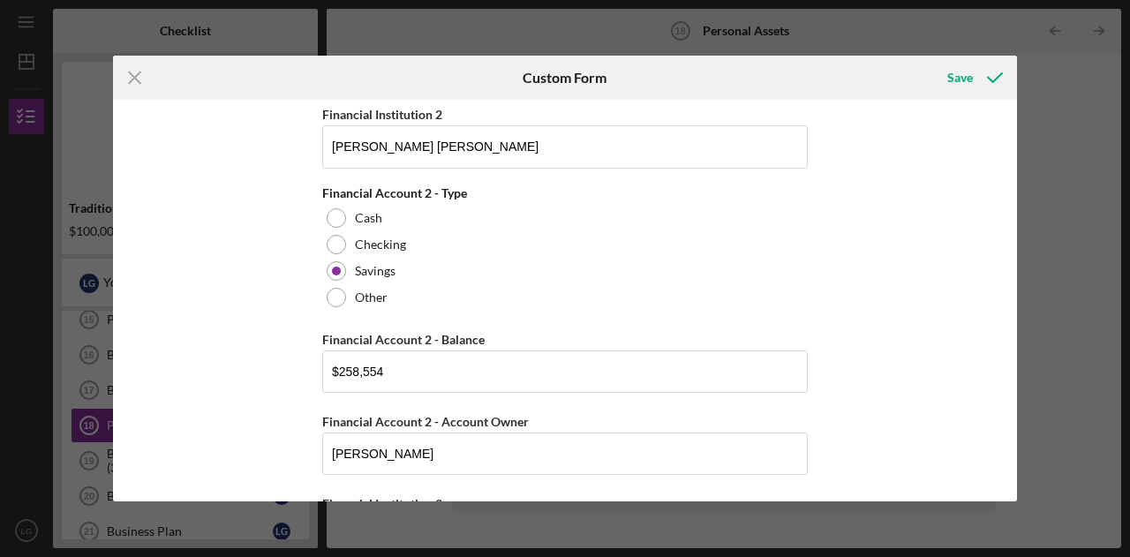
scroll to position [442, 0]
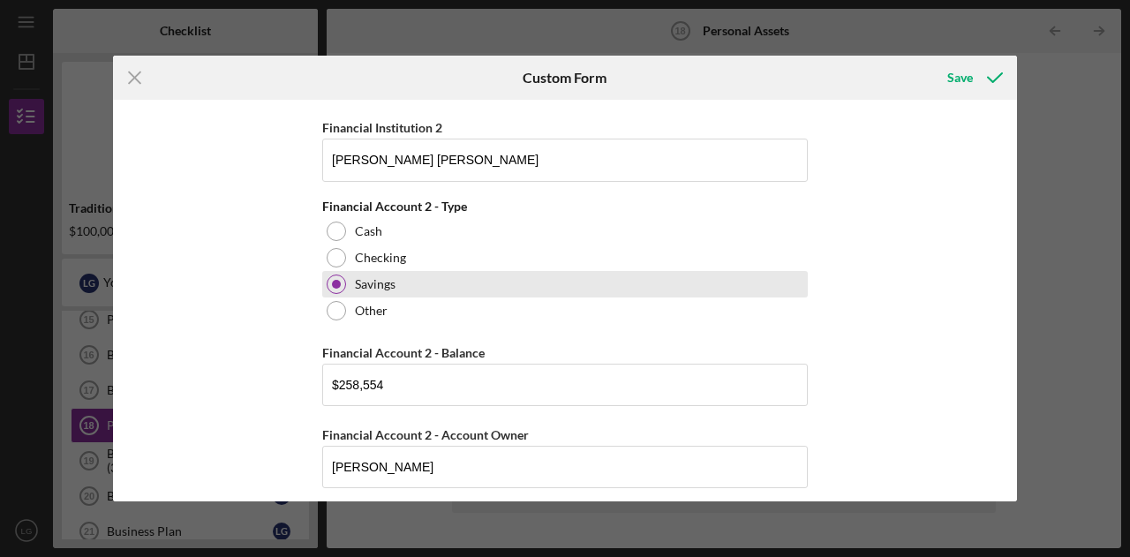
click at [335, 280] on div at bounding box center [336, 284] width 9 height 9
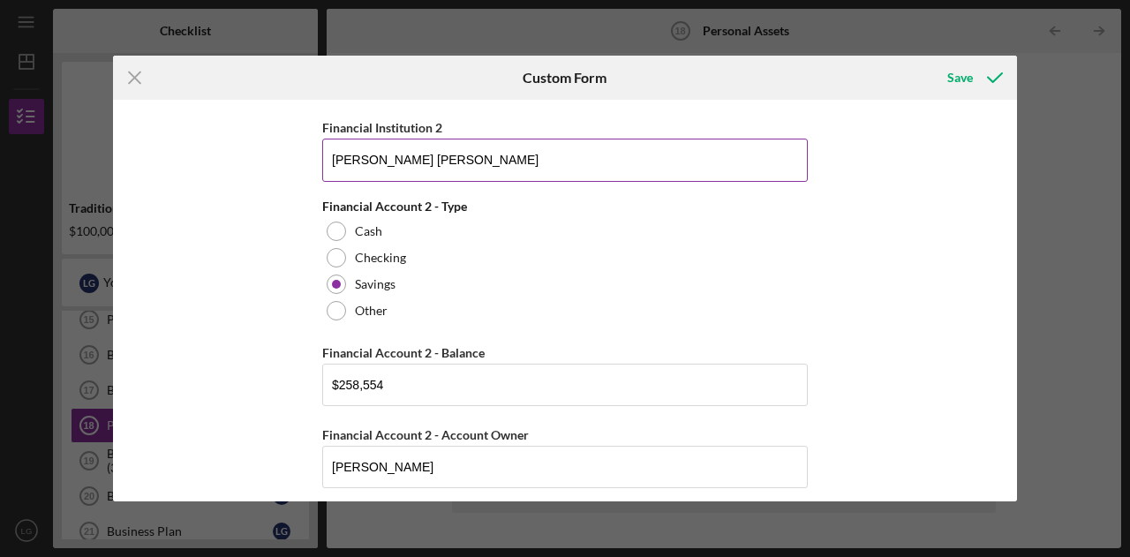
click at [385, 157] on input "[PERSON_NAME] [PERSON_NAME]" at bounding box center [564, 160] width 485 height 42
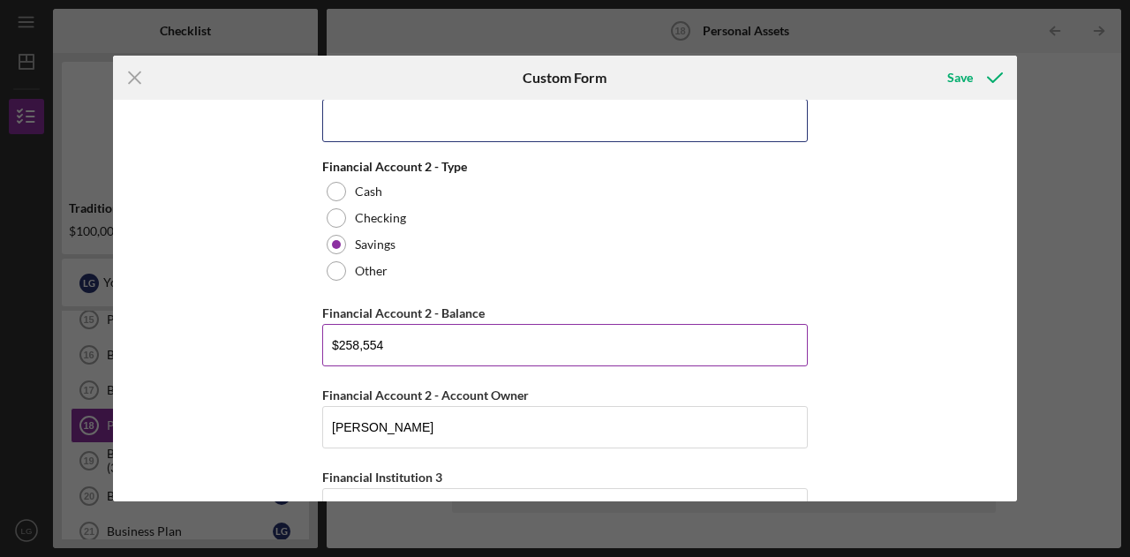
scroll to position [483, 0]
click at [367, 338] on input "$258,554" at bounding box center [564, 344] width 485 height 42
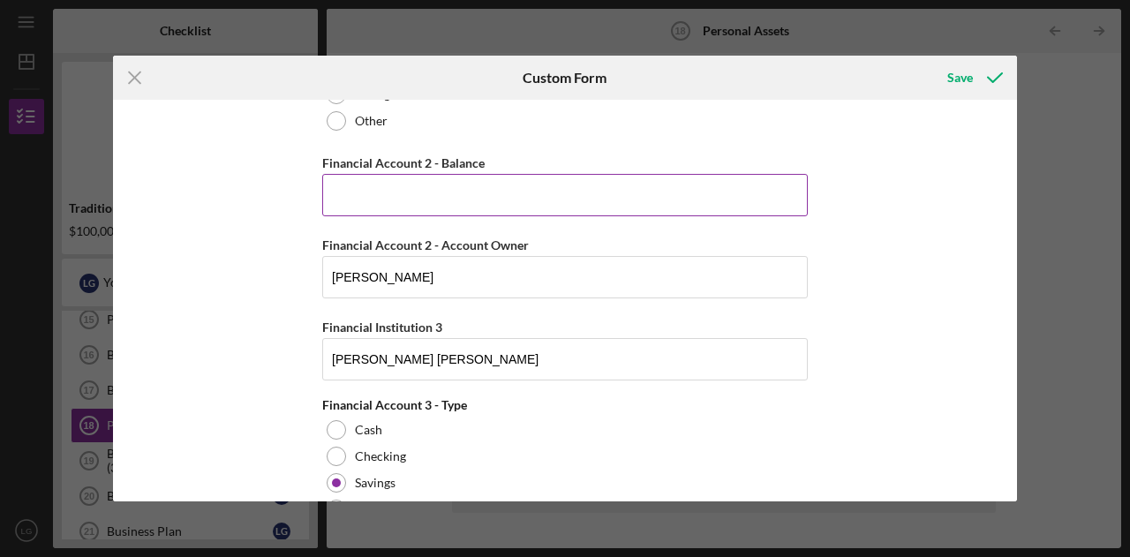
scroll to position [631, 0]
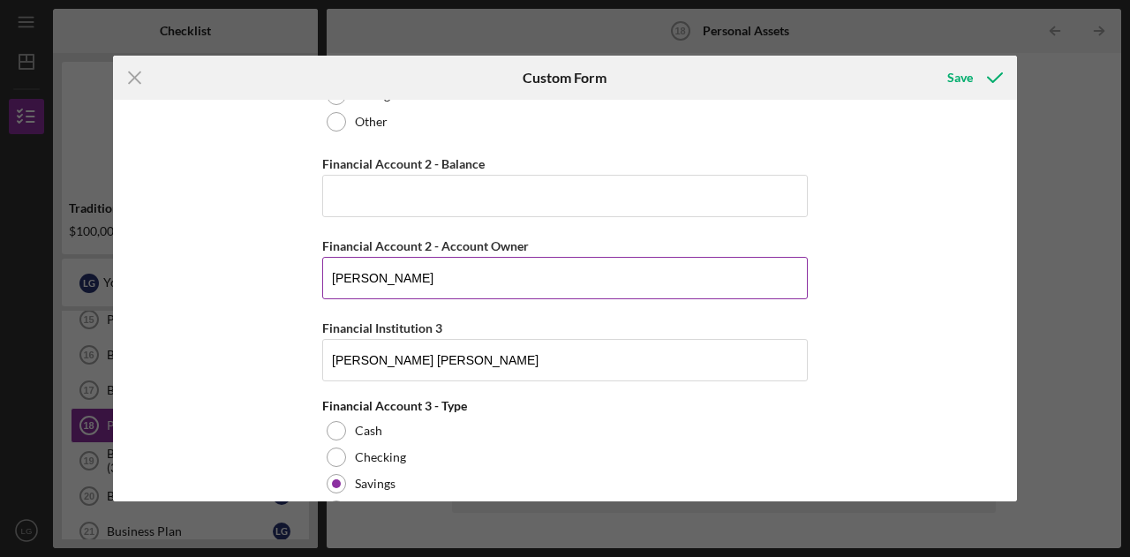
click at [362, 276] on input "[PERSON_NAME]" at bounding box center [564, 278] width 485 height 42
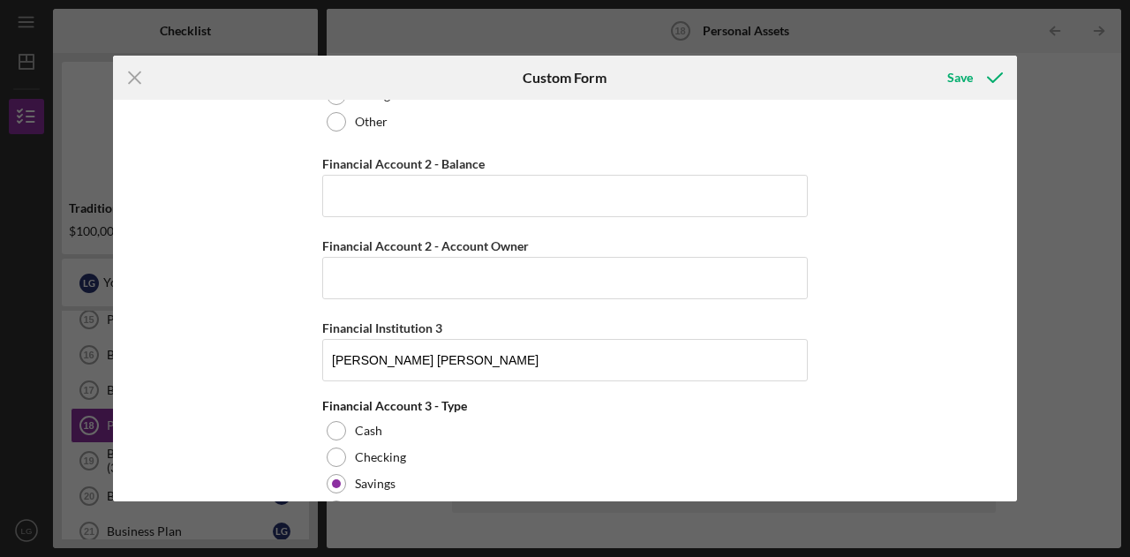
click at [256, 202] on div "Cash, Checking, Savings, & Money Market Accounts Please list all accounts in wh…" at bounding box center [565, 301] width 904 height 402
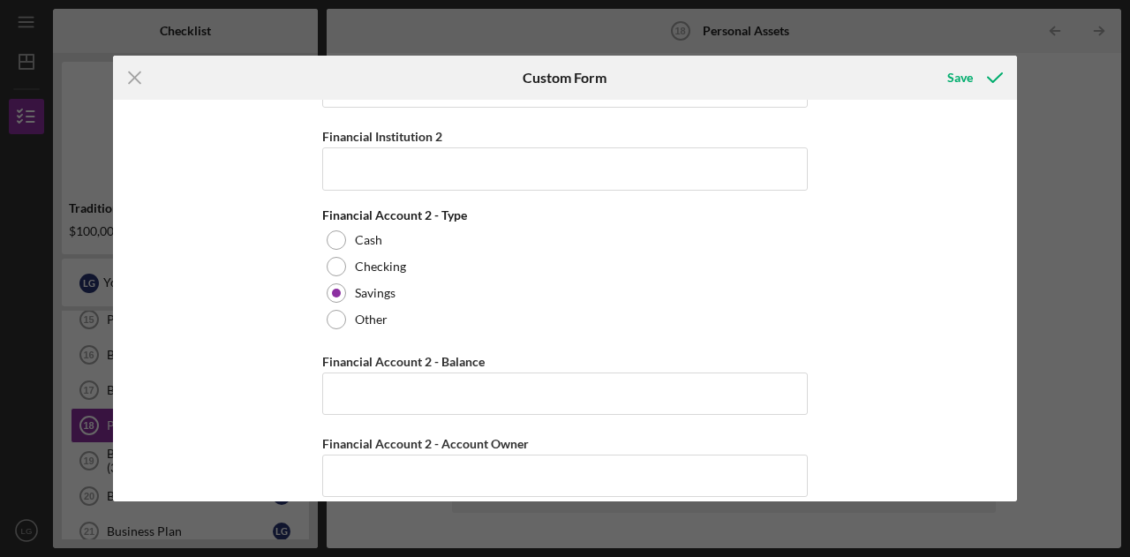
scroll to position [429, 0]
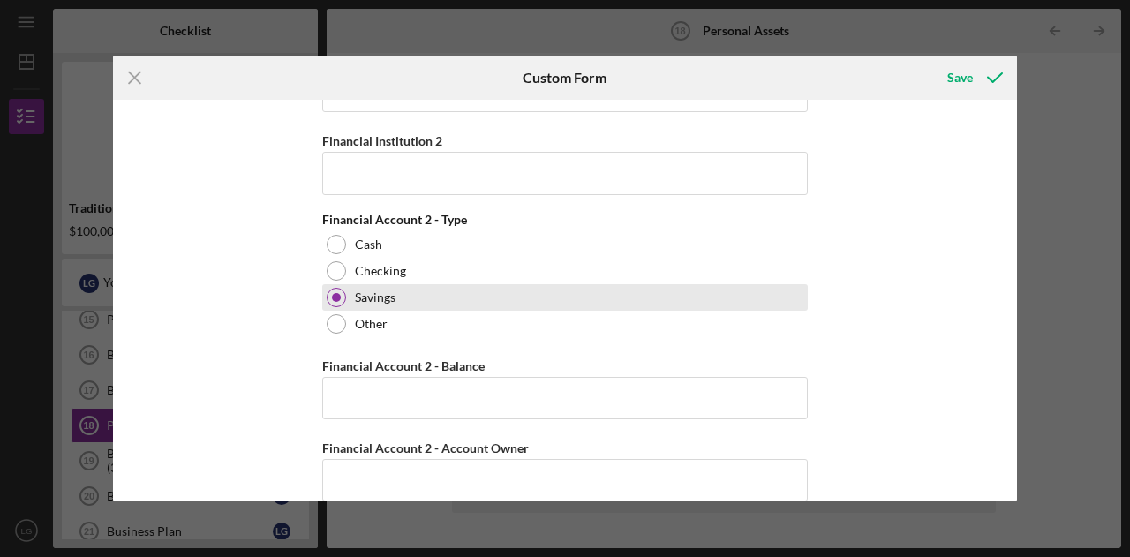
click at [332, 296] on div at bounding box center [336, 297] width 9 height 9
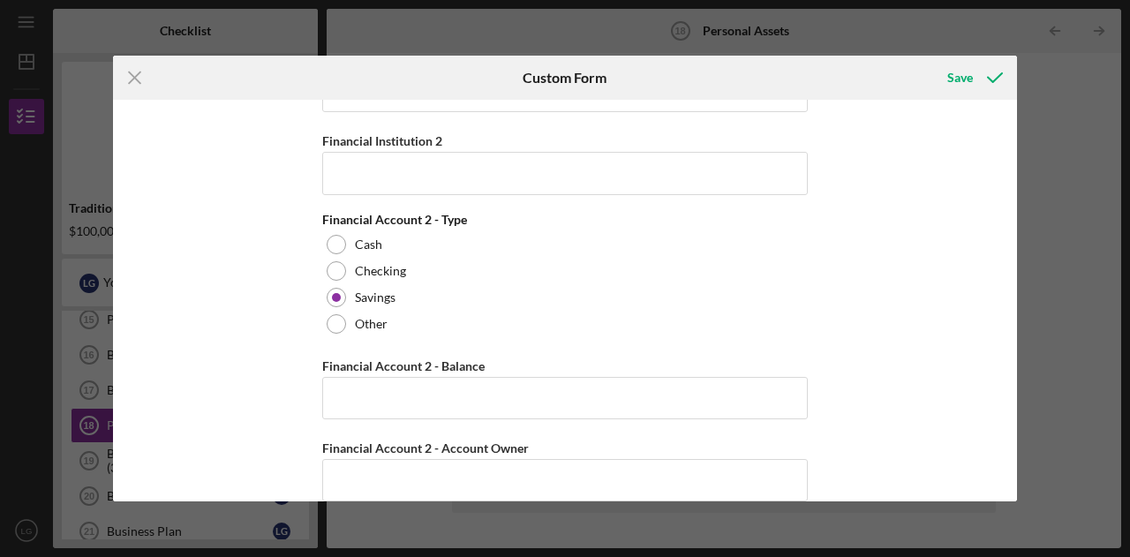
click at [275, 308] on div "Cash, Checking, Savings, & Money Market Accounts Please list all accounts in wh…" at bounding box center [565, 301] width 904 height 402
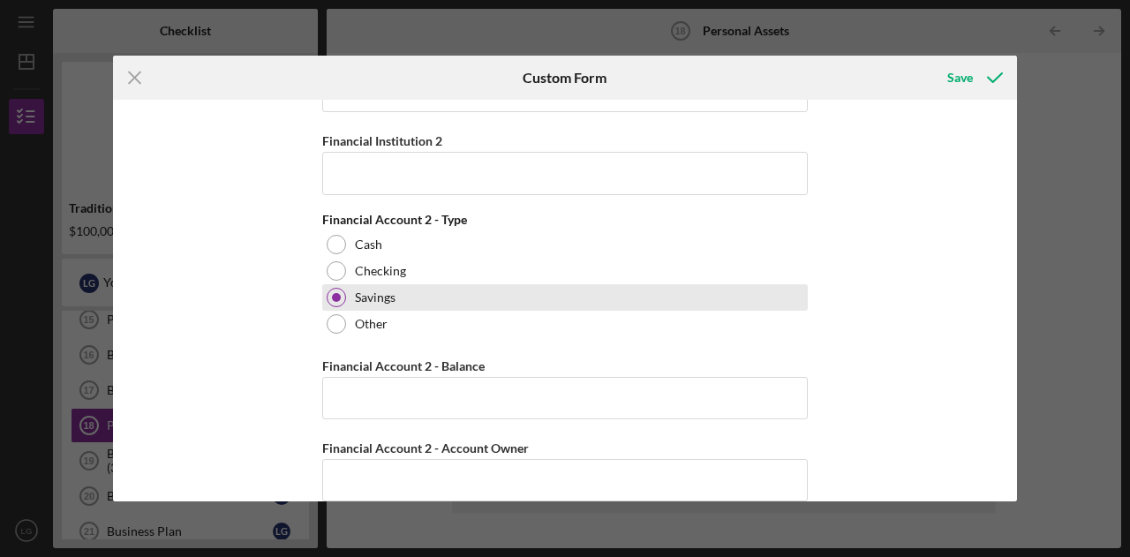
click at [401, 296] on div "Savings" at bounding box center [564, 297] width 485 height 26
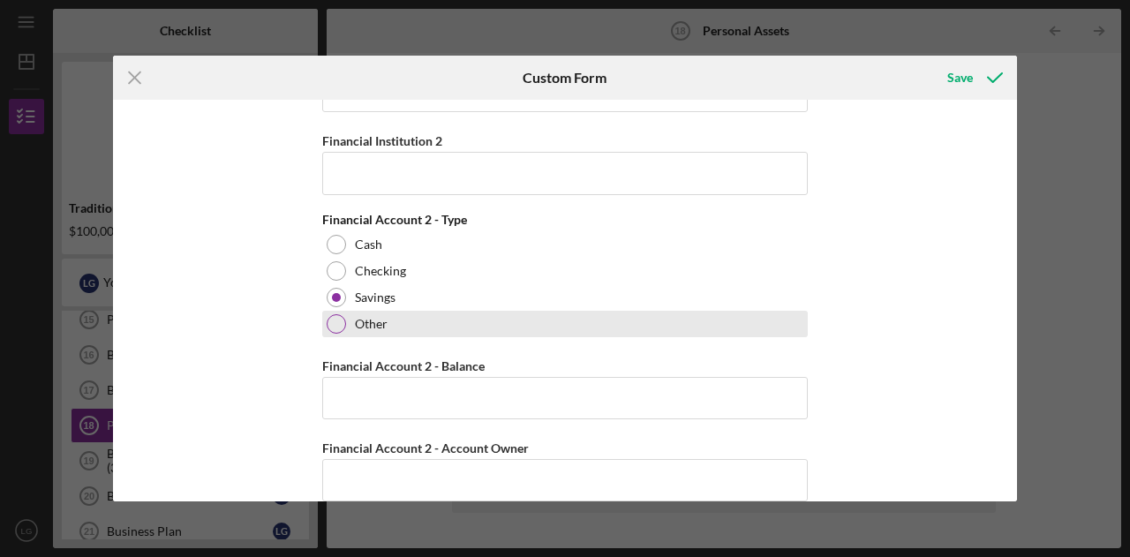
click at [347, 323] on div "Other" at bounding box center [564, 324] width 485 height 26
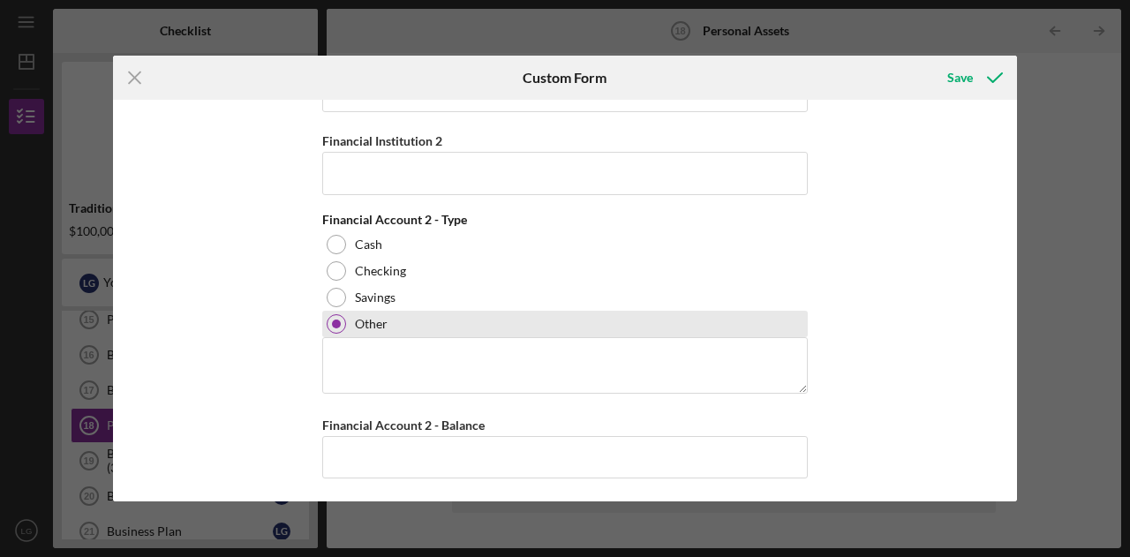
click at [339, 324] on div at bounding box center [336, 323] width 19 height 19
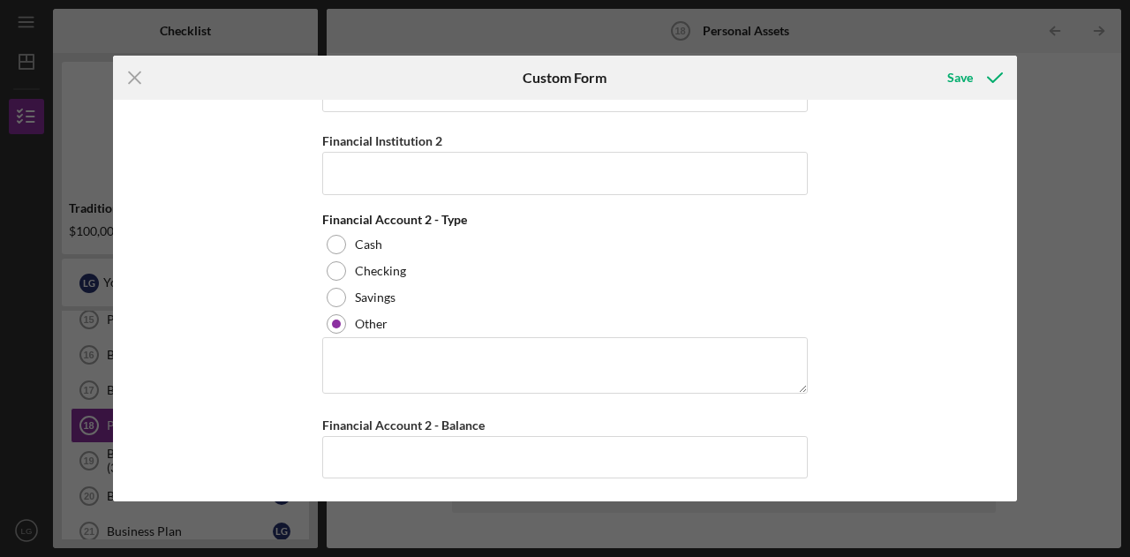
click at [317, 267] on div "Cash, Checking, Savings, & Money Market Accounts Please list all accounts in wh…" at bounding box center [565, 301] width 904 height 402
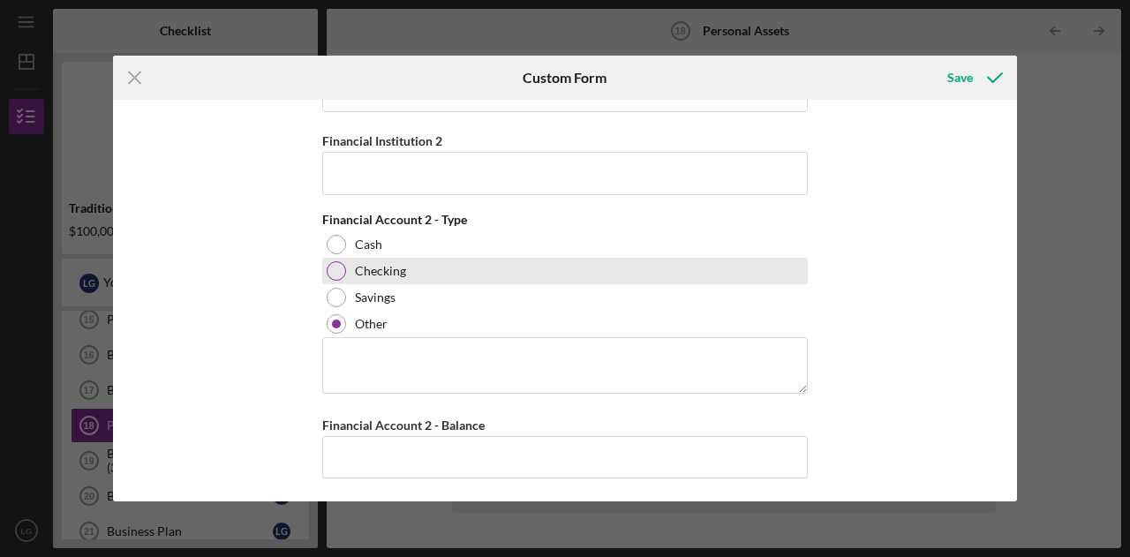
click at [328, 265] on div at bounding box center [336, 270] width 19 height 19
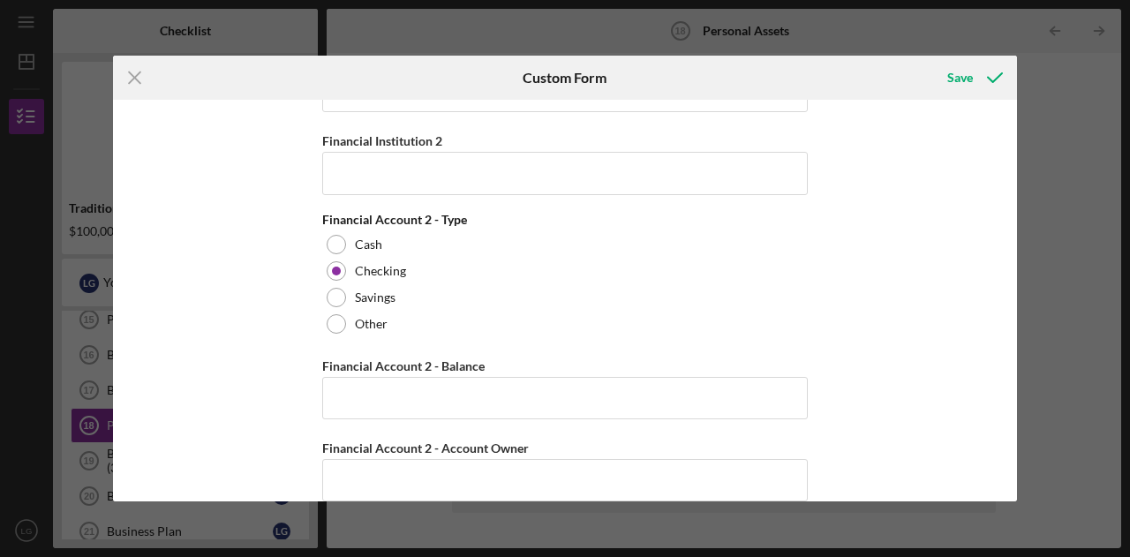
scroll to position [434, 0]
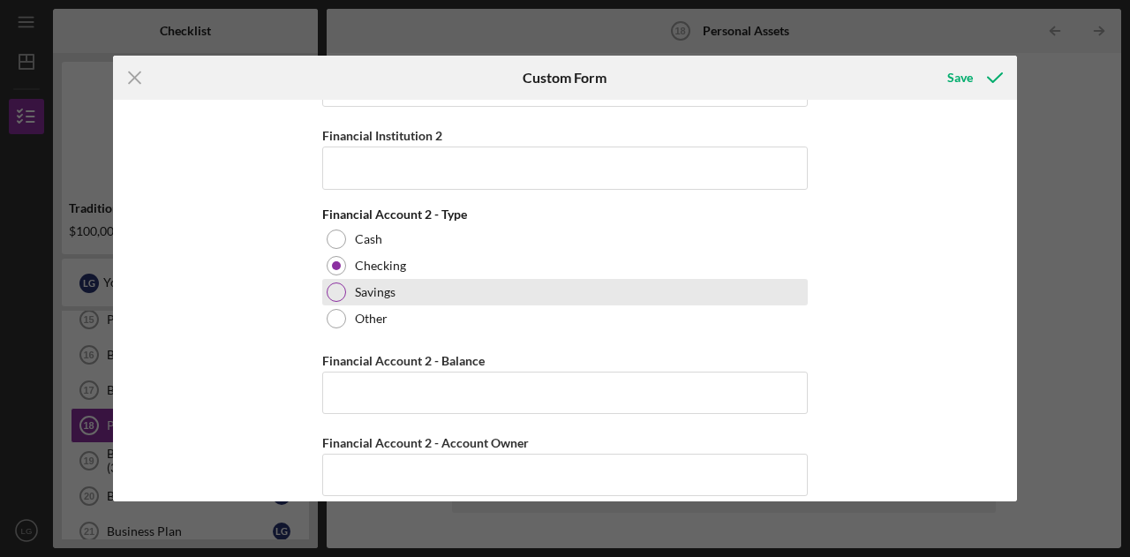
click at [328, 290] on div at bounding box center [336, 291] width 19 height 19
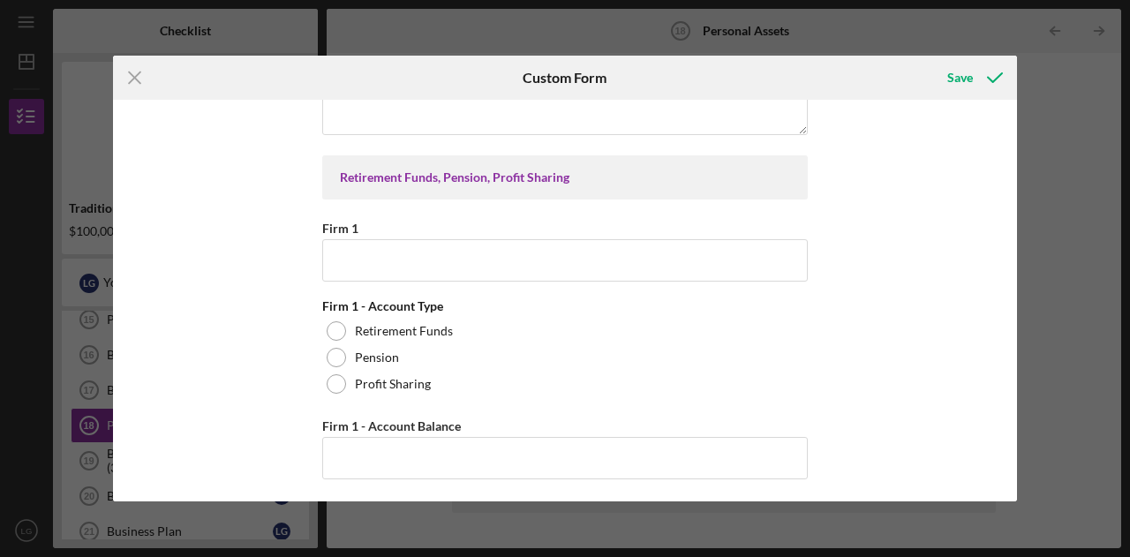
scroll to position [2216, 0]
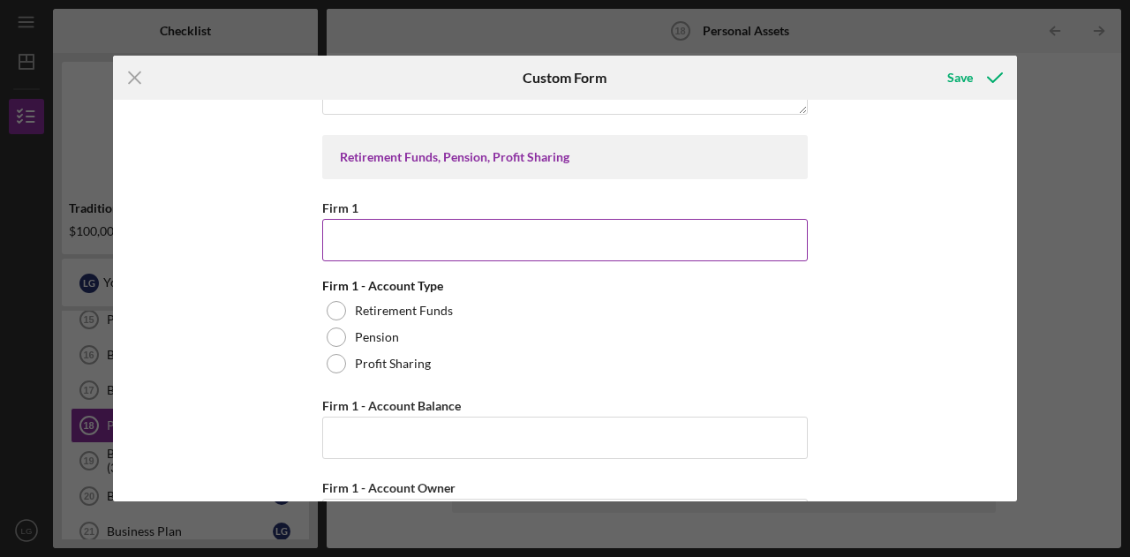
click at [340, 243] on input "Firm 1" at bounding box center [564, 240] width 485 height 42
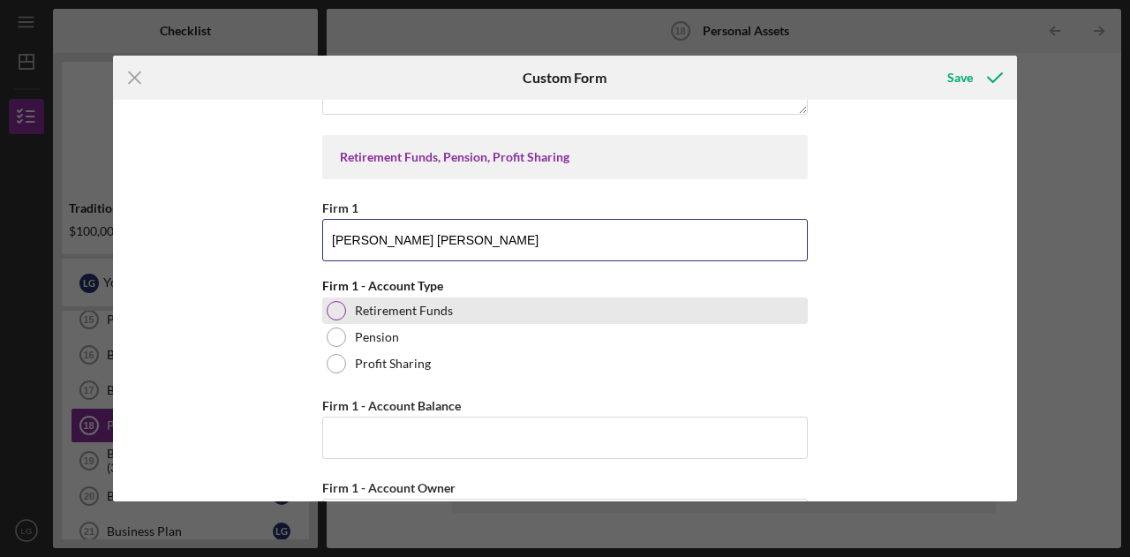
type input "[PERSON_NAME] [PERSON_NAME]"
click at [331, 301] on div at bounding box center [336, 310] width 19 height 19
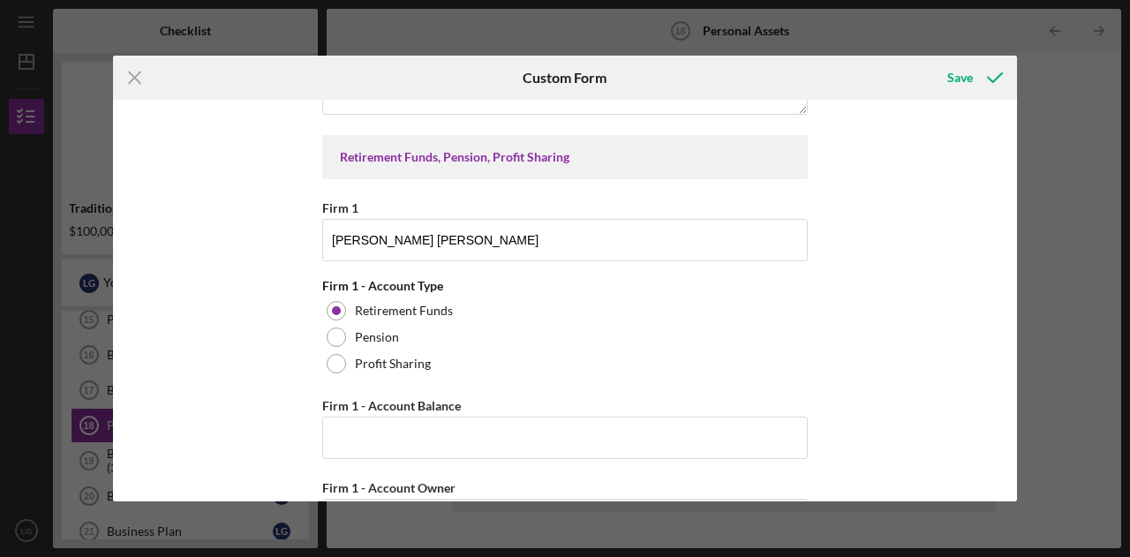
scroll to position [2318, 0]
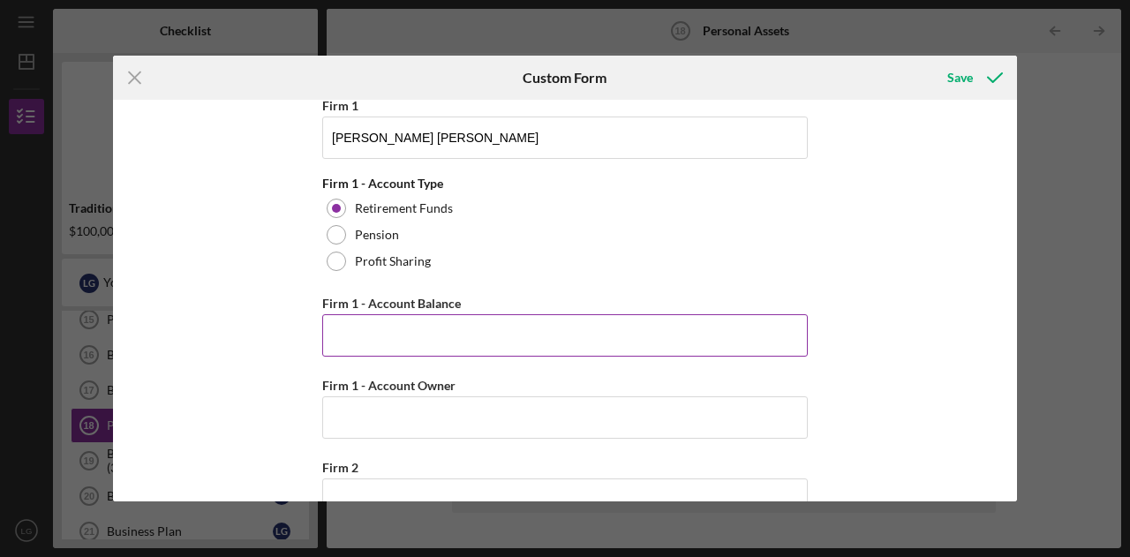
click at [365, 331] on input "Firm 1 - Account Balance" at bounding box center [564, 335] width 485 height 42
paste input "$258,554"
type input "$258,554"
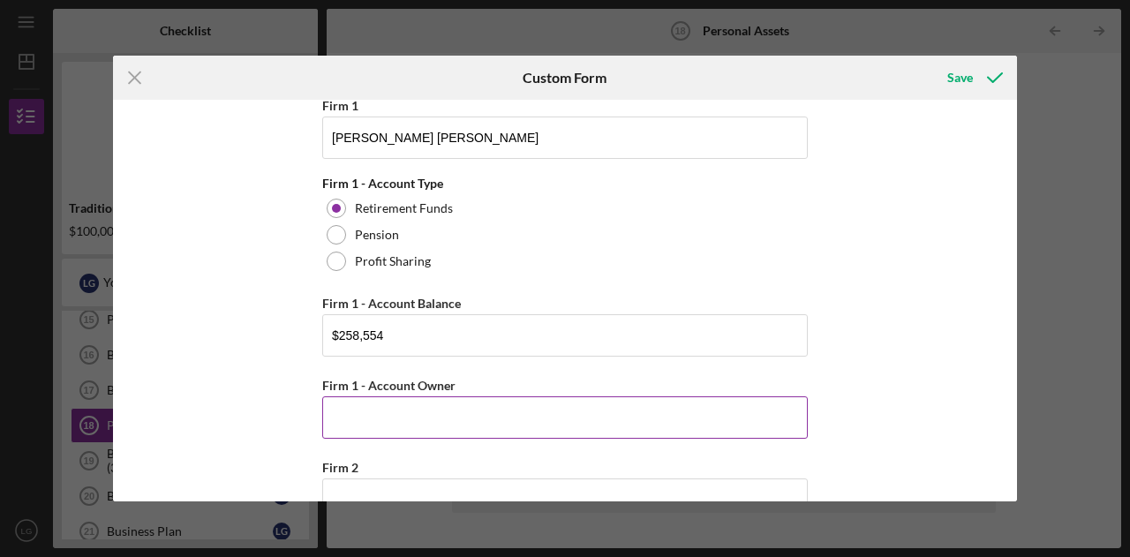
click at [353, 398] on input "Firm 1 - Account Owner" at bounding box center [564, 417] width 485 height 42
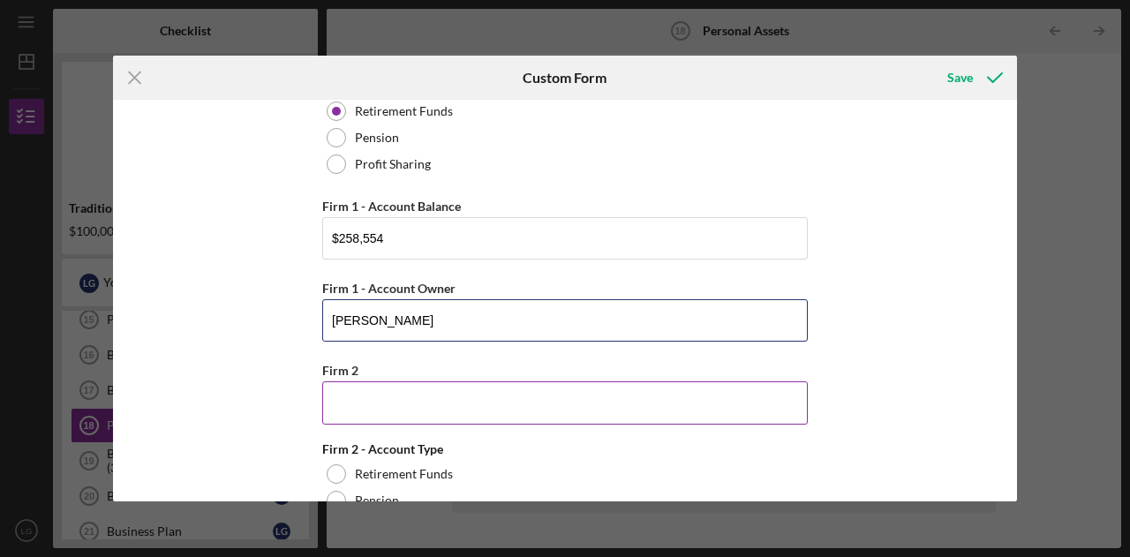
scroll to position [2417, 0]
type input "[PERSON_NAME]"
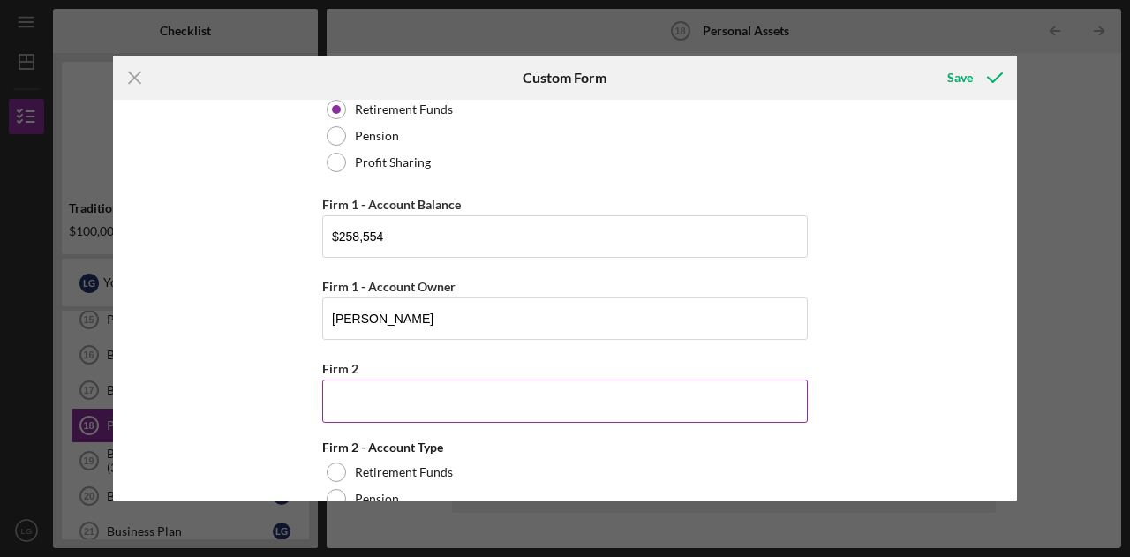
click at [348, 380] on input "Firm 2" at bounding box center [564, 401] width 485 height 42
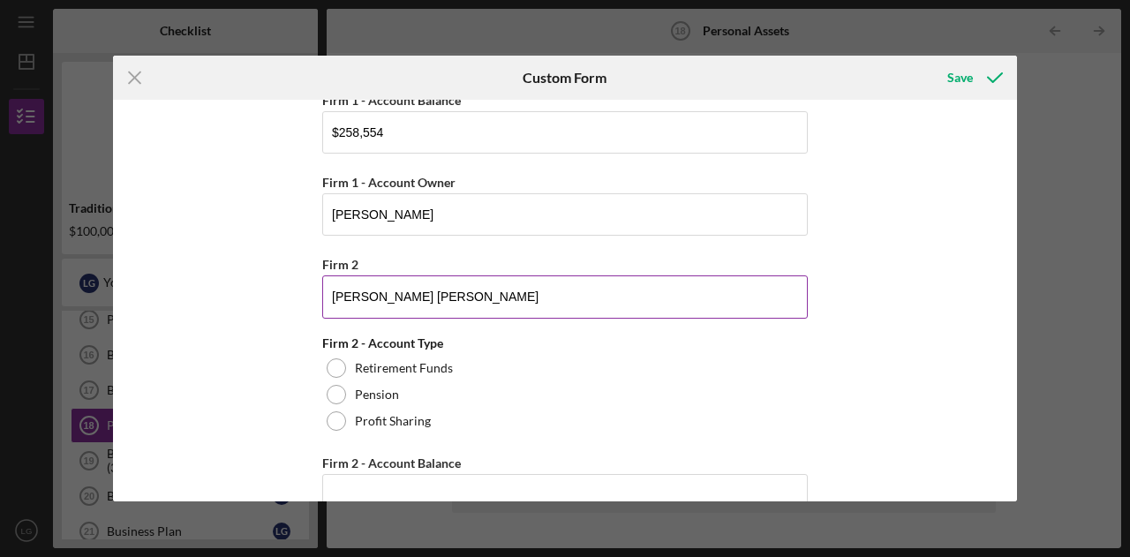
scroll to position [2522, 0]
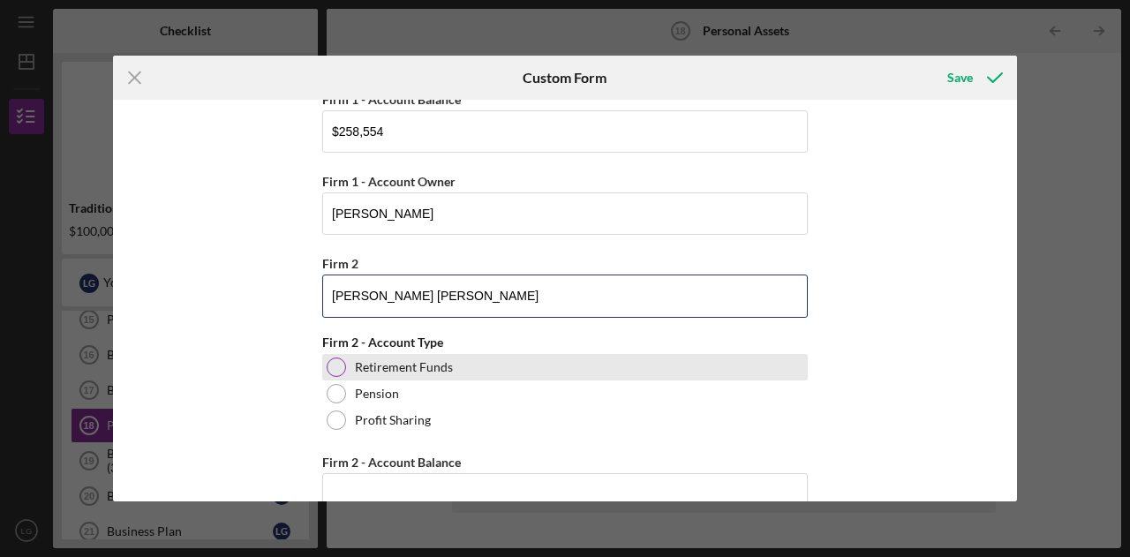
type input "[PERSON_NAME] [PERSON_NAME]"
click at [335, 357] on div at bounding box center [336, 366] width 19 height 19
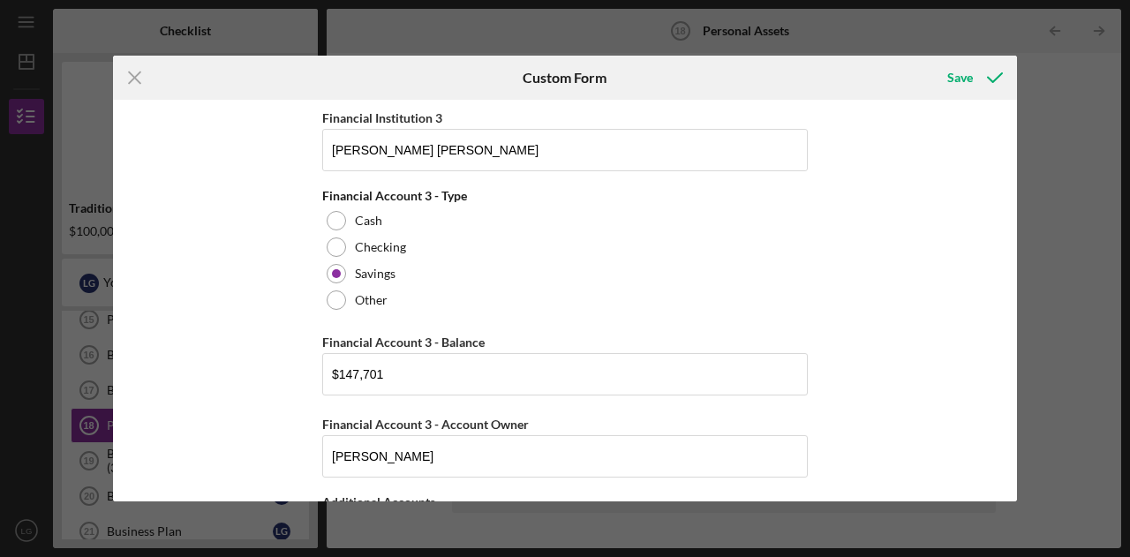
scroll to position [843, 0]
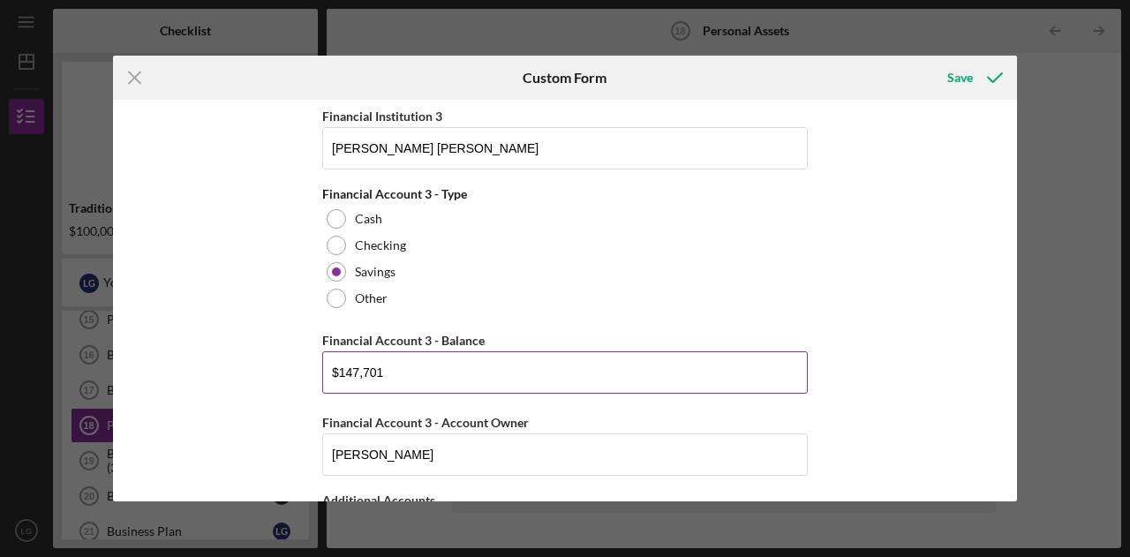
click at [354, 371] on input "$147,701" at bounding box center [564, 372] width 485 height 42
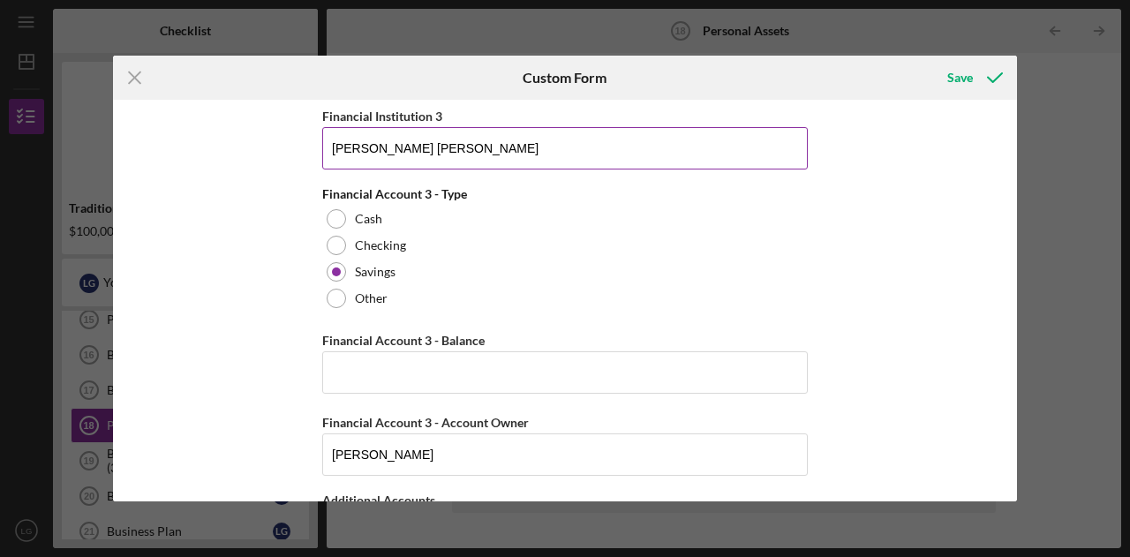
click at [360, 143] on input "[PERSON_NAME] [PERSON_NAME]" at bounding box center [564, 148] width 485 height 42
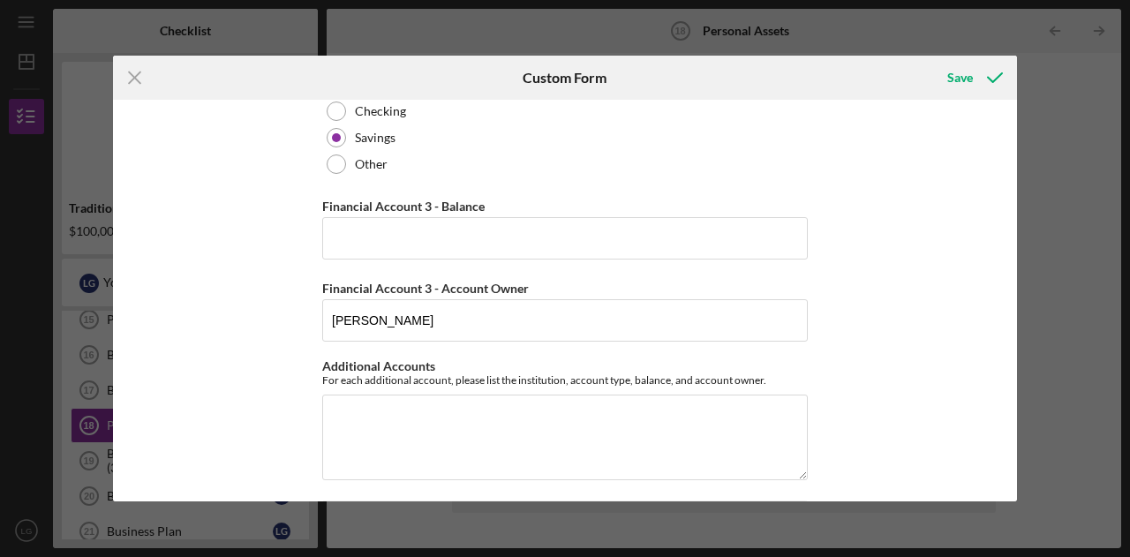
scroll to position [985, 0]
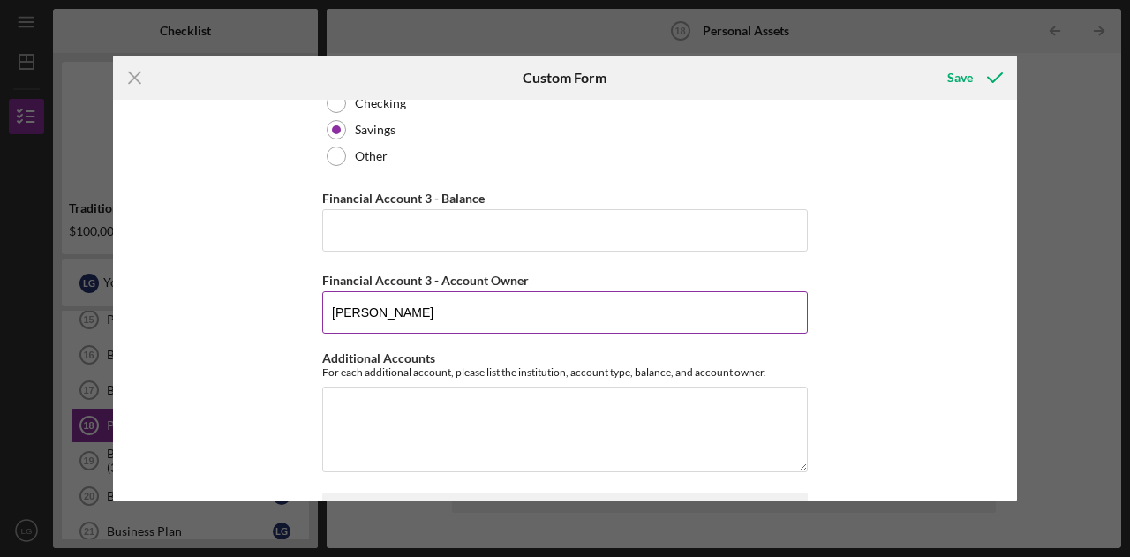
click at [356, 315] on input "[PERSON_NAME]" at bounding box center [564, 312] width 485 height 42
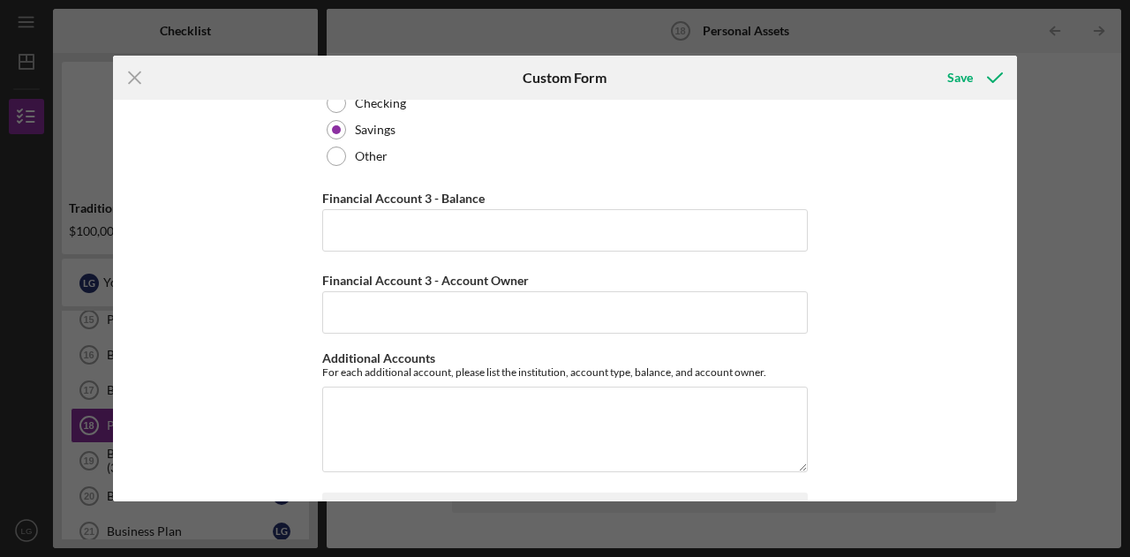
click at [244, 380] on div "Cash, Checking, Savings, & Money Market Accounts Please list all accounts in wh…" at bounding box center [565, 301] width 904 height 402
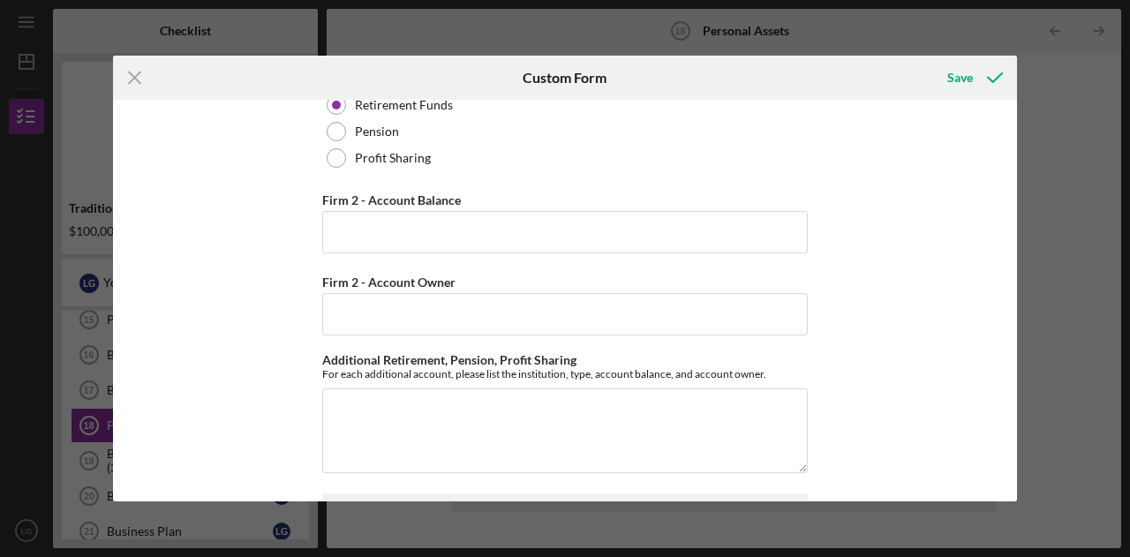
scroll to position [2796, 0]
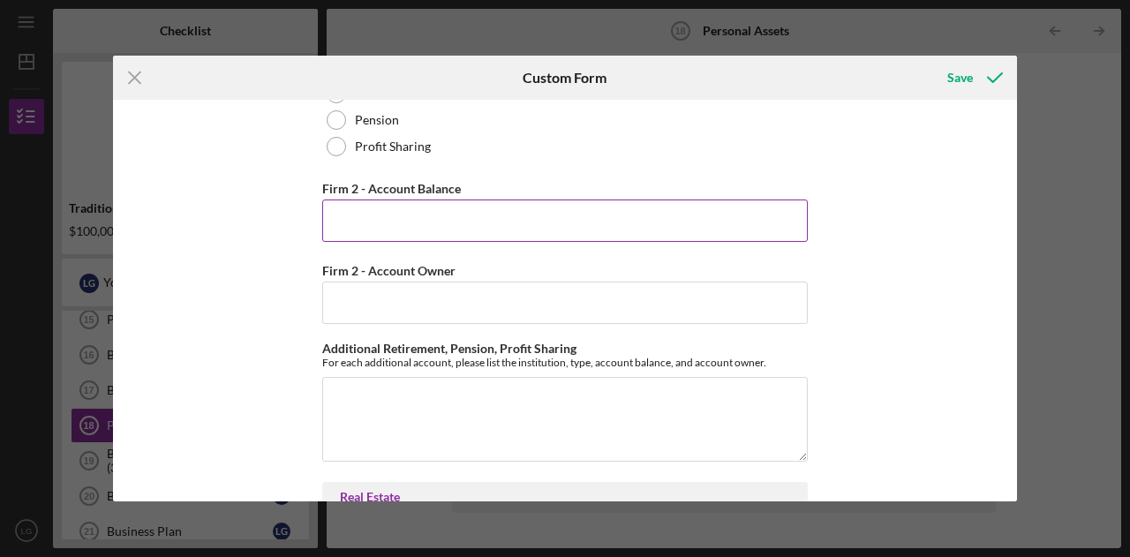
click at [364, 212] on input "Firm 2 - Account Balance" at bounding box center [564, 220] width 485 height 42
paste input "$147,701"
type input "$147,701"
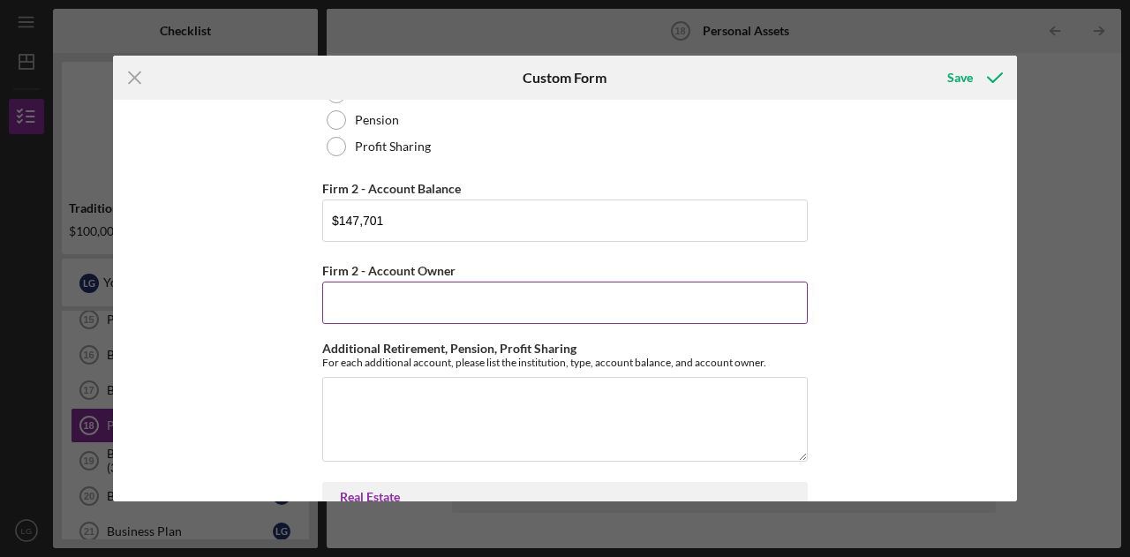
click at [348, 282] on input "Firm 2 - Account Owner" at bounding box center [564, 303] width 485 height 42
type input "[PERSON_NAME]"
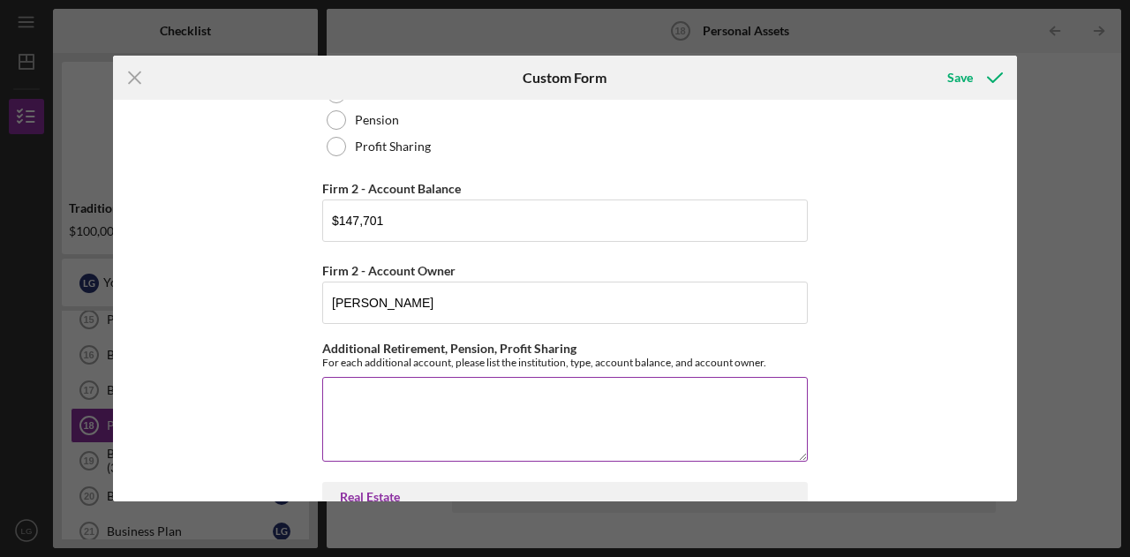
click at [416, 396] on textarea "Additional Retirement, Pension, Profit Sharing" at bounding box center [564, 419] width 485 height 85
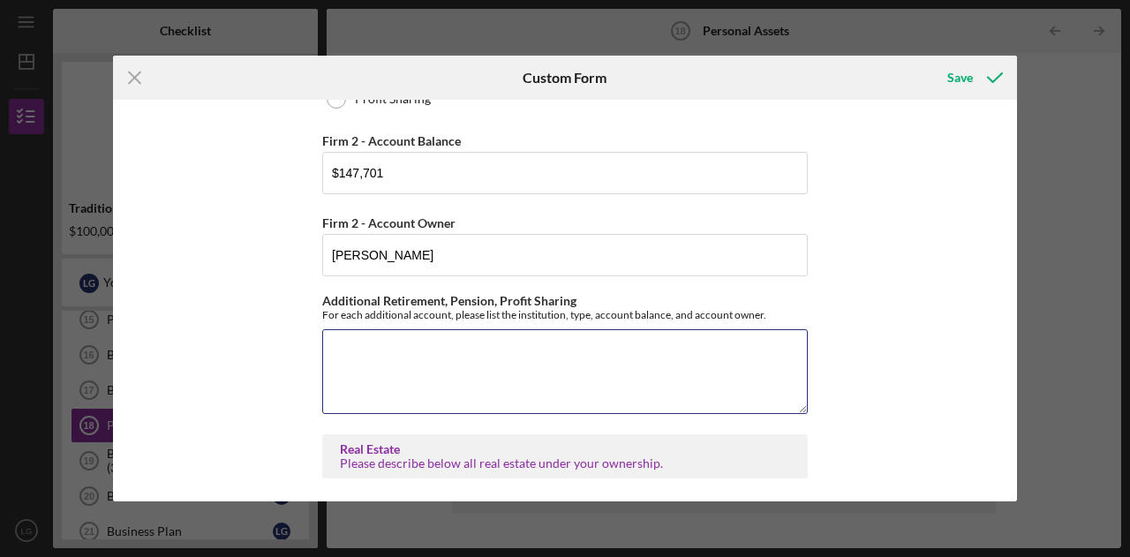
scroll to position [2847, 0]
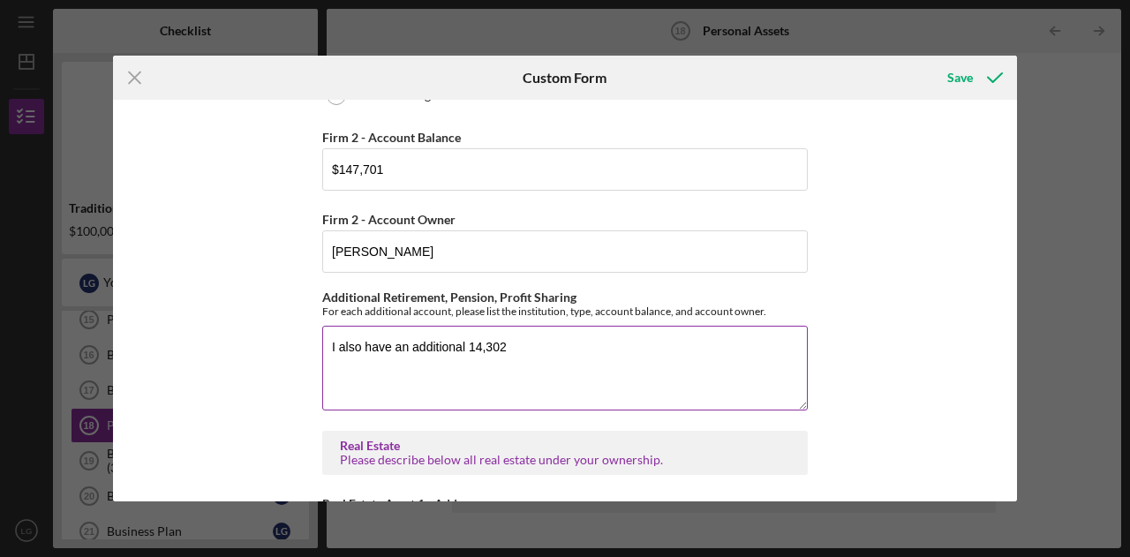
click at [464, 333] on textarea "I also have an additional 14,302" at bounding box center [564, 368] width 485 height 85
click at [553, 331] on textarea "I also have an additional $14,302" at bounding box center [564, 368] width 485 height 85
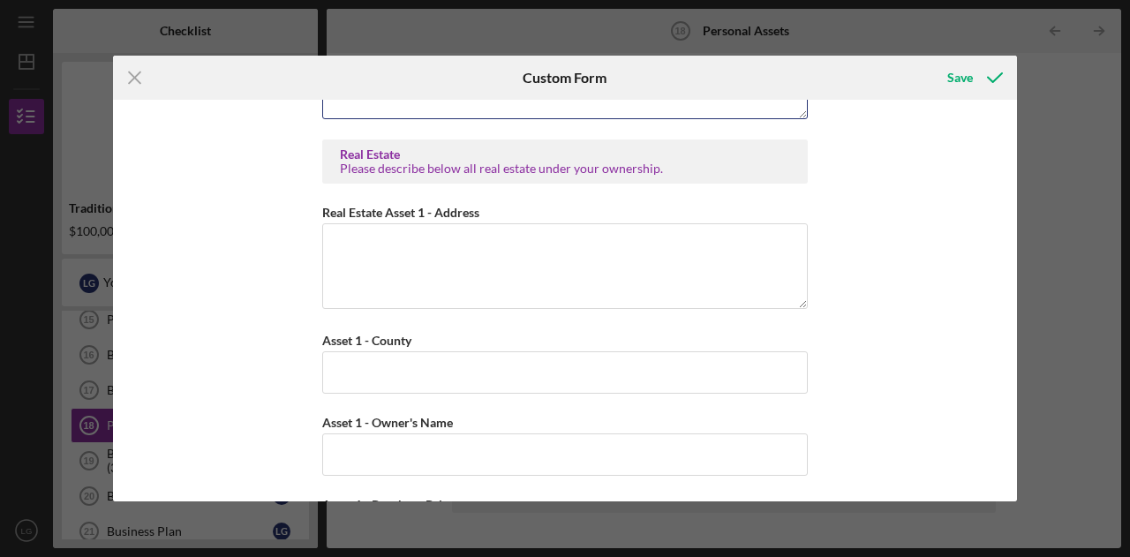
scroll to position [3147, 0]
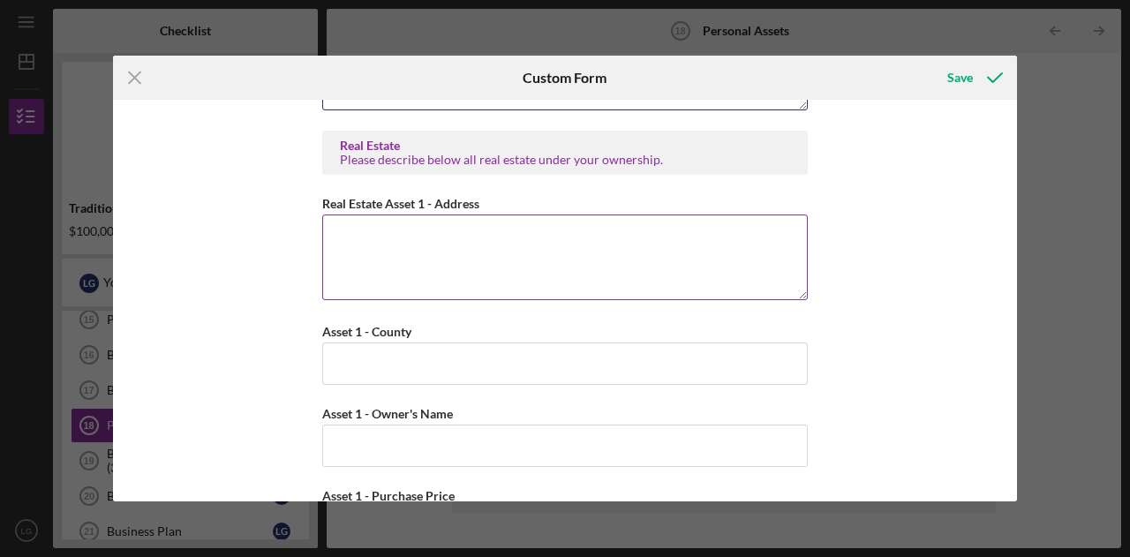
type textarea "I also have an additional $14,302 in a [PERSON_NAME] 401k through [PERSON_NAME]…"
click at [371, 251] on textarea "Real Estate Asset 1 - Address" at bounding box center [564, 256] width 485 height 85
click at [458, 214] on textarea "[STREET_ADDRESS]" at bounding box center [564, 256] width 485 height 85
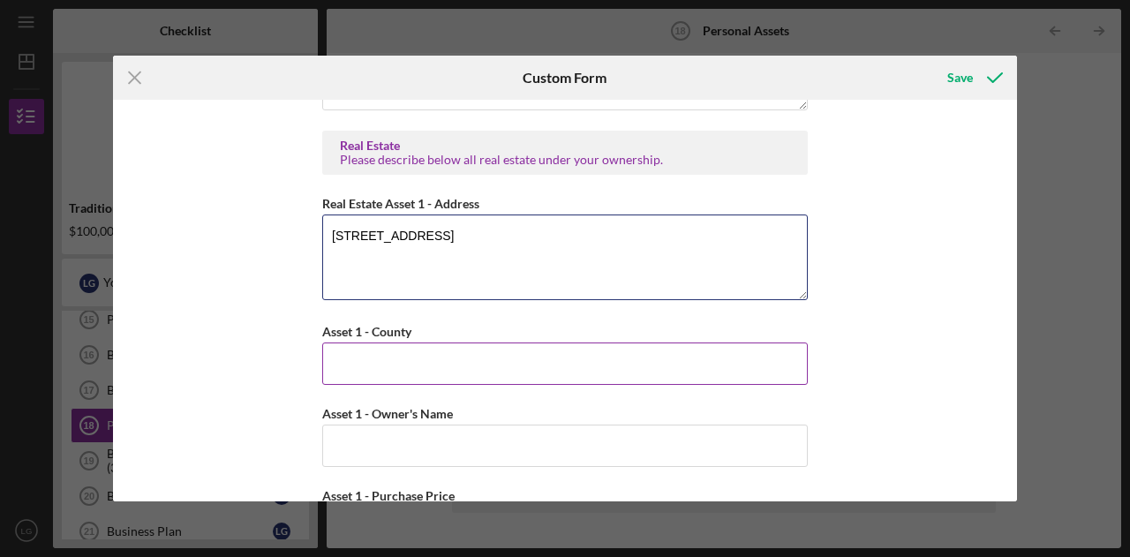
type textarea "[STREET_ADDRESS]"
click at [415, 345] on input "Asset 1 - County" at bounding box center [564, 363] width 485 height 42
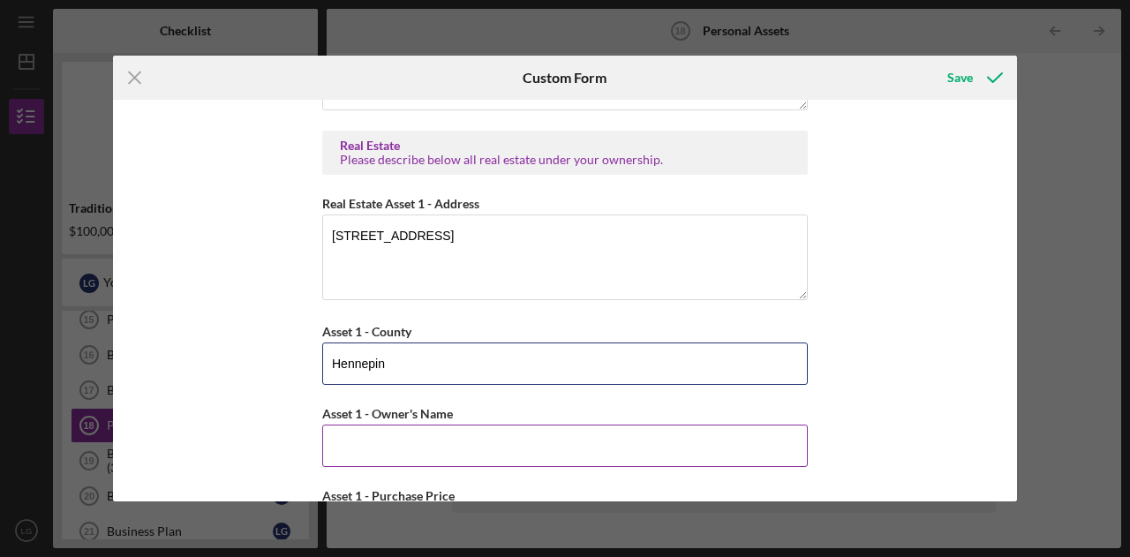
type input "Hennepin"
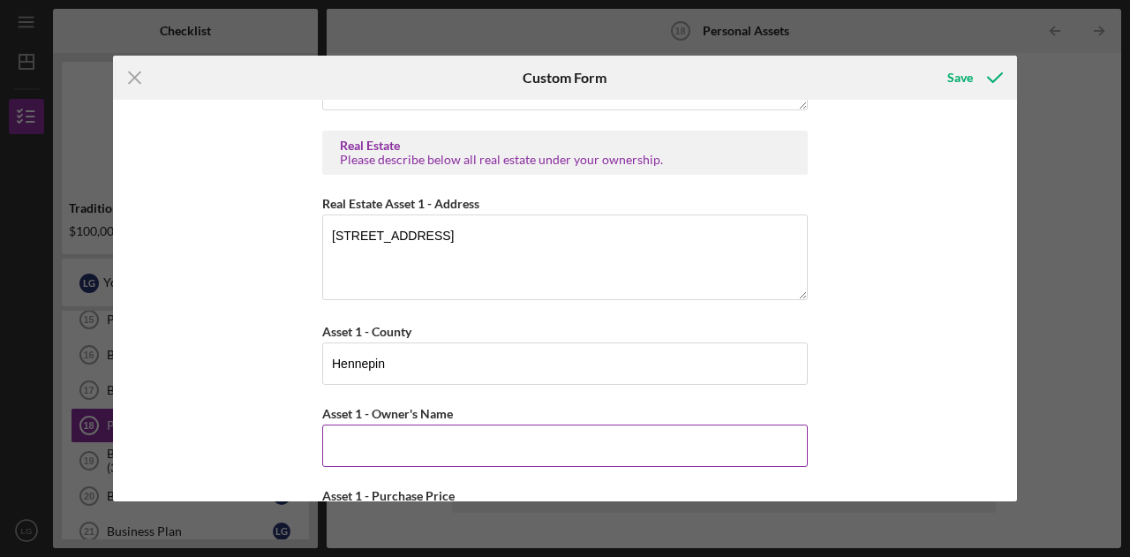
click at [390, 431] on input "Asset 1 - Owner's Name" at bounding box center [564, 446] width 485 height 42
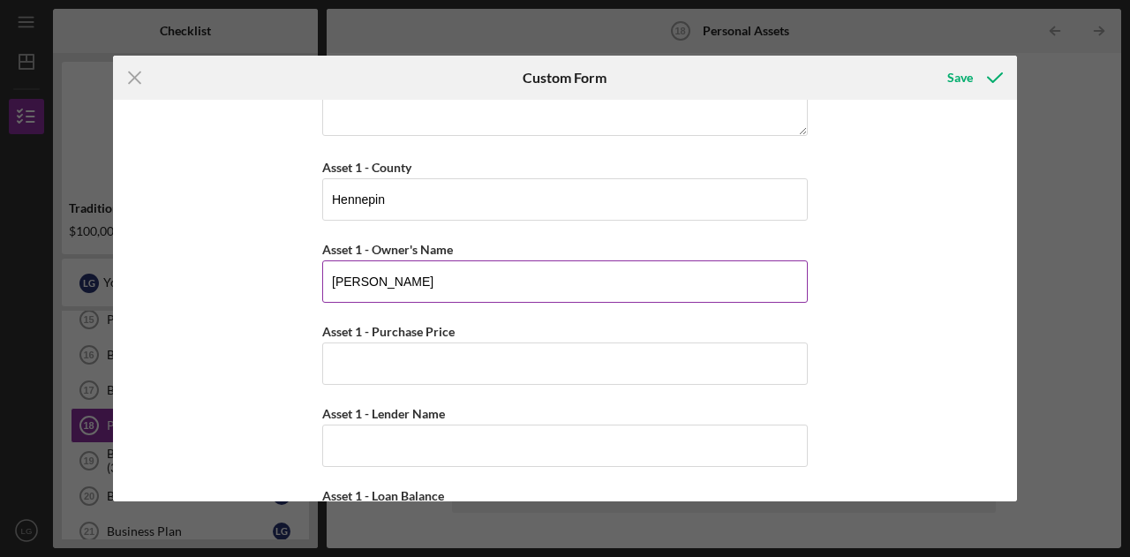
scroll to position [3335, 0]
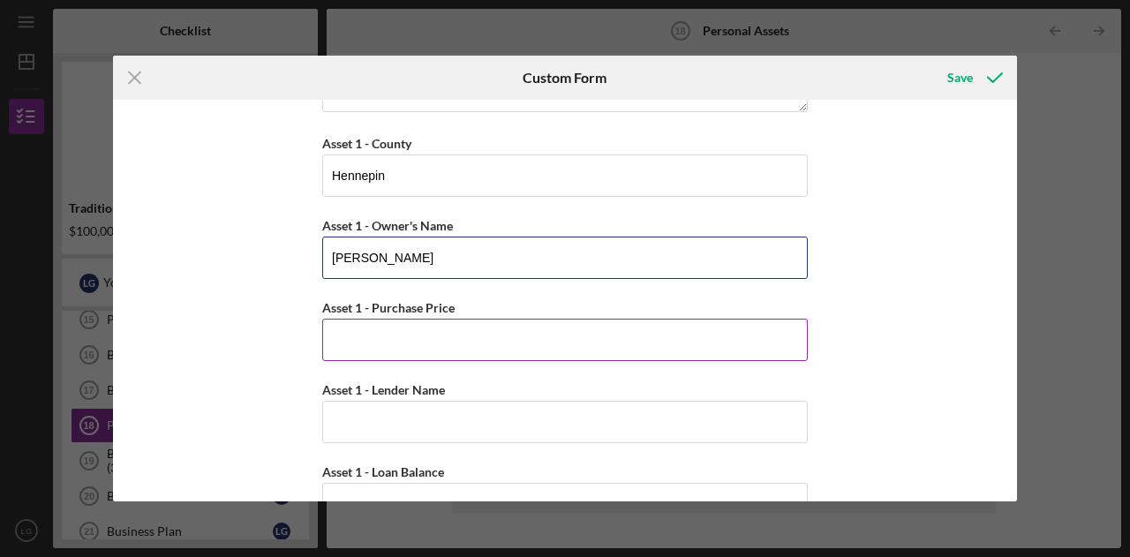
type input "[PERSON_NAME]"
click at [383, 319] on input "Asset 1 - Purchase Price" at bounding box center [564, 340] width 485 height 42
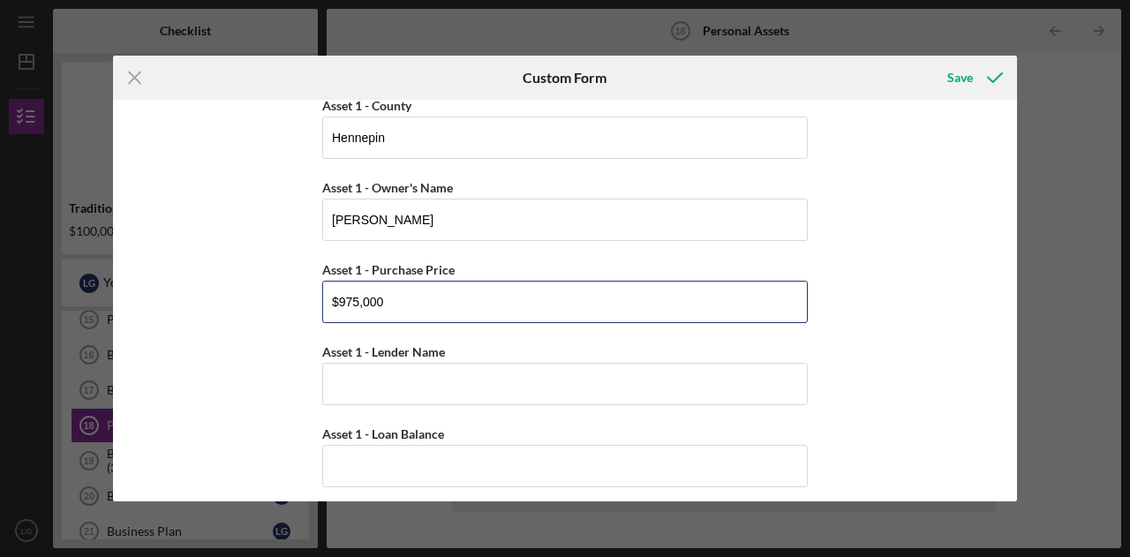
scroll to position [3374, 0]
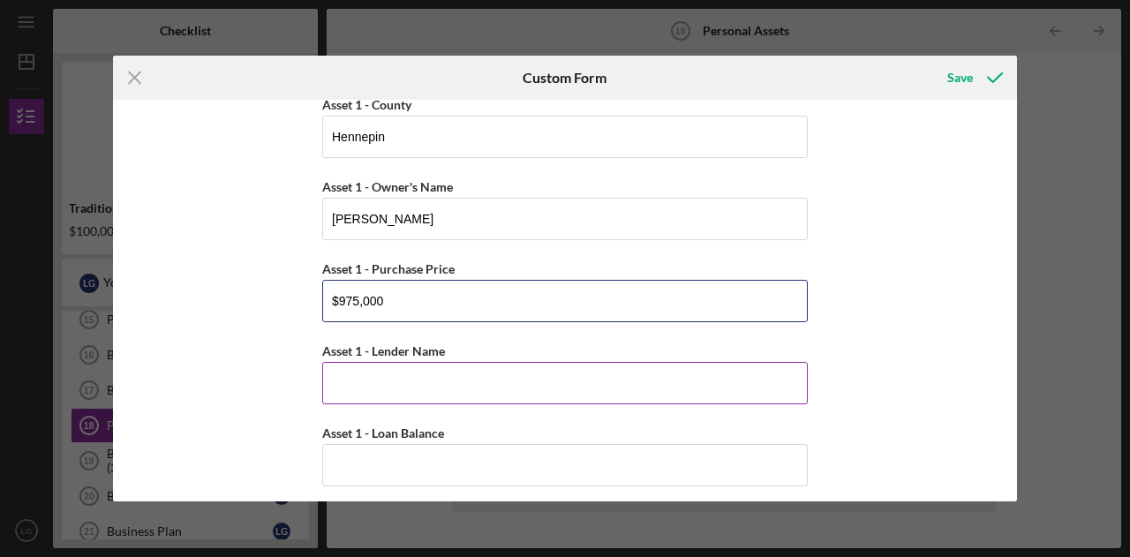
type input "$975,000"
click at [366, 362] on input "Asset 1 - Lender Name" at bounding box center [564, 383] width 485 height 42
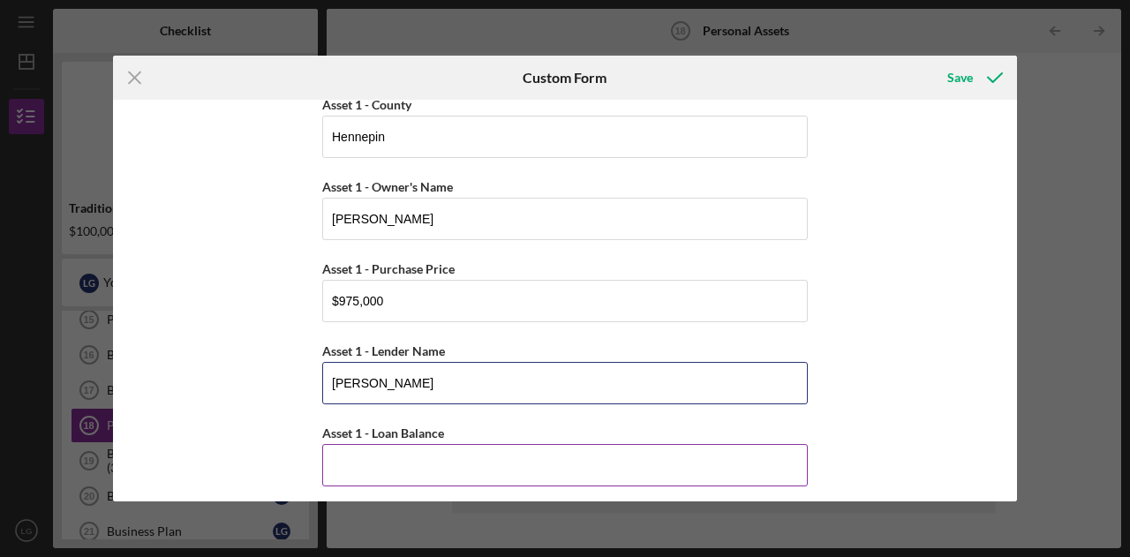
type input "[PERSON_NAME]"
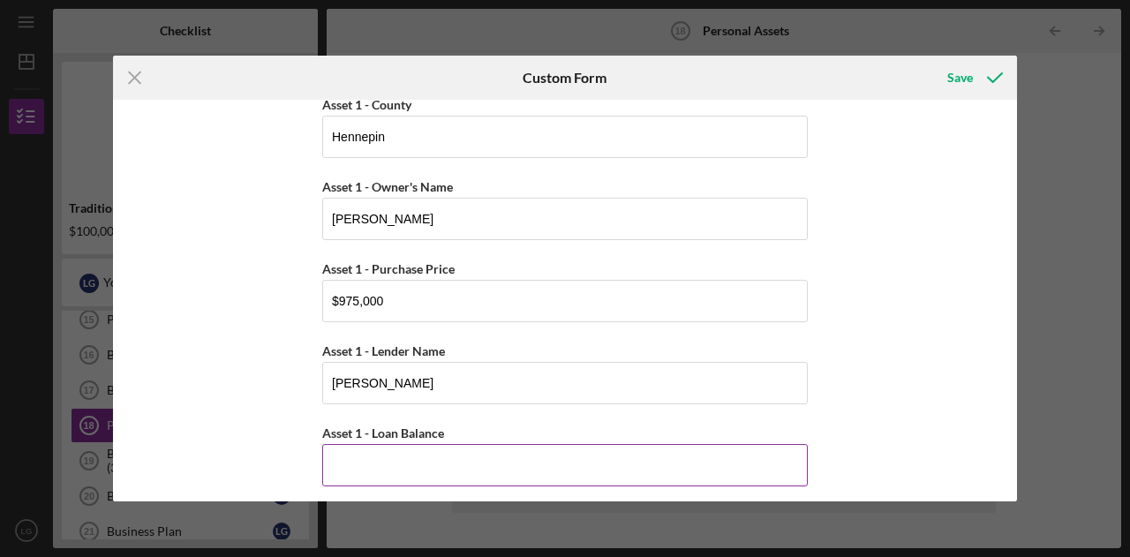
click at [365, 455] on input "Asset 1 - Loan Balance" at bounding box center [564, 465] width 485 height 42
type input "$975,000"
click at [214, 383] on div "Cash, Checking, Savings, & Money Market Accounts Please list all accounts in wh…" at bounding box center [565, 301] width 904 height 402
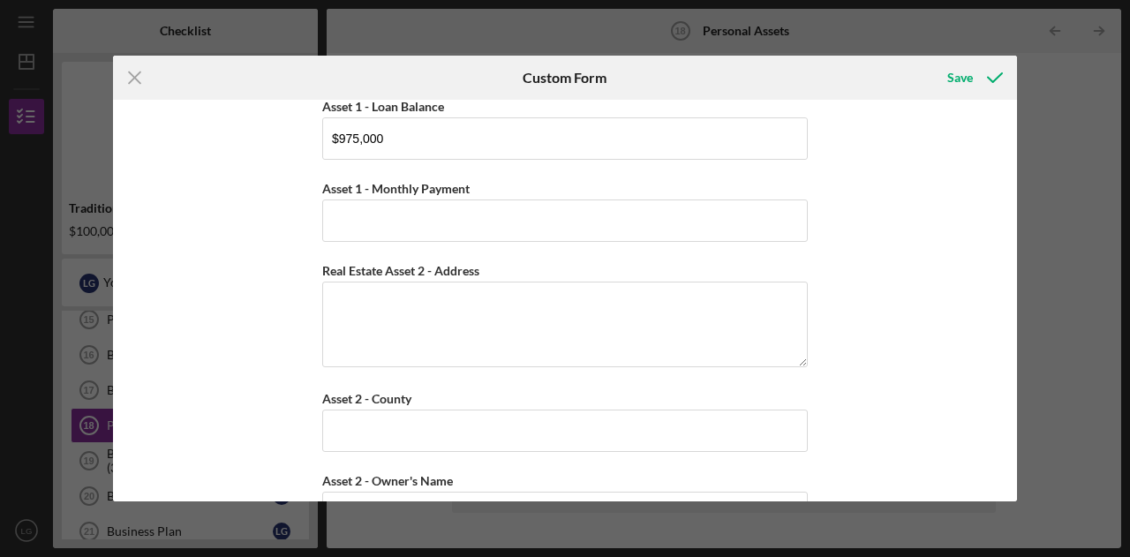
scroll to position [3689, 0]
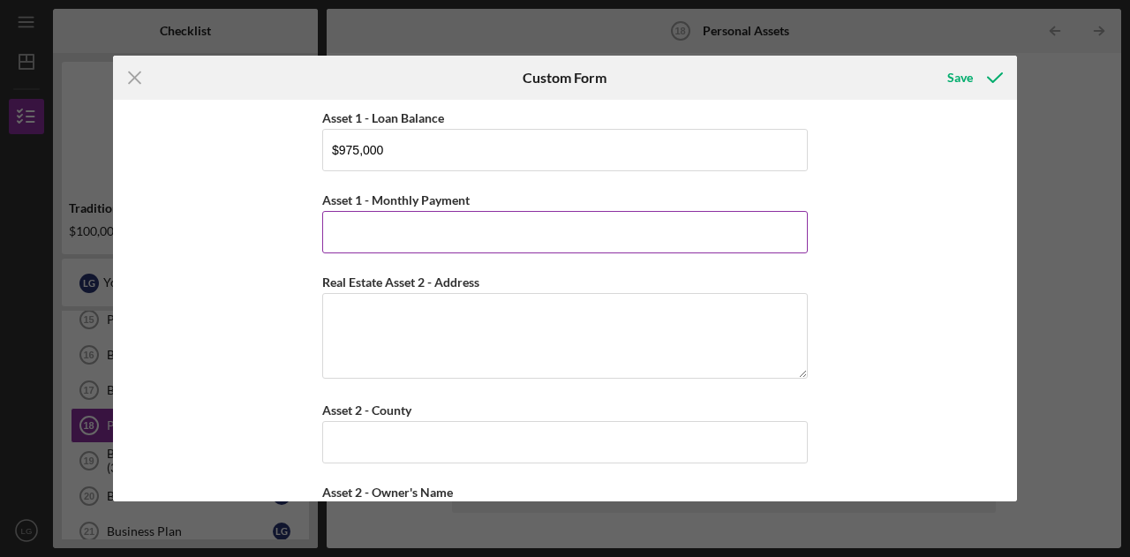
click at [401, 211] on input "Asset 1 - Monthly Payment" at bounding box center [564, 232] width 485 height 42
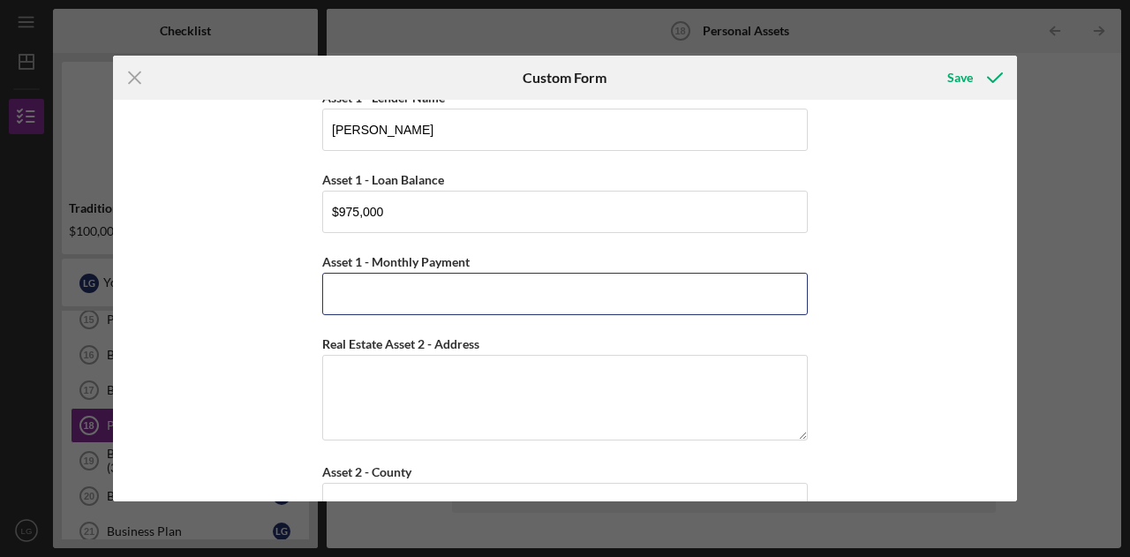
scroll to position [3628, 0]
type input "$4,166"
click at [218, 379] on div "Cash, Checking, Savings, & Money Market Accounts Please list all accounts in wh…" at bounding box center [565, 301] width 904 height 402
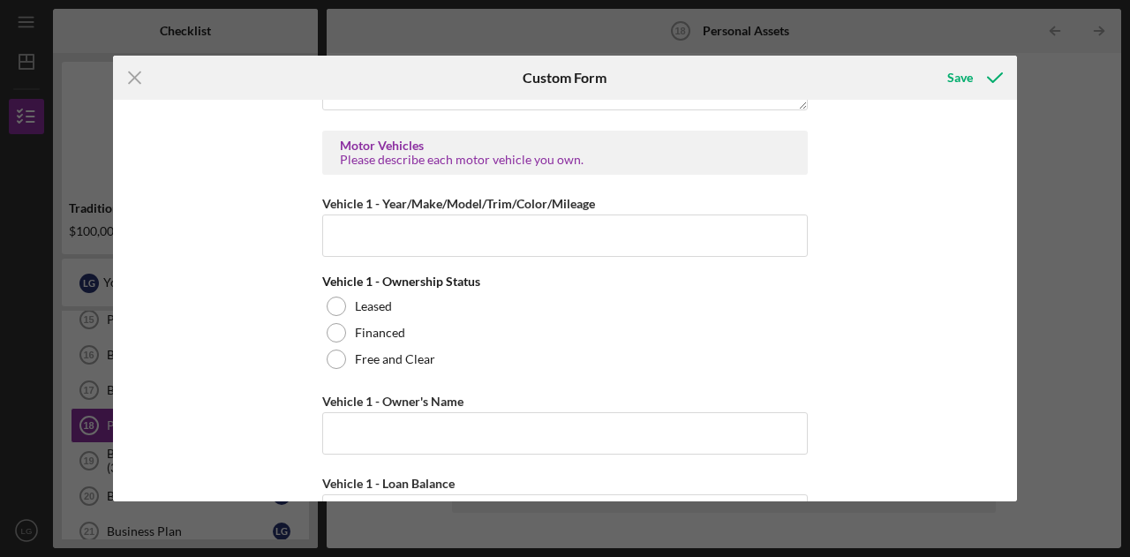
scroll to position [4609, 0]
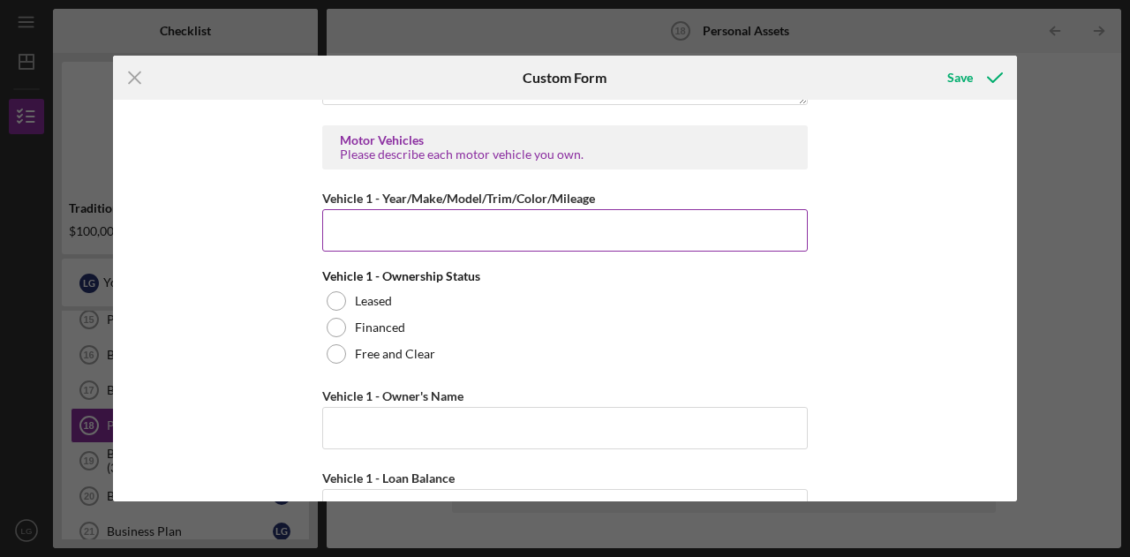
click at [395, 209] on input "Vehicle 1 - Year/Make/Model/Trim/Color/Mileage" at bounding box center [564, 230] width 485 height 42
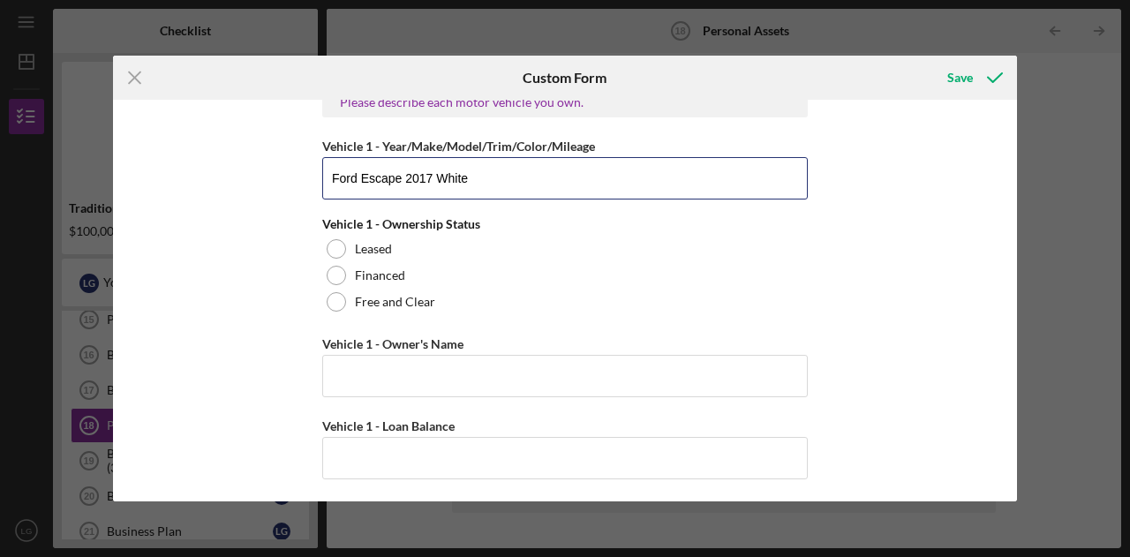
scroll to position [4664, 0]
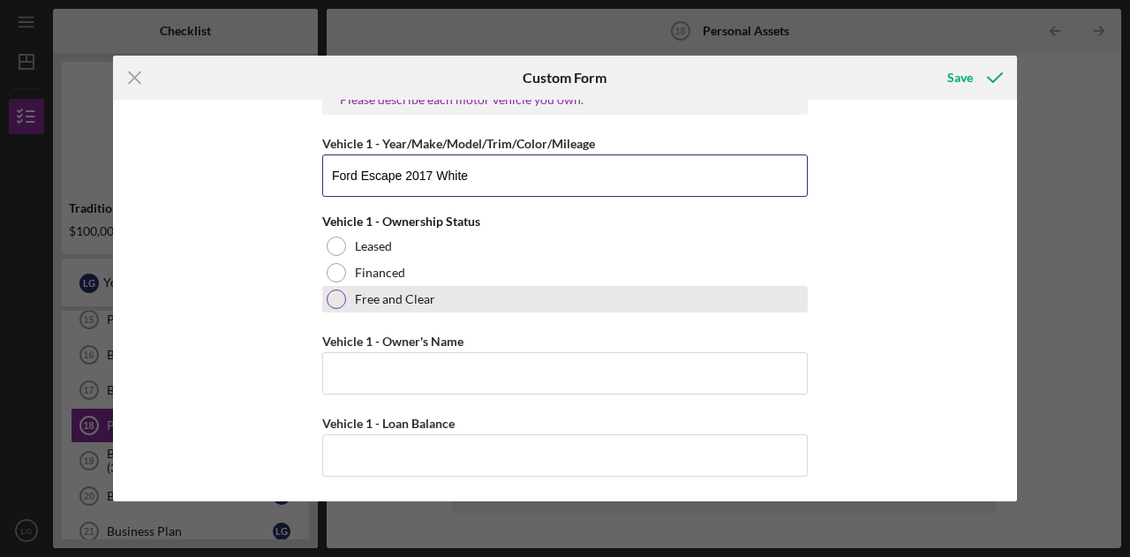
type input "Ford Escape 2017 White"
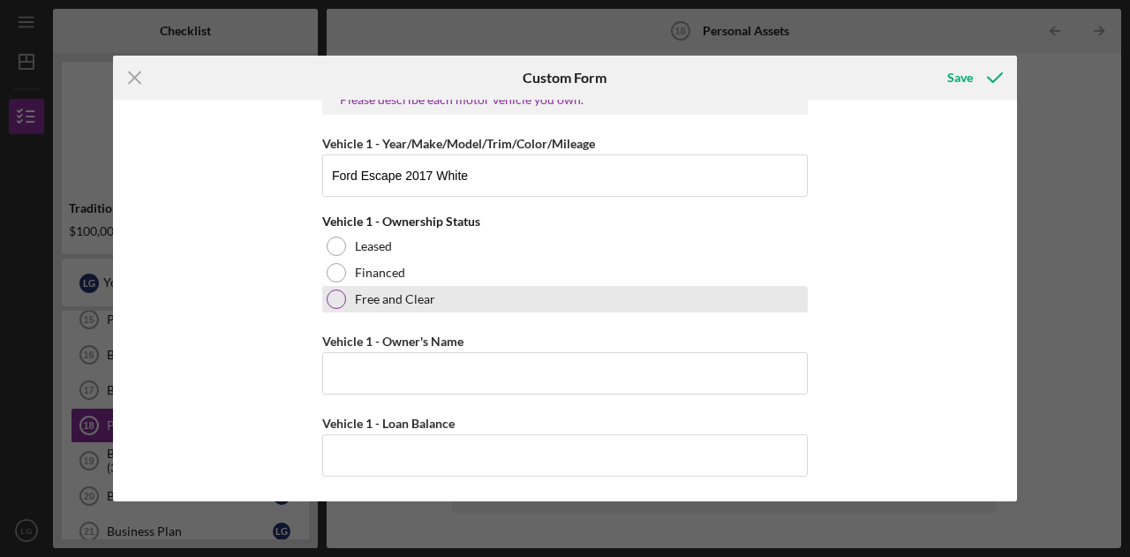
click at [330, 290] on div at bounding box center [336, 299] width 19 height 19
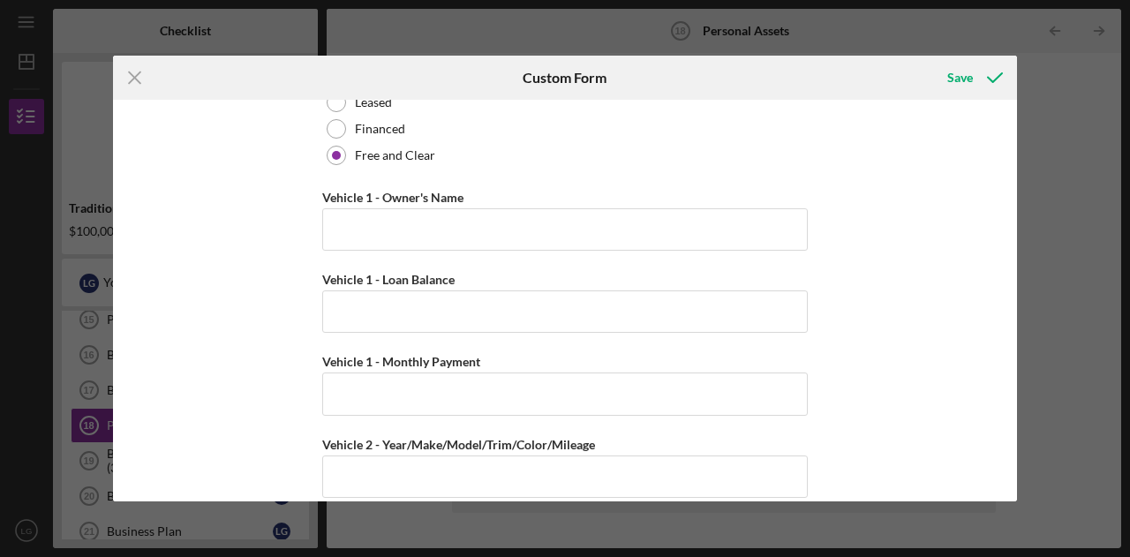
scroll to position [4810, 0]
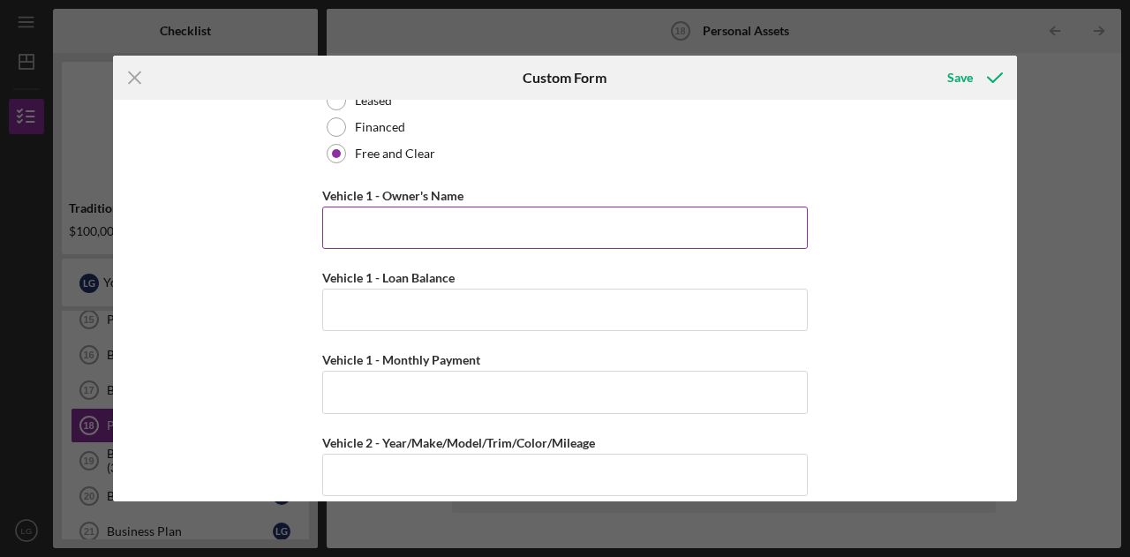
click at [392, 207] on input "Vehicle 1 - Owner's Name" at bounding box center [564, 228] width 485 height 42
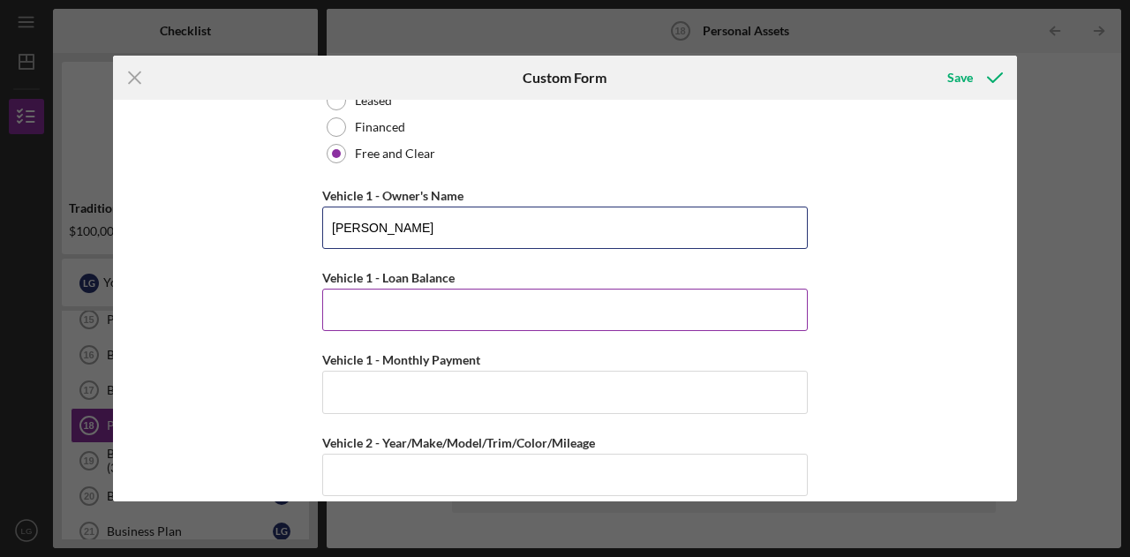
type input "[PERSON_NAME]"
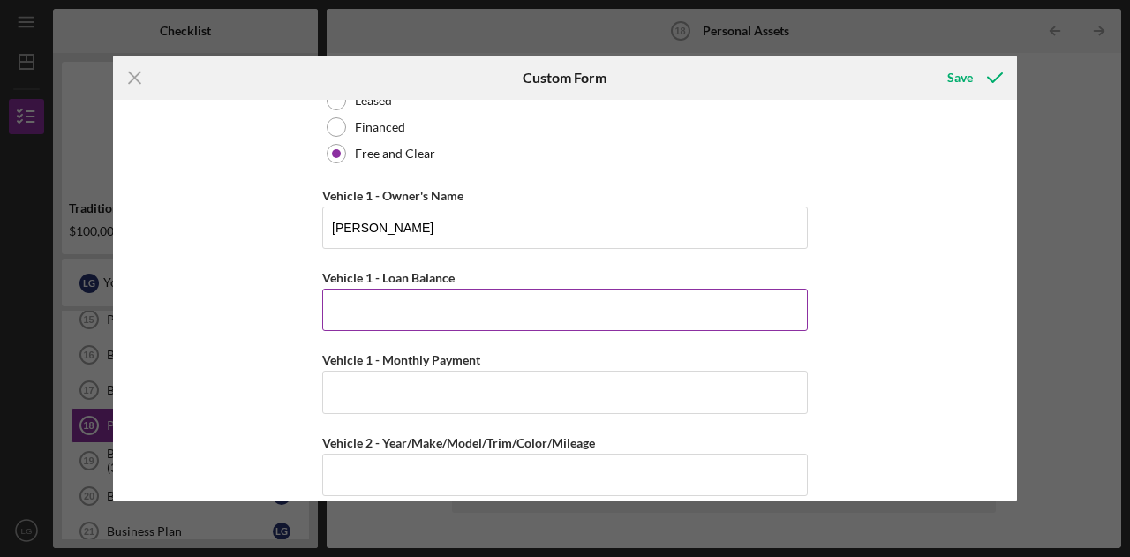
click at [364, 289] on input "Vehicle 1 - Loan Balance" at bounding box center [564, 310] width 485 height 42
type input "$0"
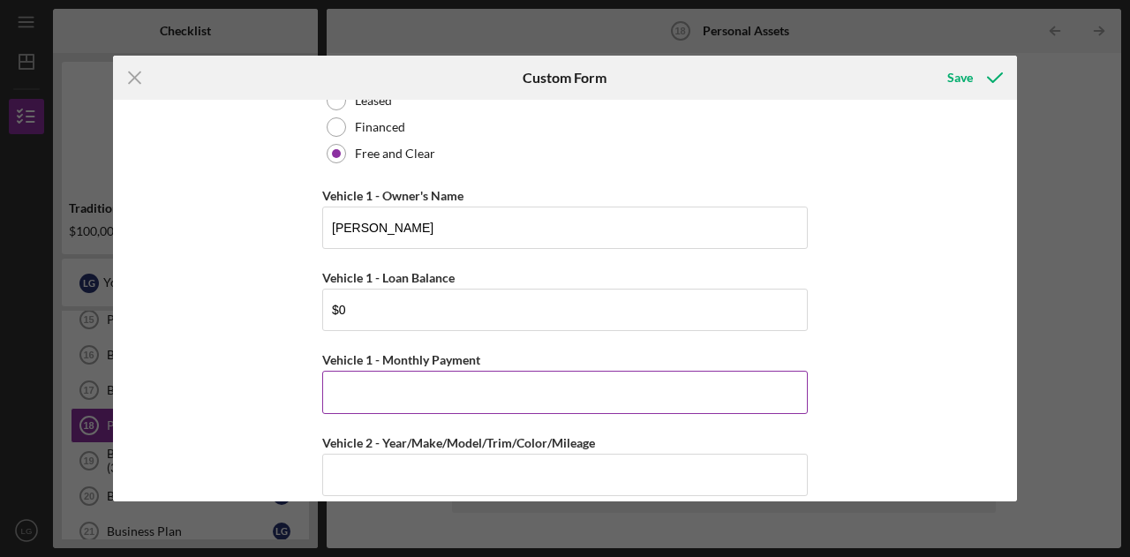
click at [377, 371] on input "Vehicle 1 - Monthly Payment" at bounding box center [564, 392] width 485 height 42
type input "$-"
type input "$0"
click at [215, 404] on div "Cash, Checking, Savings, & Money Market Accounts Please list all accounts in wh…" at bounding box center [565, 301] width 904 height 402
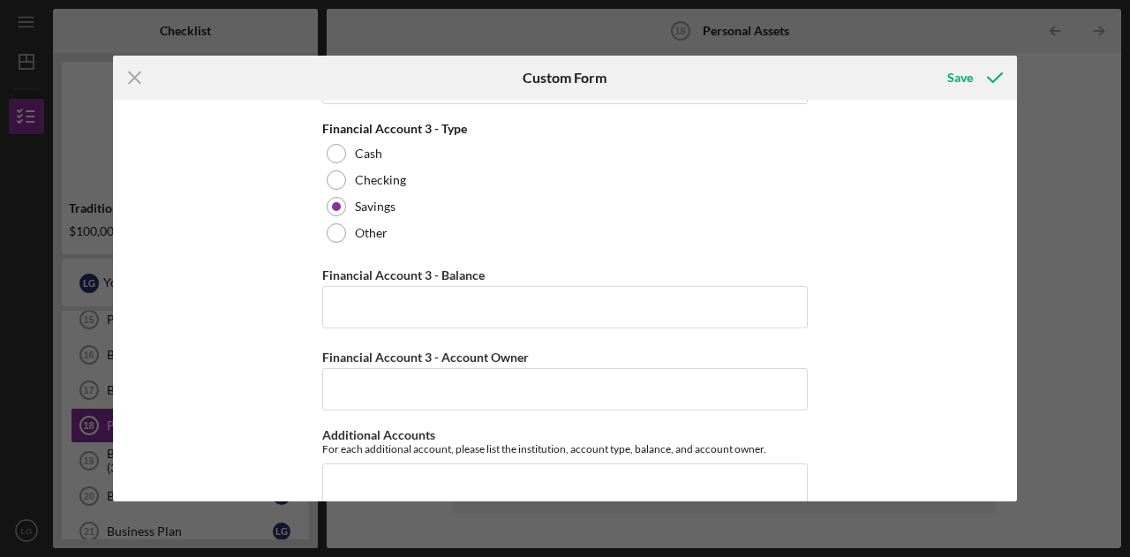
scroll to position [829, 0]
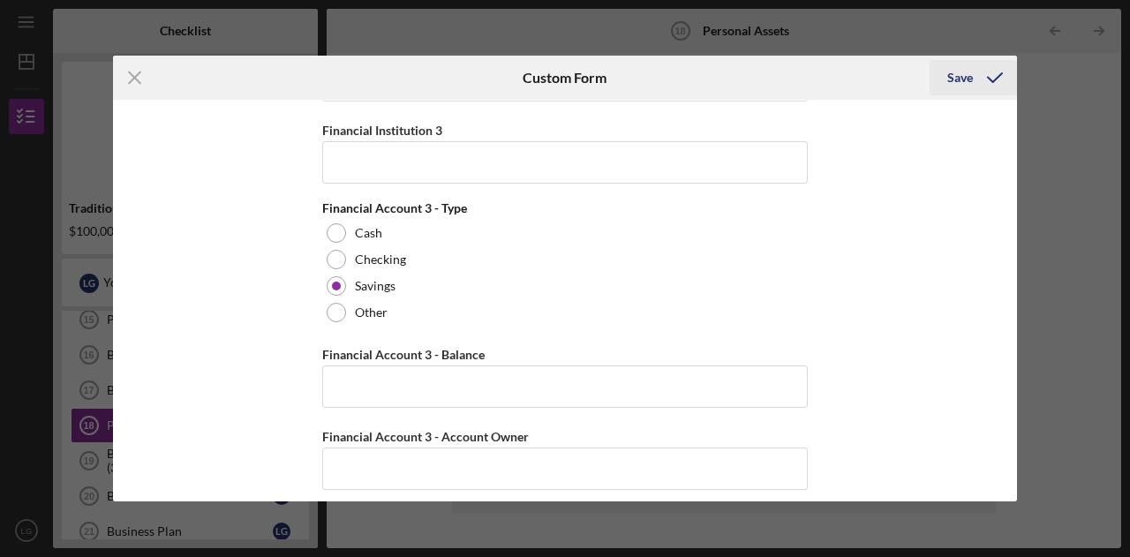
click at [960, 72] on div "Save" at bounding box center [960, 77] width 26 height 35
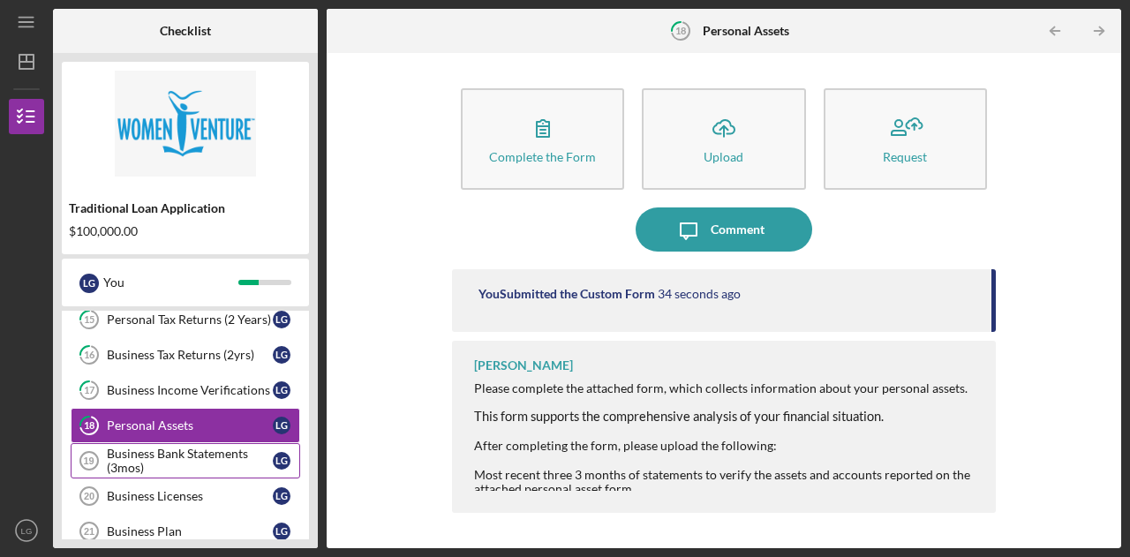
click at [157, 458] on div "Business Bank Statements (3mos)" at bounding box center [190, 461] width 166 height 28
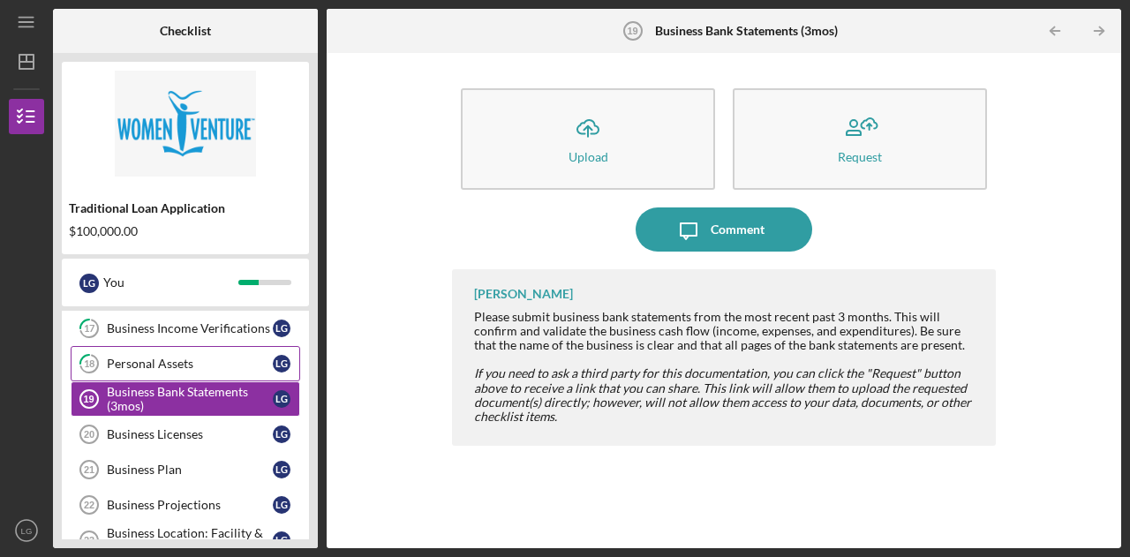
scroll to position [549, 0]
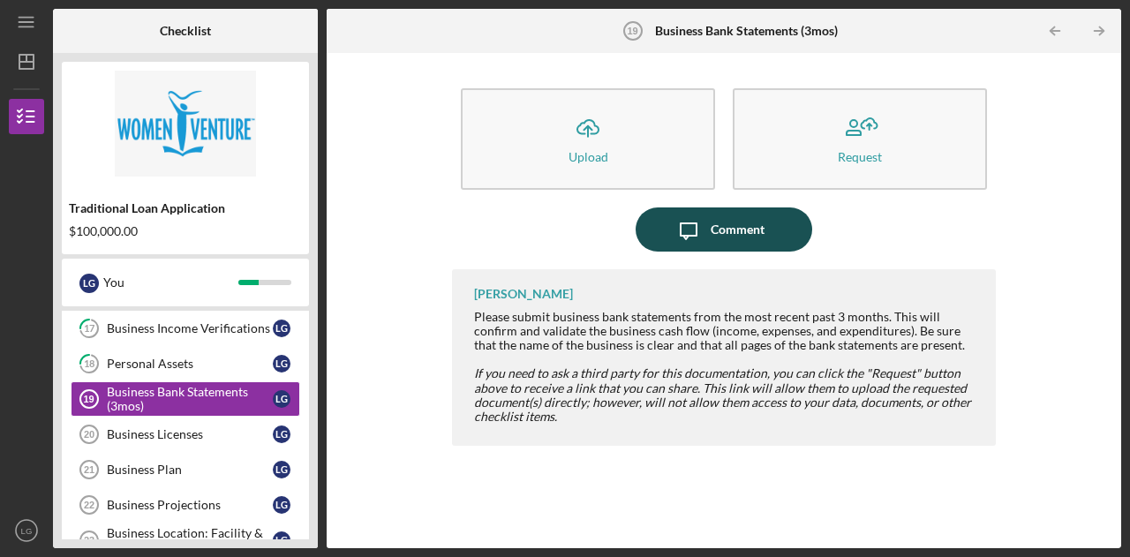
click at [704, 225] on icon "Icon/Message" at bounding box center [688, 229] width 44 height 44
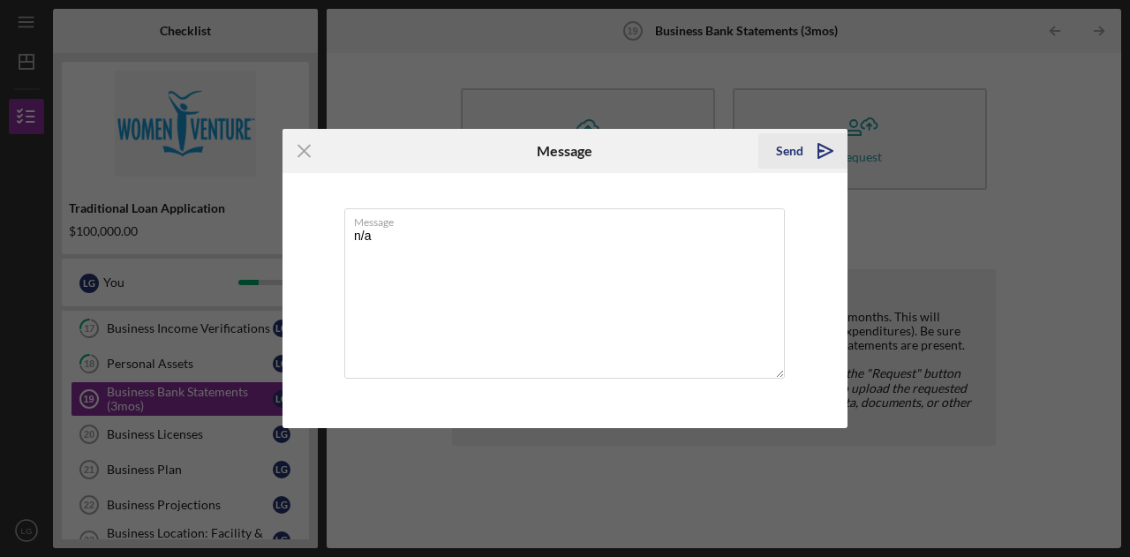
type textarea "n/a"
click at [786, 151] on div "Send" at bounding box center [789, 150] width 27 height 35
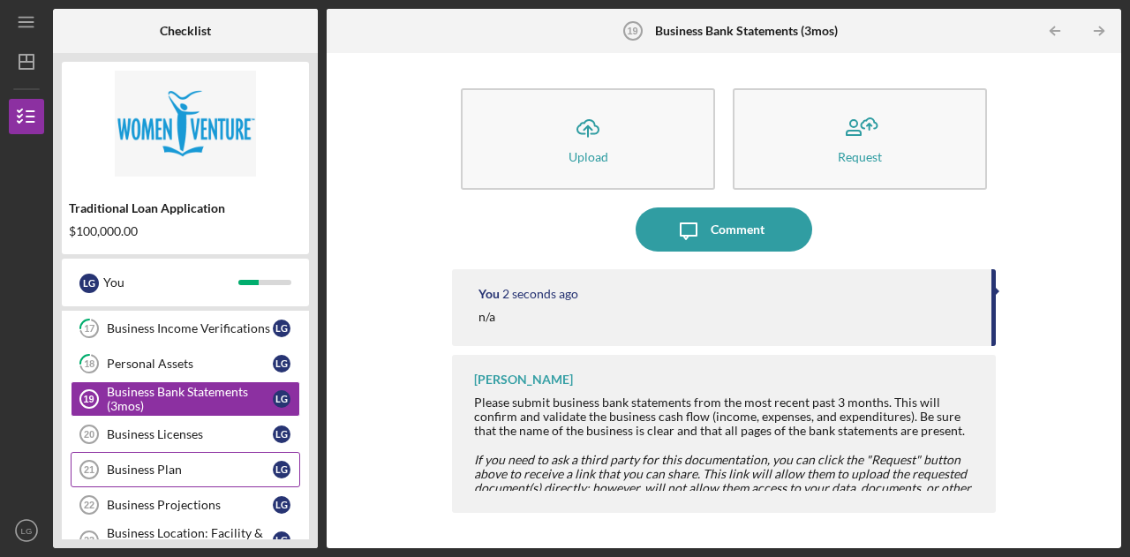
scroll to position [584, 0]
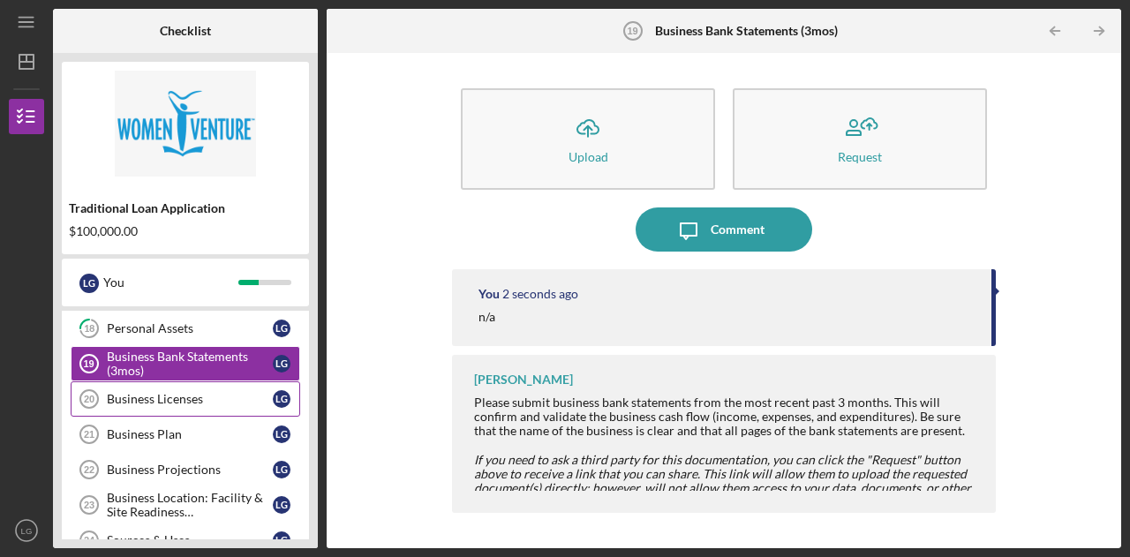
click at [157, 381] on link "Business Licenses 20 Business Licenses L G" at bounding box center [186, 398] width 230 height 35
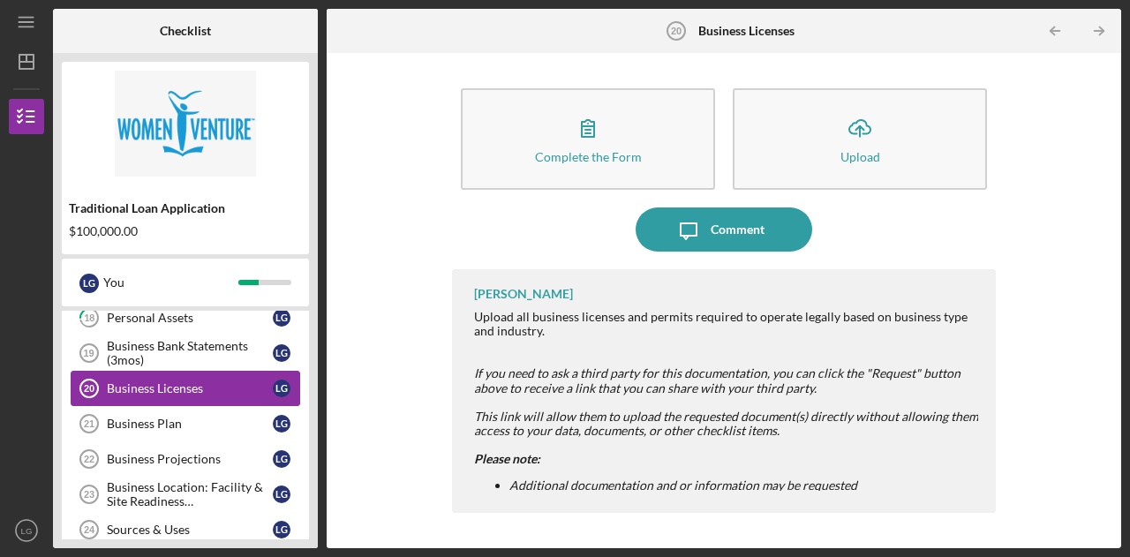
scroll to position [597, 0]
